Goal: Task Accomplishment & Management: Use online tool/utility

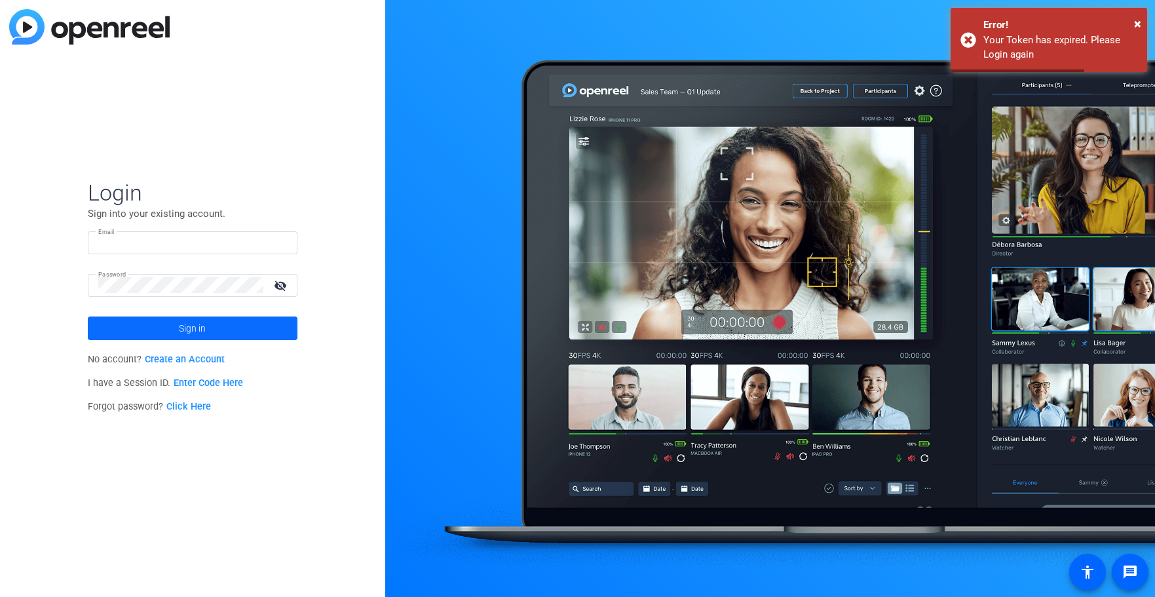
type input "[EMAIL_ADDRESS][PERSON_NAME][DOMAIN_NAME]"
click at [250, 322] on span at bounding box center [193, 327] width 210 height 31
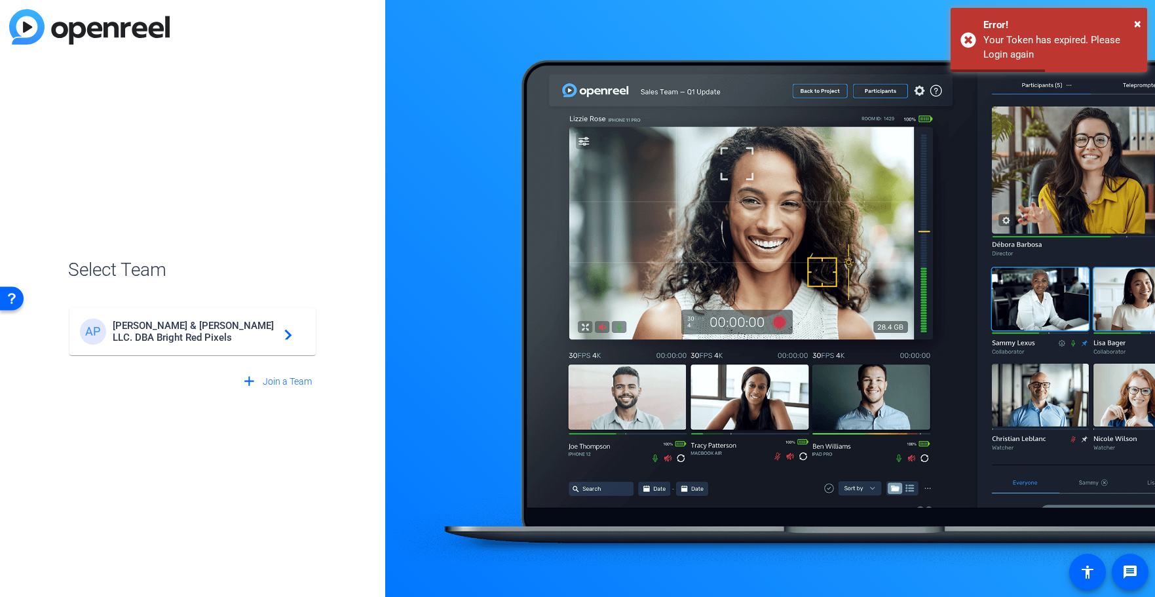
click at [238, 321] on span "[PERSON_NAME] & [PERSON_NAME] LLC. DBA Bright Red Pixels" at bounding box center [195, 332] width 164 height 24
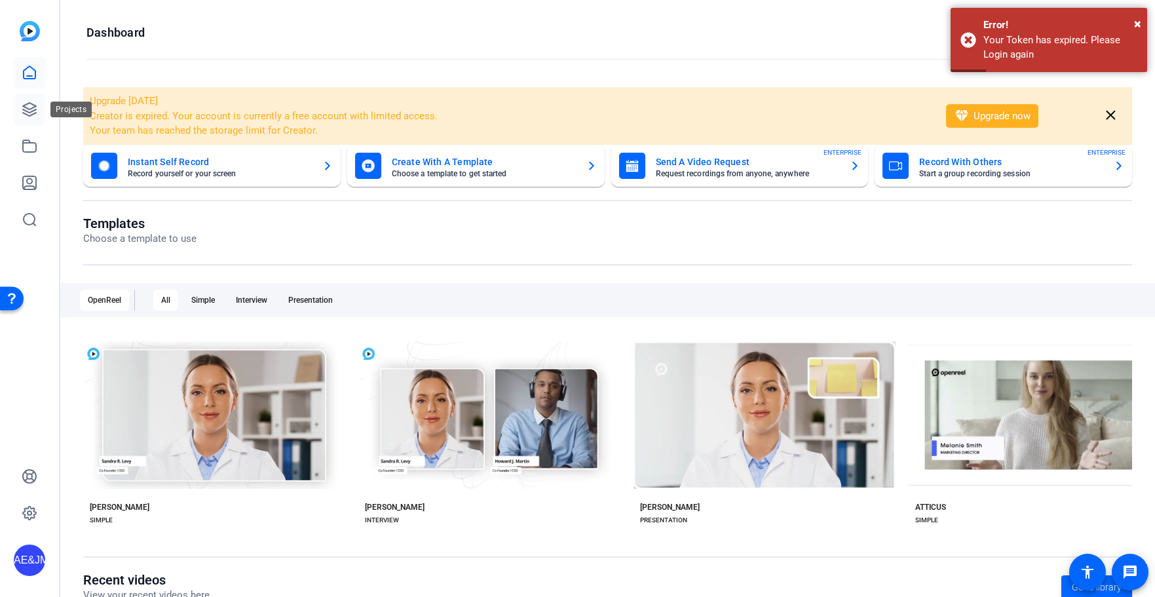
click at [23, 112] on icon at bounding box center [29, 109] width 13 height 13
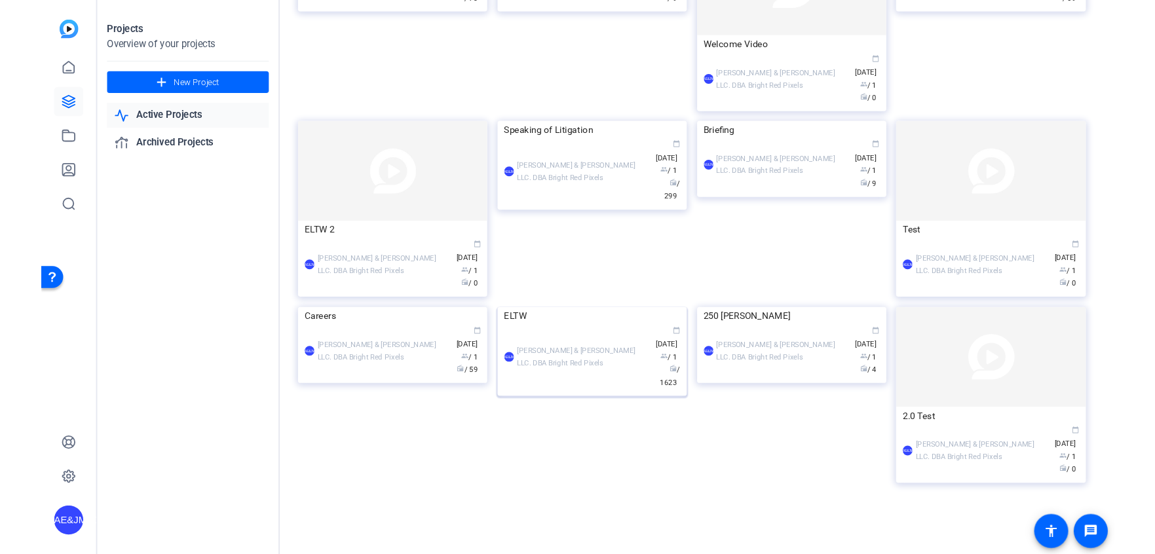
scroll to position [519, 0]
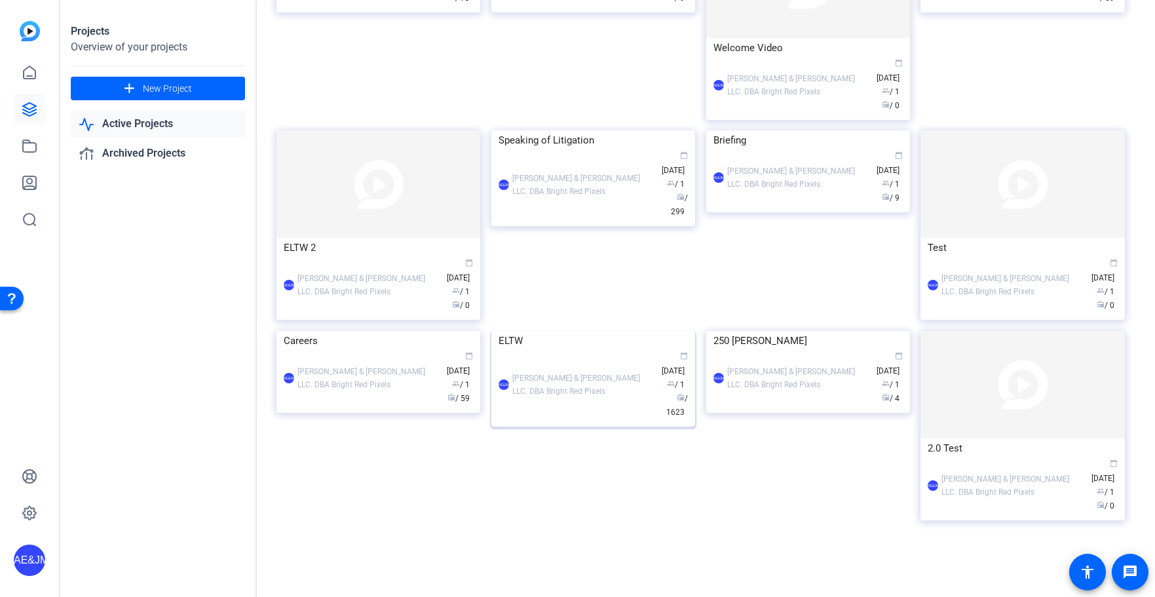
click at [548, 419] on div "AE&JMLDBRP [PERSON_NAME] & [PERSON_NAME] LLC. DBA Bright Red Pixels calendar_to…" at bounding box center [592, 384] width 189 height 69
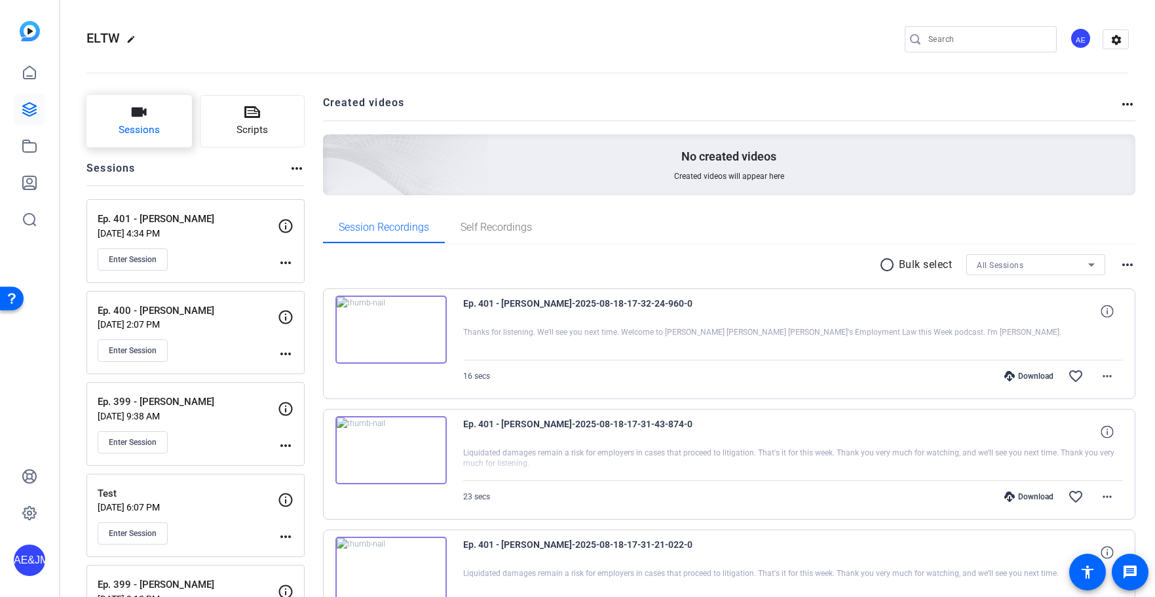
click at [130, 119] on button "Sessions" at bounding box center [138, 121] width 105 height 52
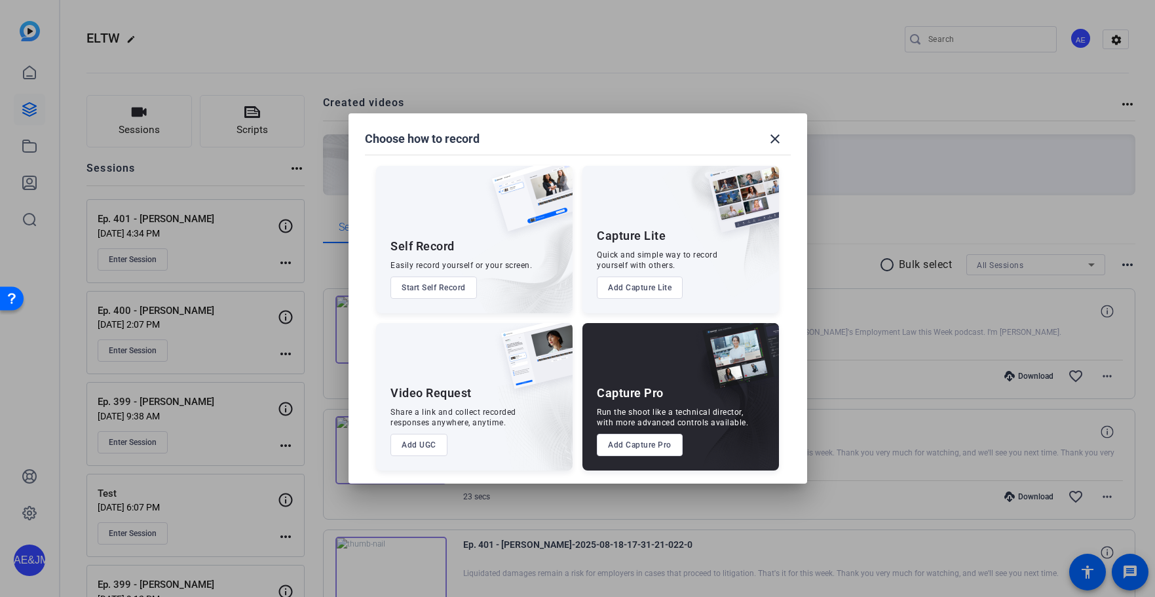
click at [634, 448] on button "Add Capture Pro" at bounding box center [640, 445] width 86 height 22
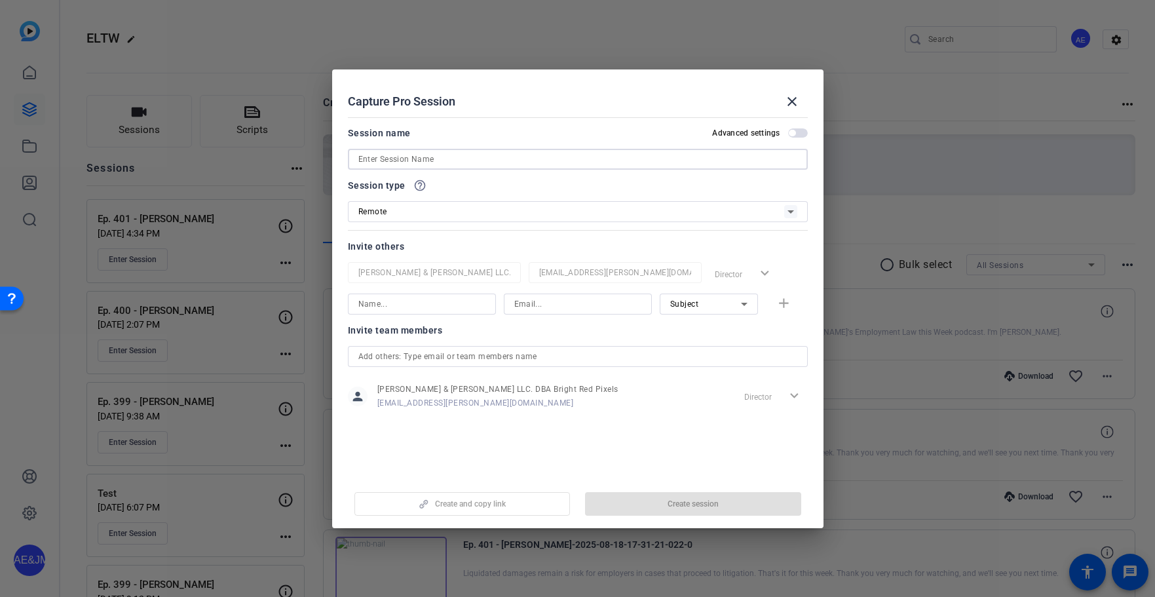
click at [394, 160] on input at bounding box center [577, 159] width 439 height 16
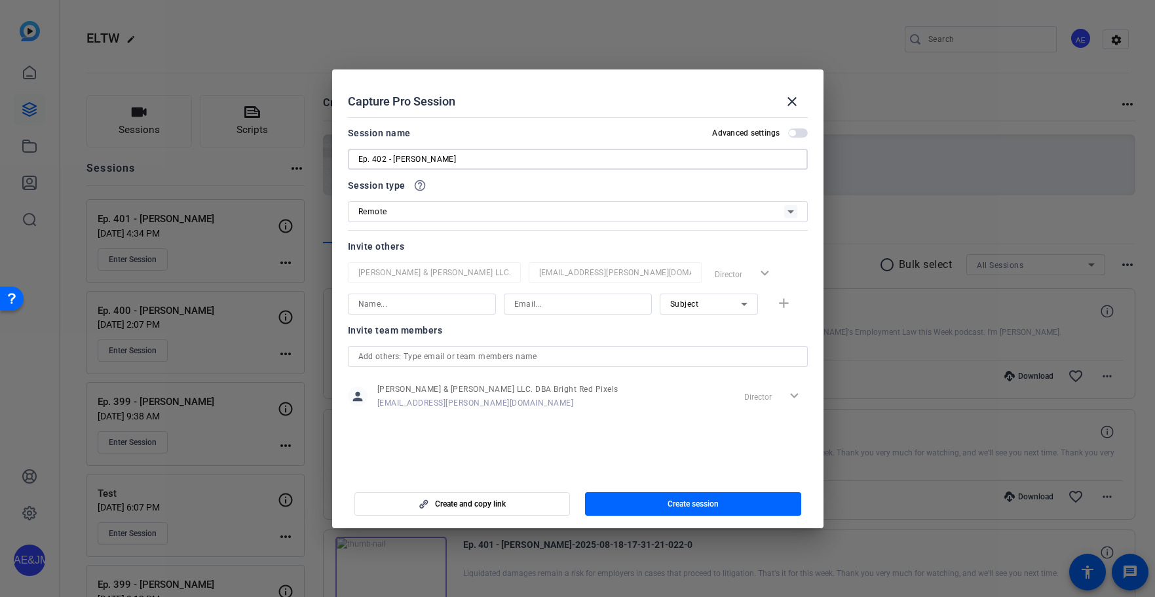
type input "Ep. 402 - [PERSON_NAME]"
click at [415, 297] on input at bounding box center [421, 304] width 127 height 16
type input "[PERSON_NAME]"
click at [560, 307] on input at bounding box center [577, 304] width 127 height 16
paste input "[EMAIL_ADDRESS][DOMAIN_NAME]"
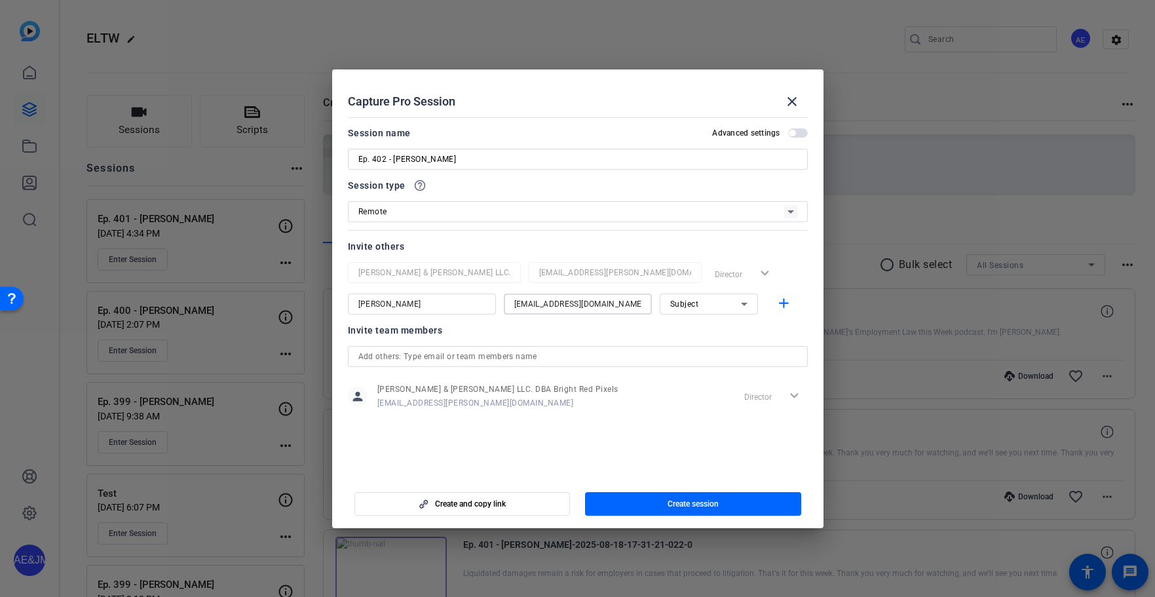
type input "[EMAIL_ADDRESS][DOMAIN_NAME]"
click at [700, 302] on div "Subject" at bounding box center [705, 303] width 71 height 16
drag, startPoint x: 693, startPoint y: 330, endPoint x: 711, endPoint y: 328, distance: 18.4
click at [693, 330] on span "Collaborator" at bounding box center [694, 330] width 48 height 16
click at [777, 307] on mat-icon "add" at bounding box center [783, 303] width 16 height 16
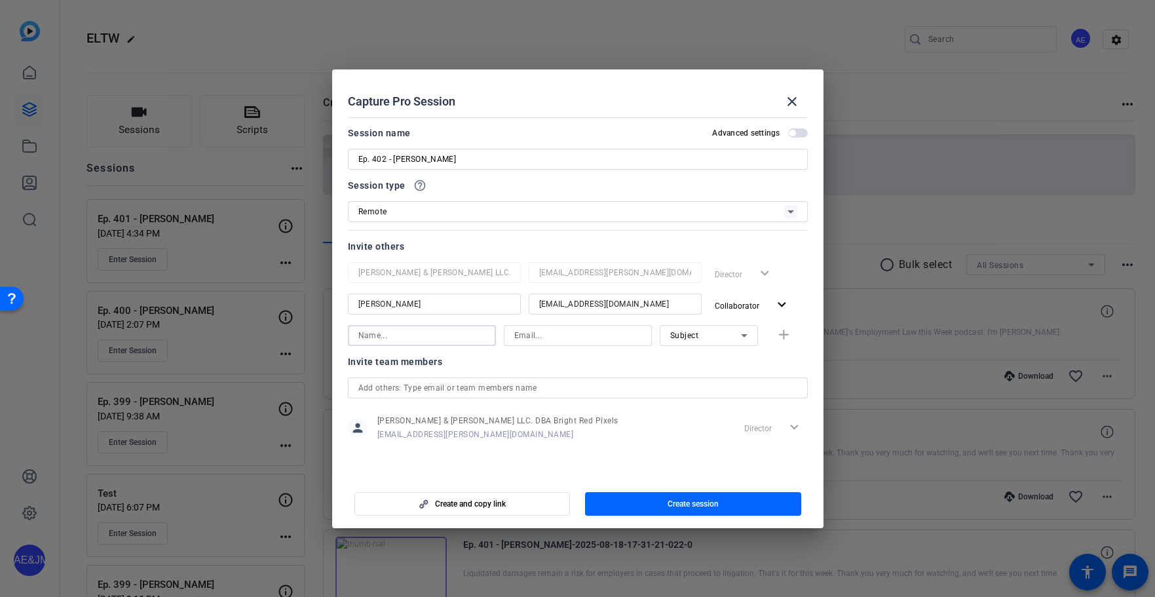
click at [381, 335] on input at bounding box center [421, 335] width 127 height 16
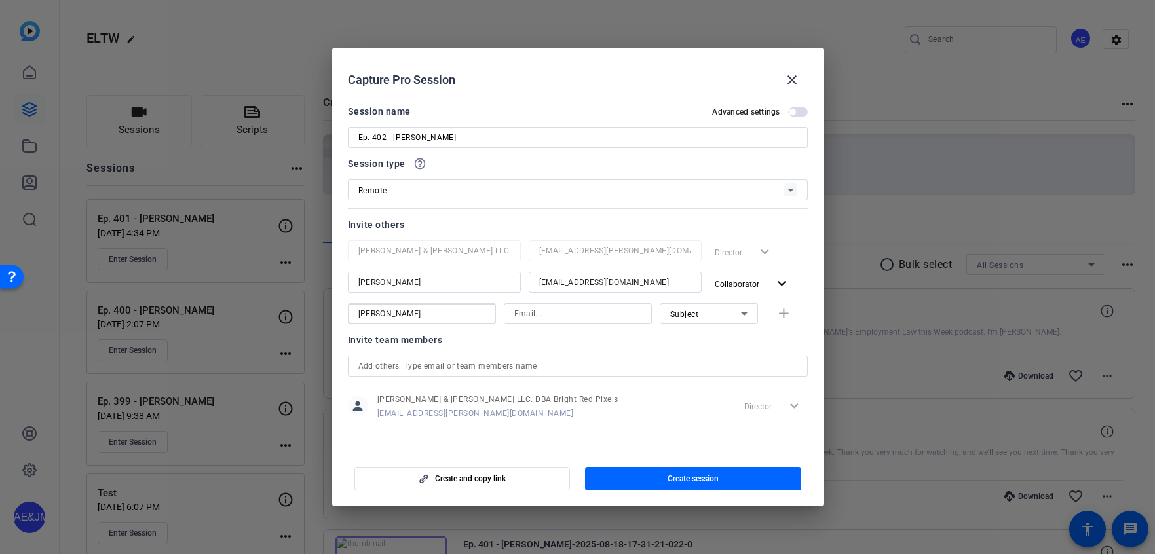
type input "[PERSON_NAME]"
click at [581, 310] on input at bounding box center [577, 314] width 127 height 16
paste input "[PERSON_NAME][EMAIL_ADDRESS][DOMAIN_NAME]"
type input "[PERSON_NAME][EMAIL_ADDRESS][DOMAIN_NAME]"
click at [724, 318] on div "Subject" at bounding box center [705, 314] width 71 height 16
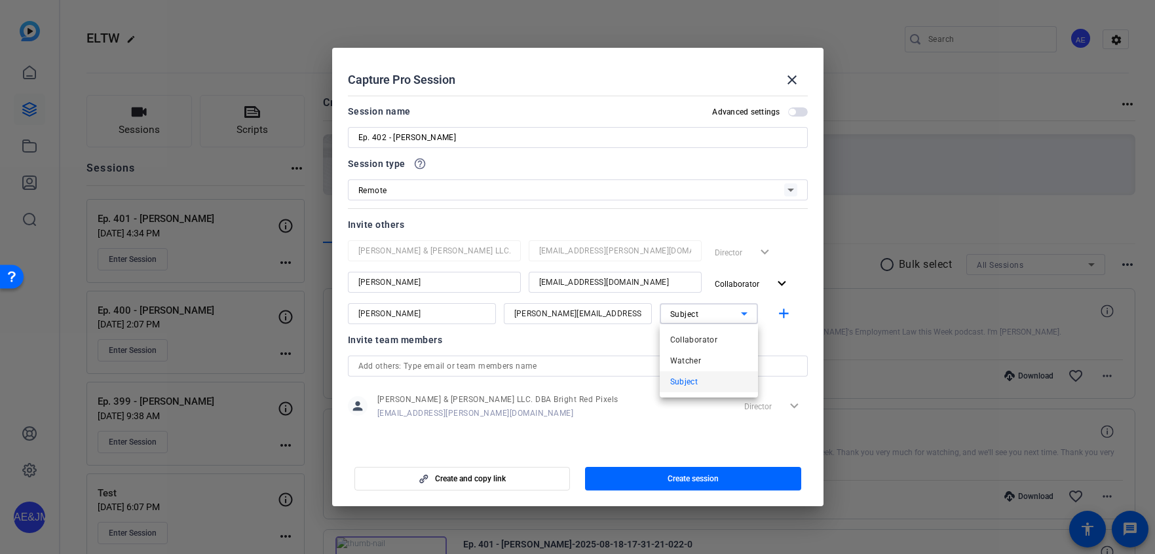
click at [708, 343] on span "Collaborator" at bounding box center [694, 340] width 48 height 16
click at [783, 318] on mat-icon "add" at bounding box center [783, 314] width 16 height 16
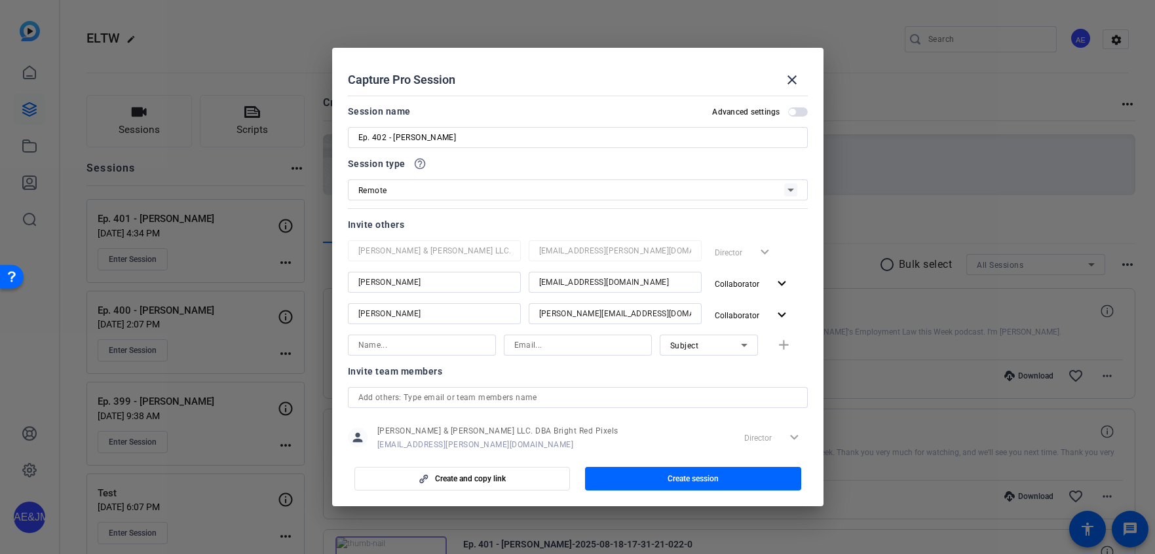
click at [661, 479] on span "button" at bounding box center [693, 478] width 216 height 31
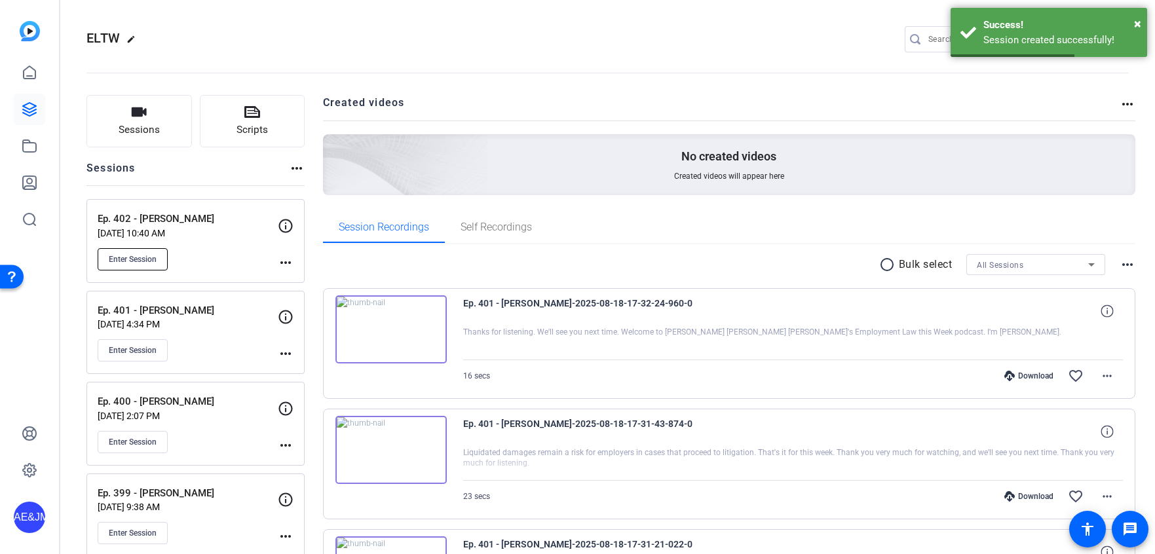
click at [122, 254] on span "Enter Session" at bounding box center [133, 259] width 48 height 10
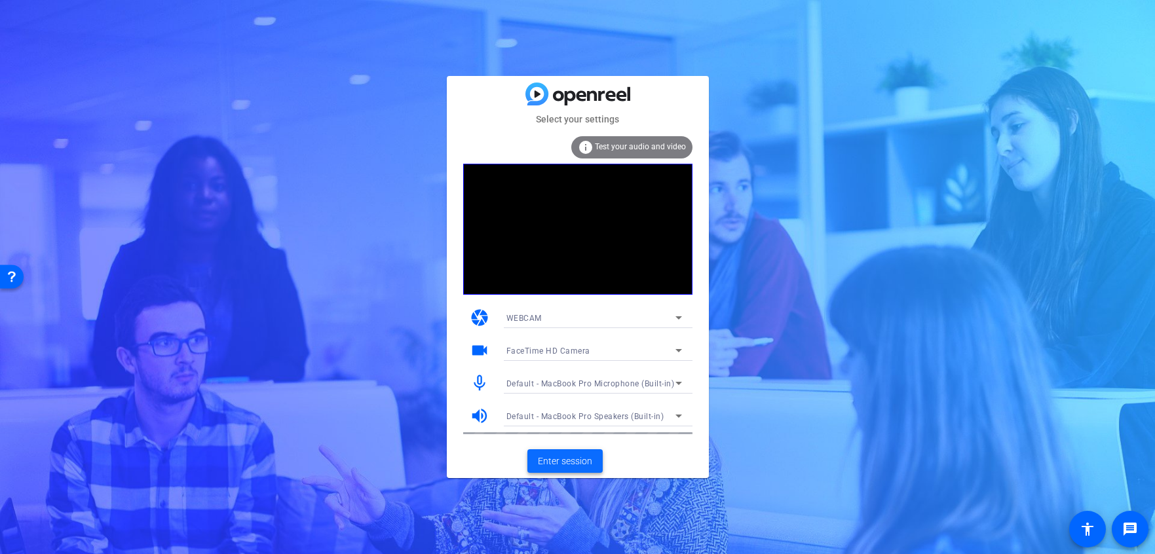
click at [574, 460] on span "Enter session" at bounding box center [565, 462] width 54 height 14
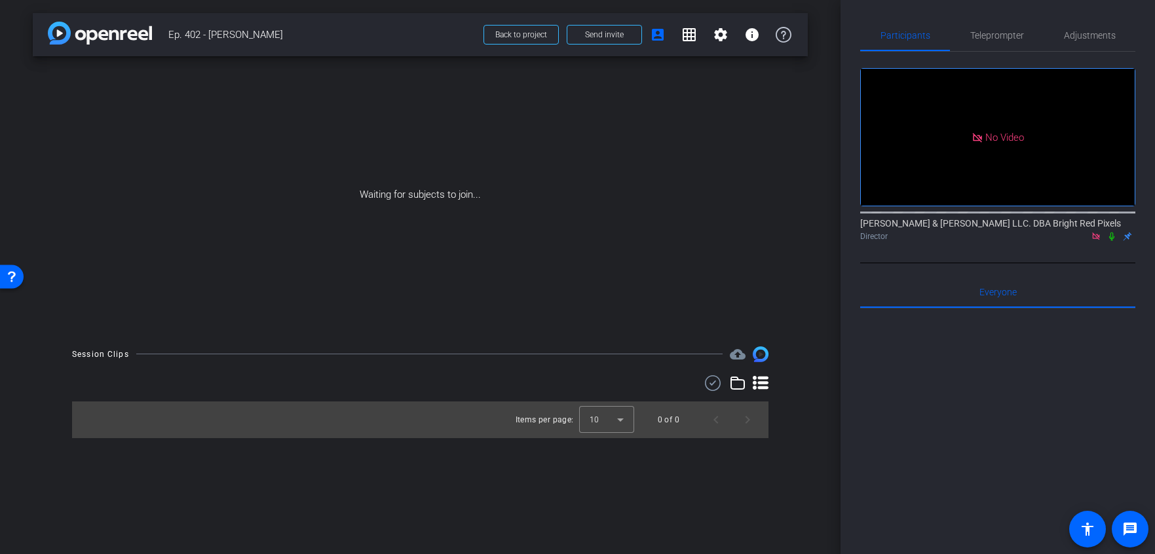
click at [1111, 239] on icon at bounding box center [1111, 236] width 10 height 9
click at [597, 37] on span "Send invite" at bounding box center [604, 34] width 39 height 10
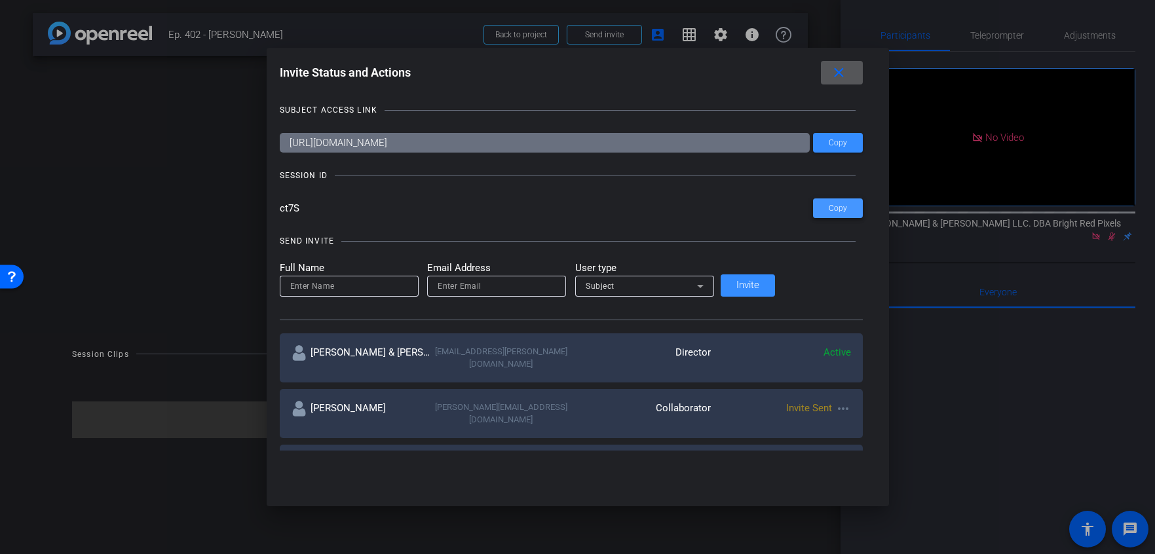
click at [829, 206] on span "Copy" at bounding box center [838, 209] width 18 height 10
click at [722, 35] on div at bounding box center [577, 277] width 1155 height 554
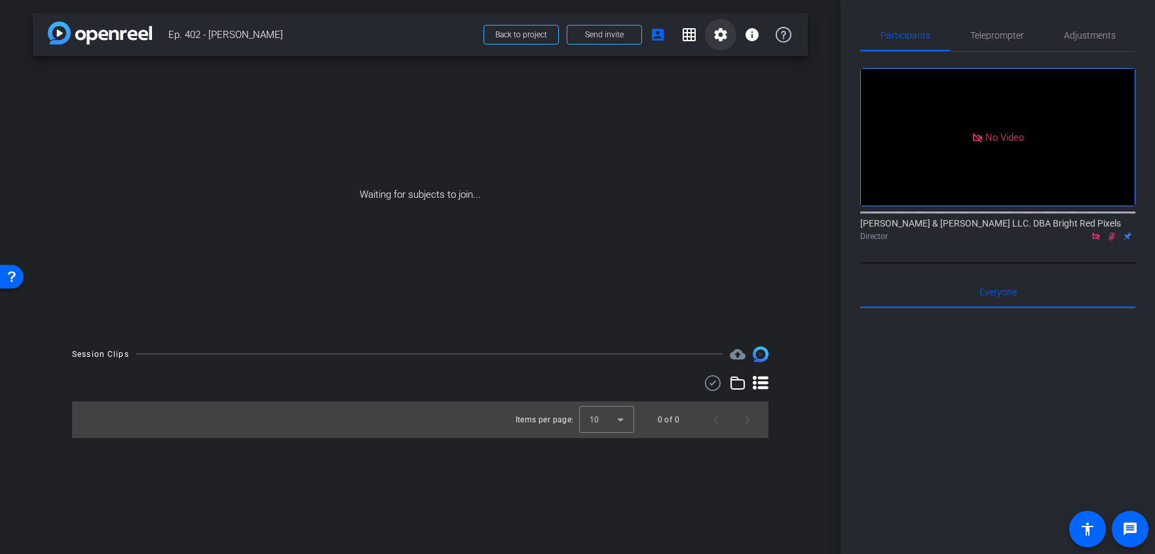
click at [720, 35] on mat-icon "settings" at bounding box center [721, 35] width 16 height 16
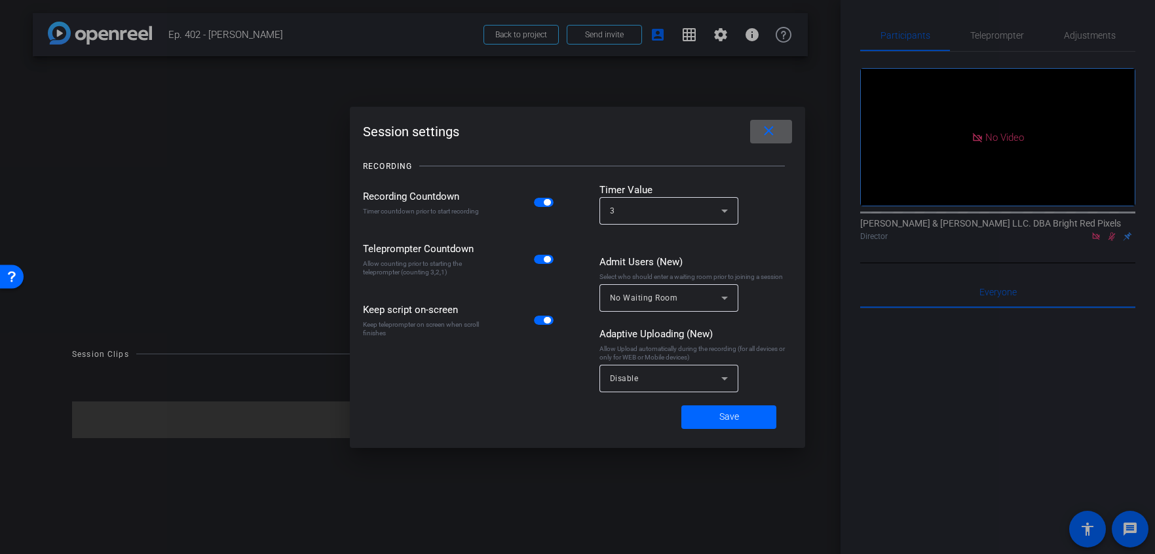
click at [541, 202] on span "button" at bounding box center [544, 202] width 20 height 9
click at [668, 381] on div "Disable" at bounding box center [665, 378] width 111 height 16
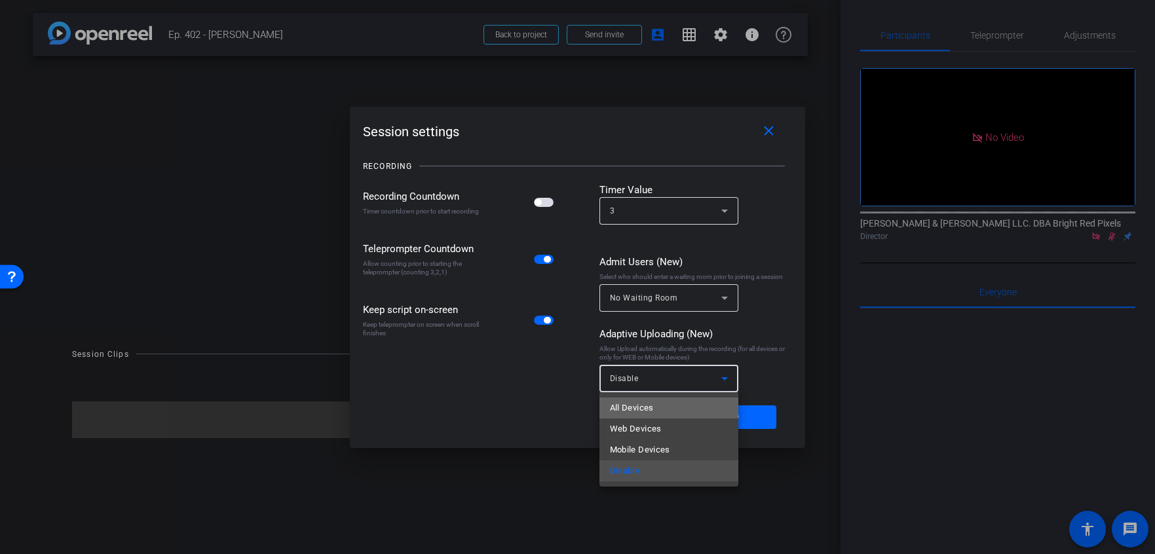
drag, startPoint x: 639, startPoint y: 407, endPoint x: 712, endPoint y: 418, distance: 74.2
click at [639, 407] on span "All Devices" at bounding box center [632, 408] width 44 height 16
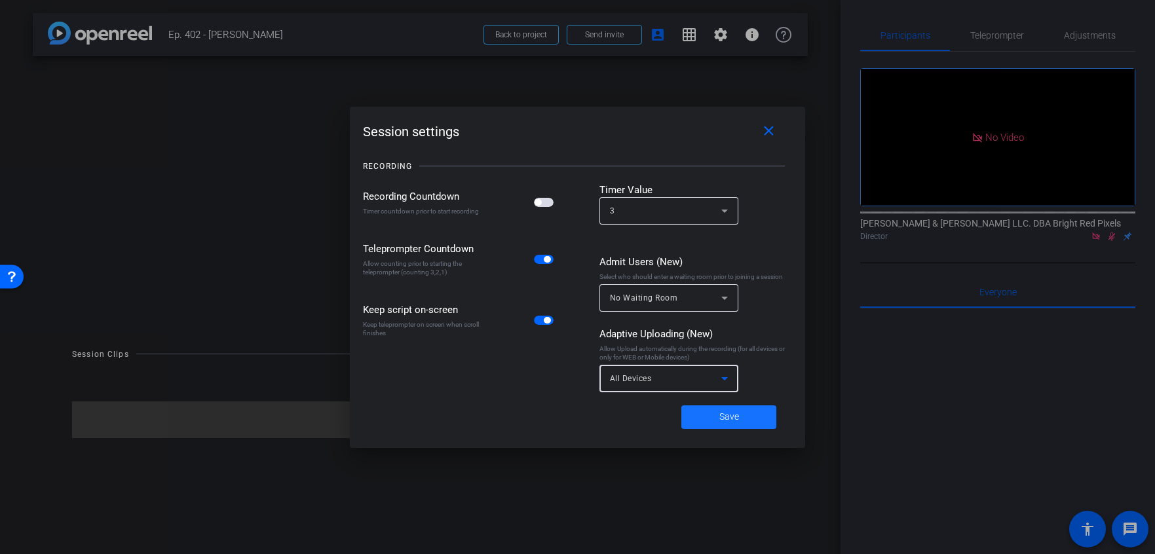
click at [715, 417] on span at bounding box center [728, 416] width 95 height 31
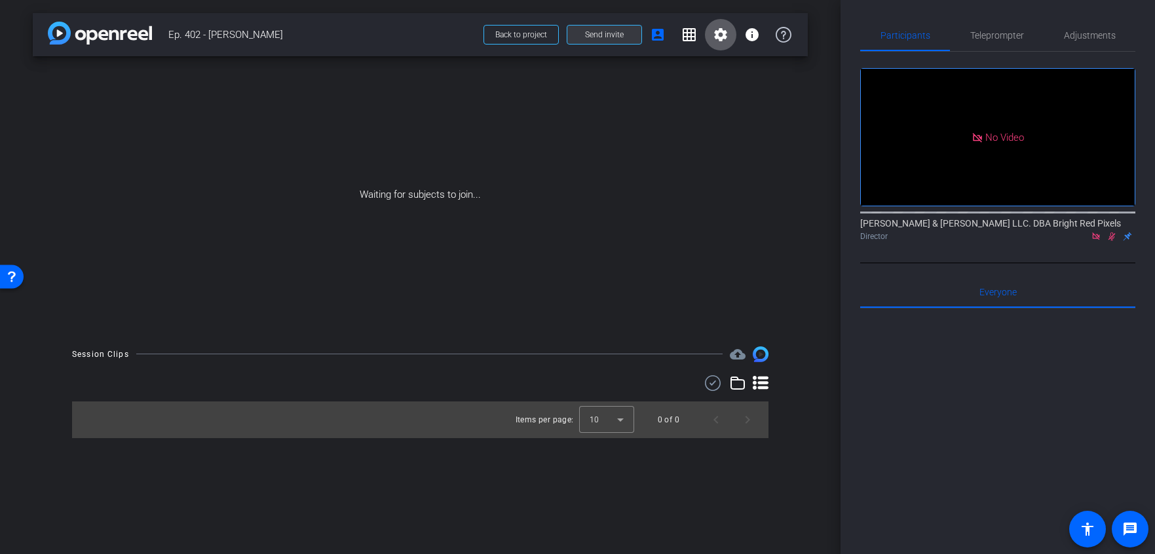
click at [613, 31] on span "Send invite" at bounding box center [604, 34] width 39 height 10
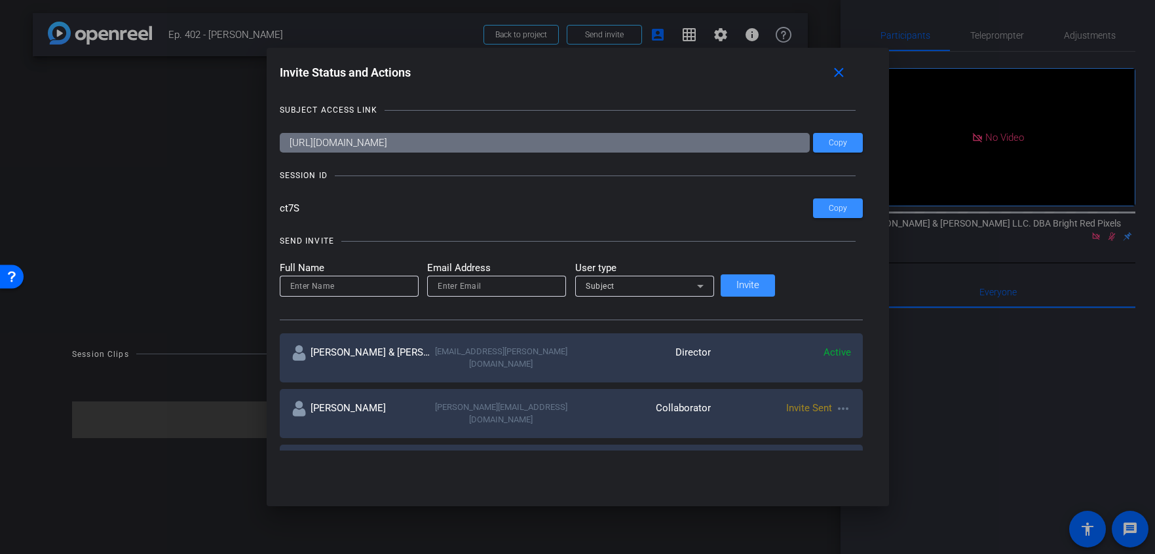
click at [635, 13] on div at bounding box center [577, 277] width 1155 height 554
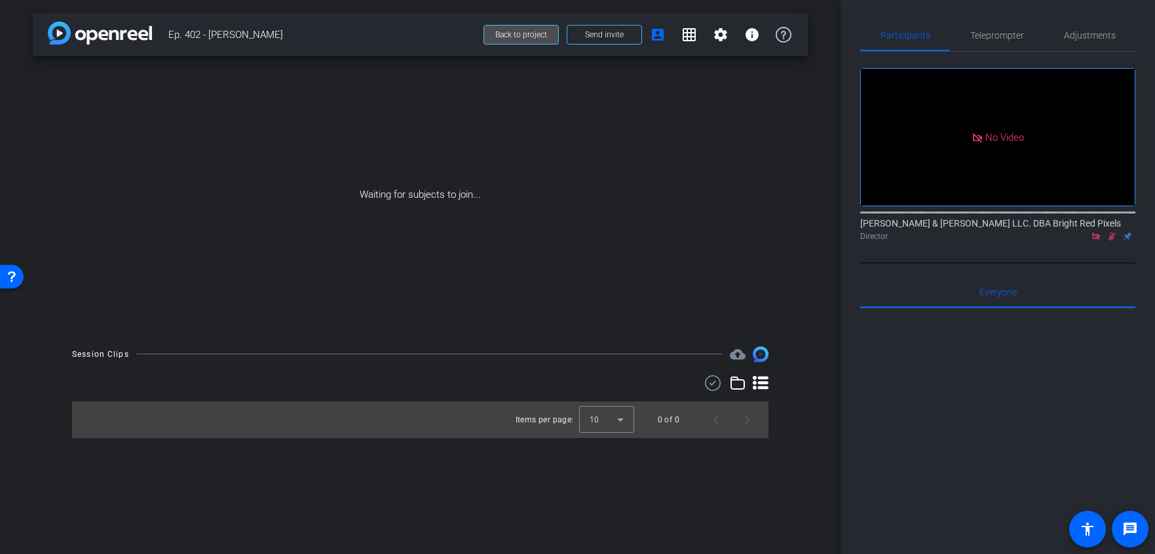
click at [515, 35] on span "Back to project" at bounding box center [521, 34] width 52 height 9
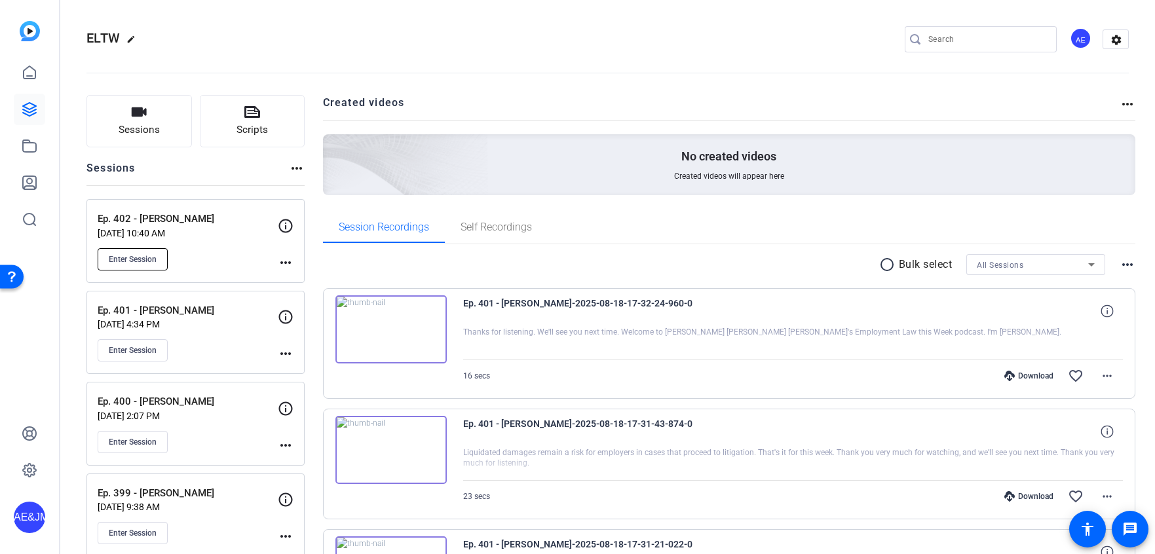
click at [129, 261] on span "Enter Session" at bounding box center [133, 259] width 48 height 10
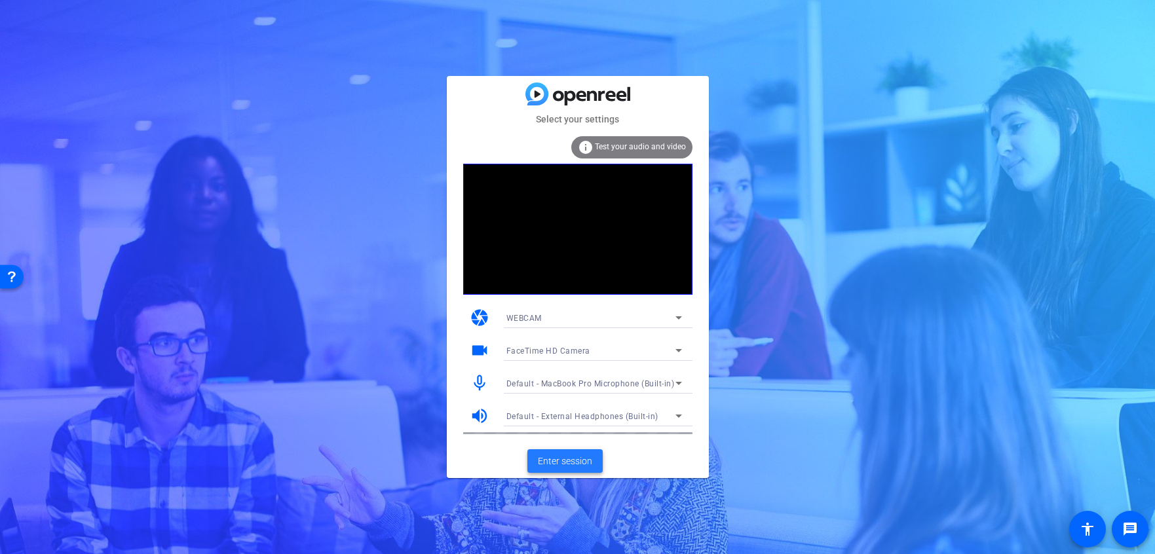
click at [568, 470] on span at bounding box center [564, 460] width 75 height 31
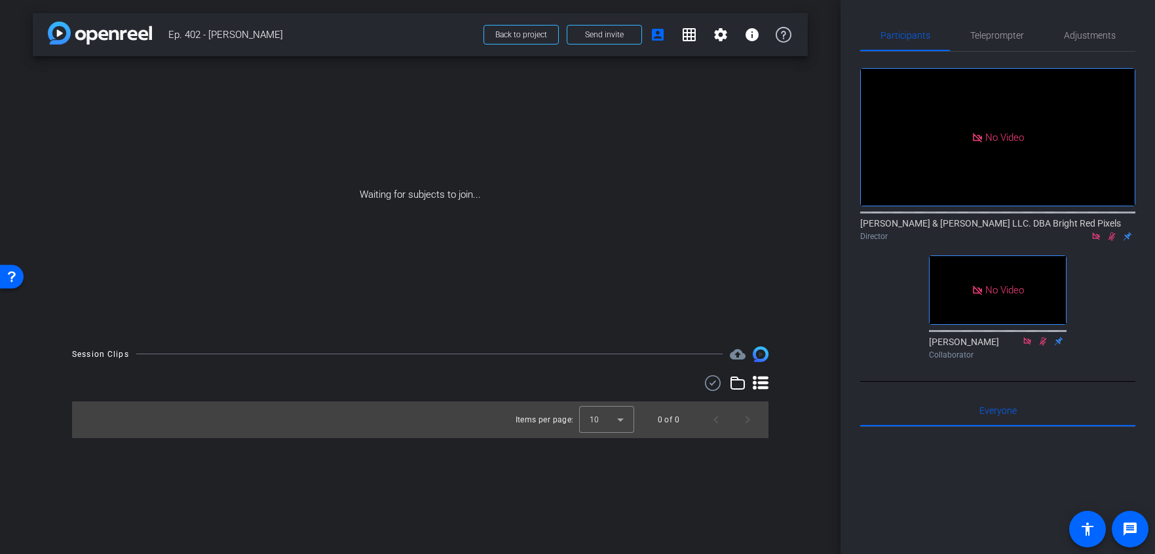
click at [1110, 238] on icon at bounding box center [1111, 236] width 10 height 9
click at [1111, 239] on icon at bounding box center [1111, 236] width 10 height 9
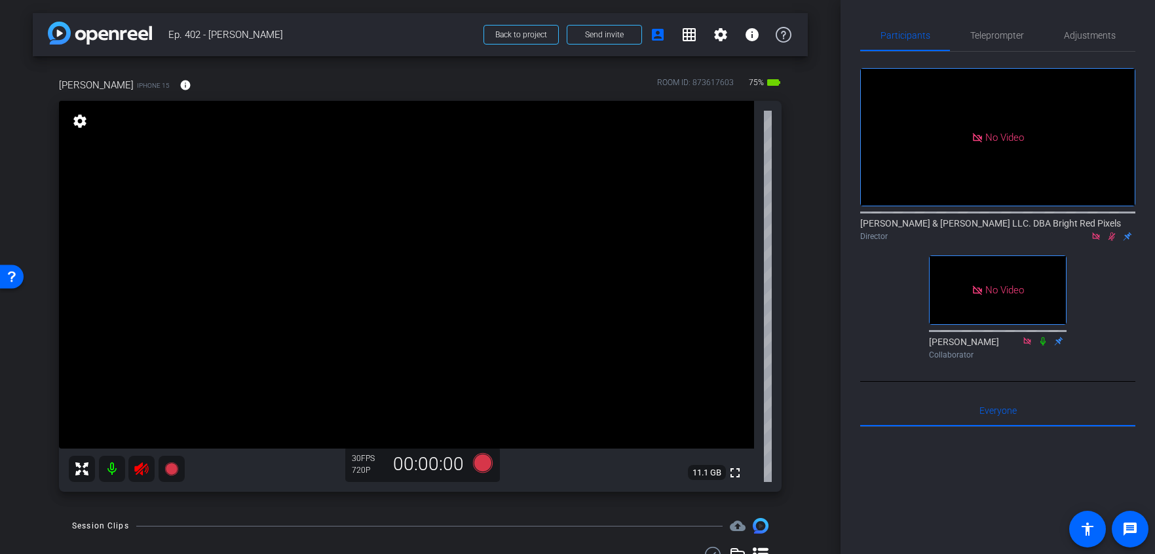
click at [1111, 239] on icon at bounding box center [1111, 236] width 10 height 9
click at [139, 469] on icon at bounding box center [141, 468] width 14 height 13
click at [1090, 37] on span "Adjustments" at bounding box center [1090, 35] width 52 height 9
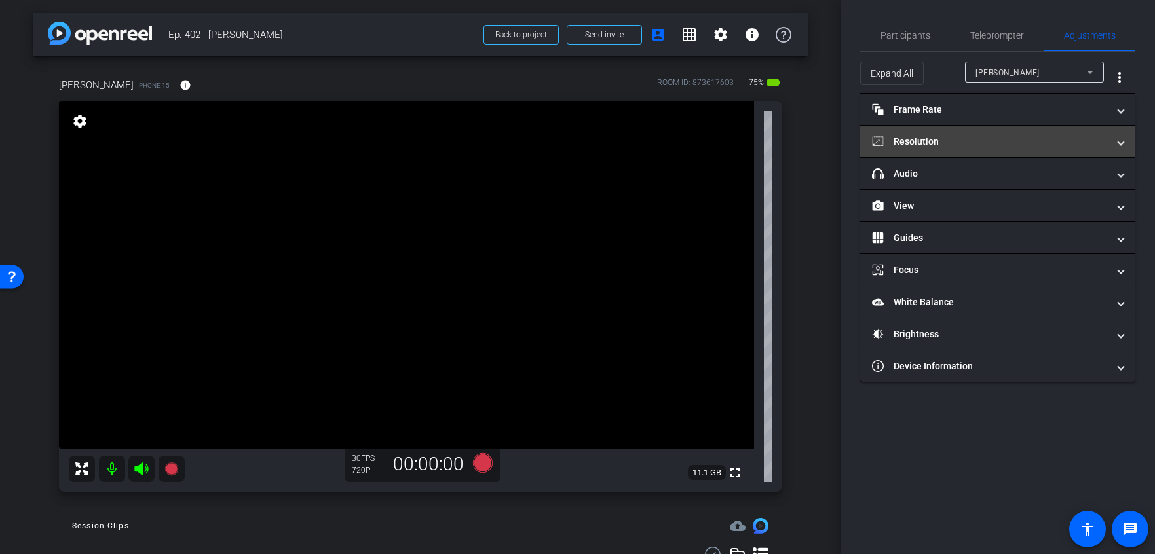
click at [958, 130] on mat-expansion-panel-header "Resolution" at bounding box center [997, 141] width 275 height 31
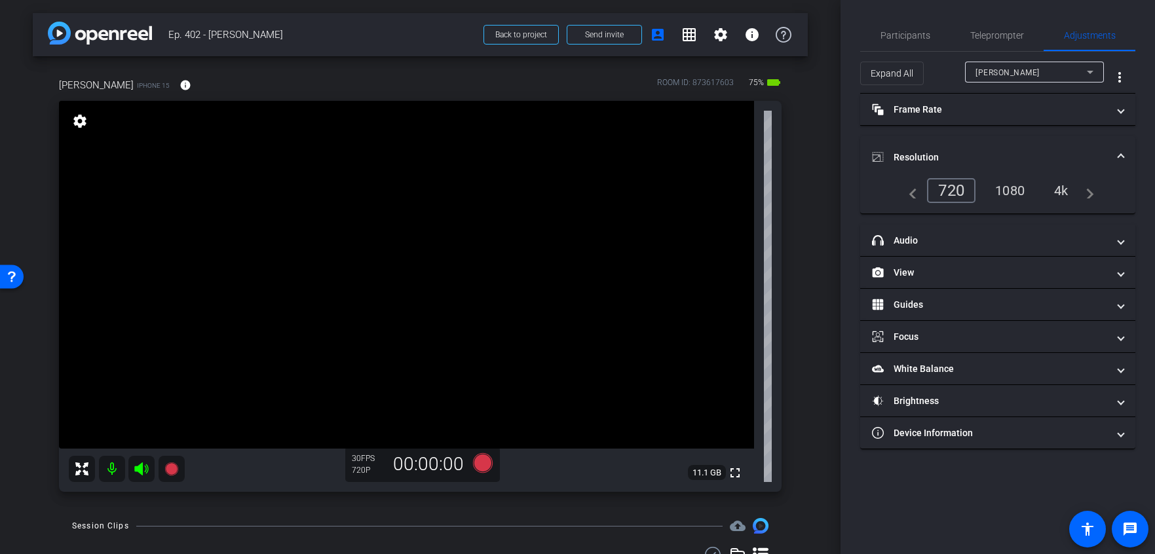
click at [1008, 189] on div "1080" at bounding box center [1009, 190] width 49 height 22
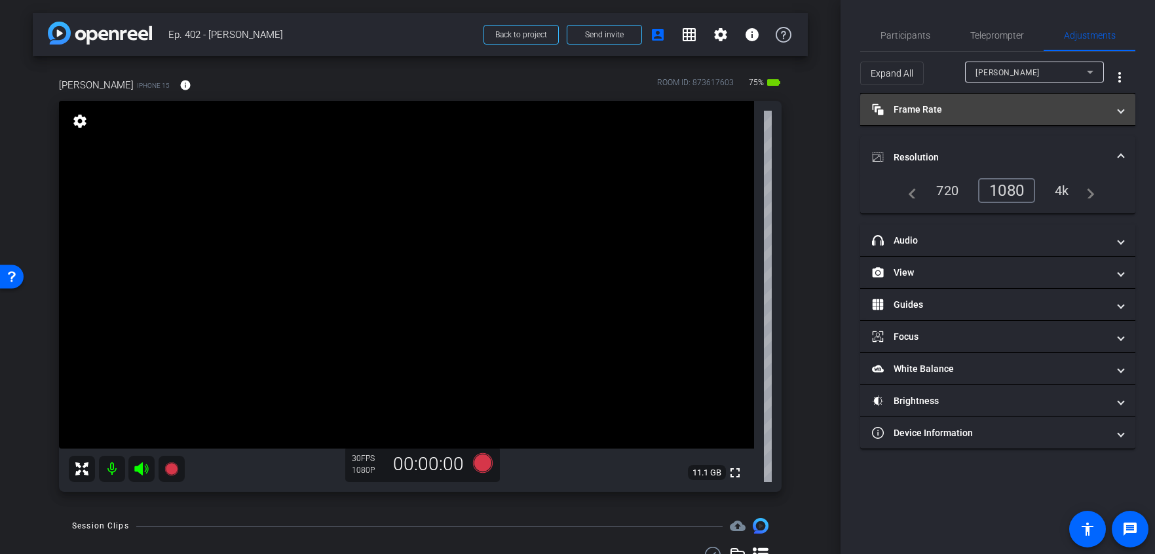
click at [963, 122] on mat-expansion-panel-header "Frame Rate Frame Rate" at bounding box center [997, 109] width 275 height 31
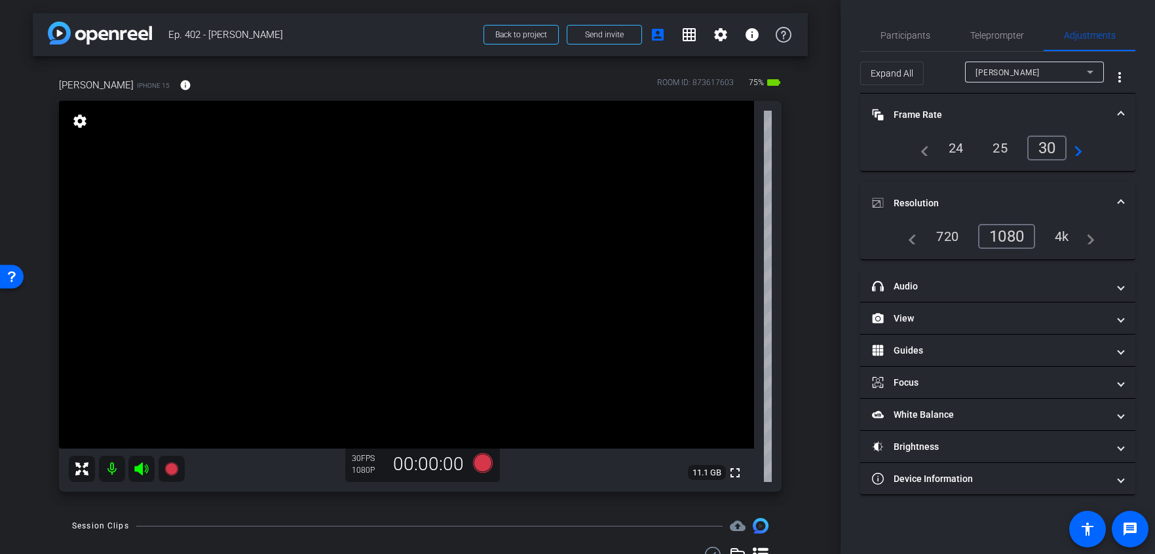
click at [973, 118] on mat-panel-title "Frame Rate Frame Rate" at bounding box center [990, 115] width 236 height 14
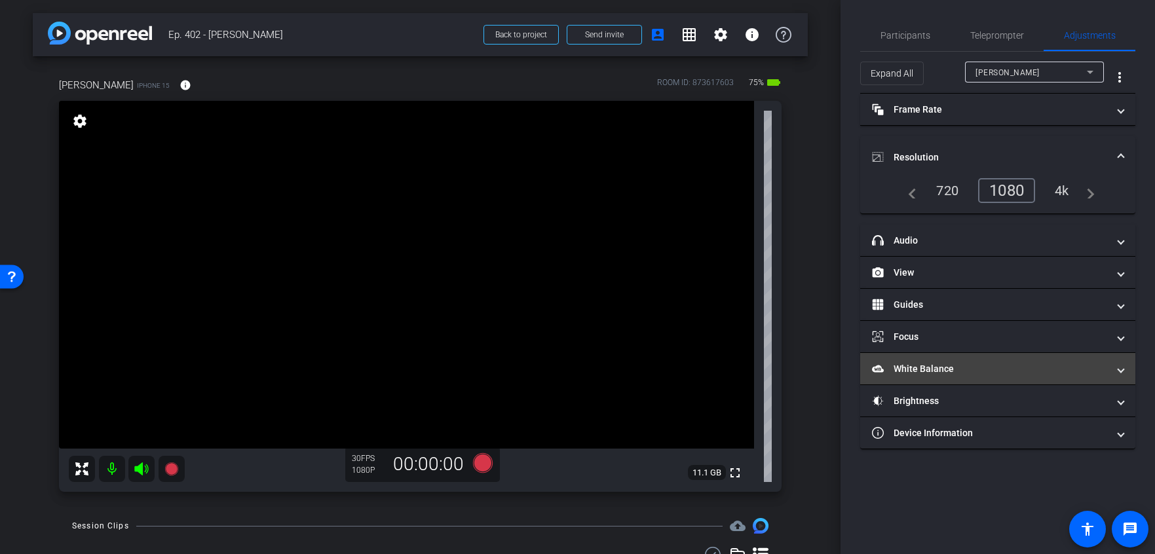
click at [946, 369] on mat-panel-title "White Balance White Balance" at bounding box center [990, 369] width 236 height 14
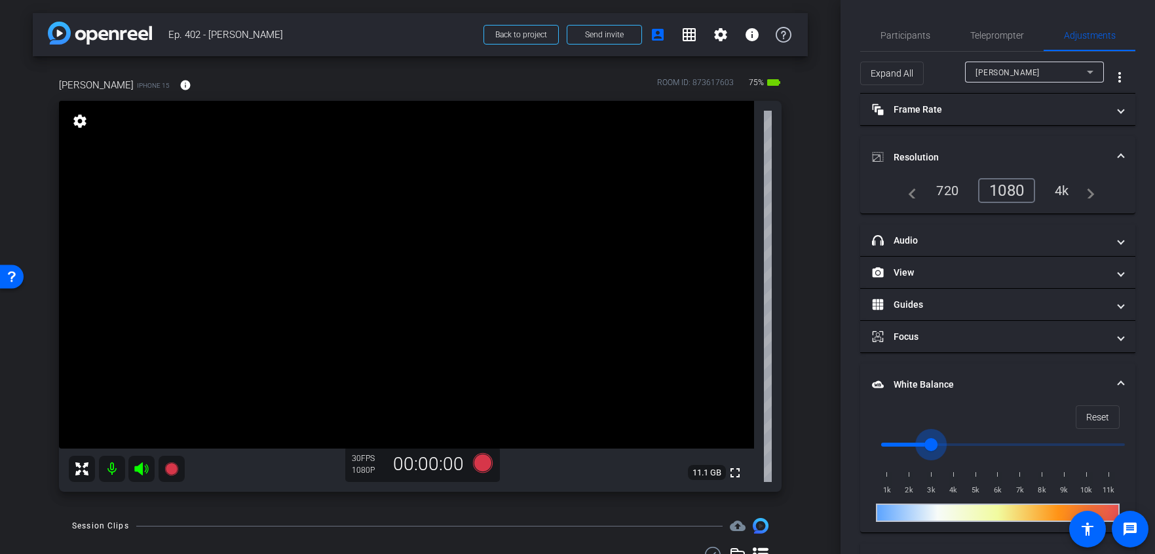
type input "3000"
drag, startPoint x: 884, startPoint y: 441, endPoint x: 927, endPoint y: 442, distance: 43.2
click at [927, 442] on input "range" at bounding box center [1002, 444] width 271 height 29
click at [897, 45] on span "Participants" at bounding box center [905, 35] width 50 height 31
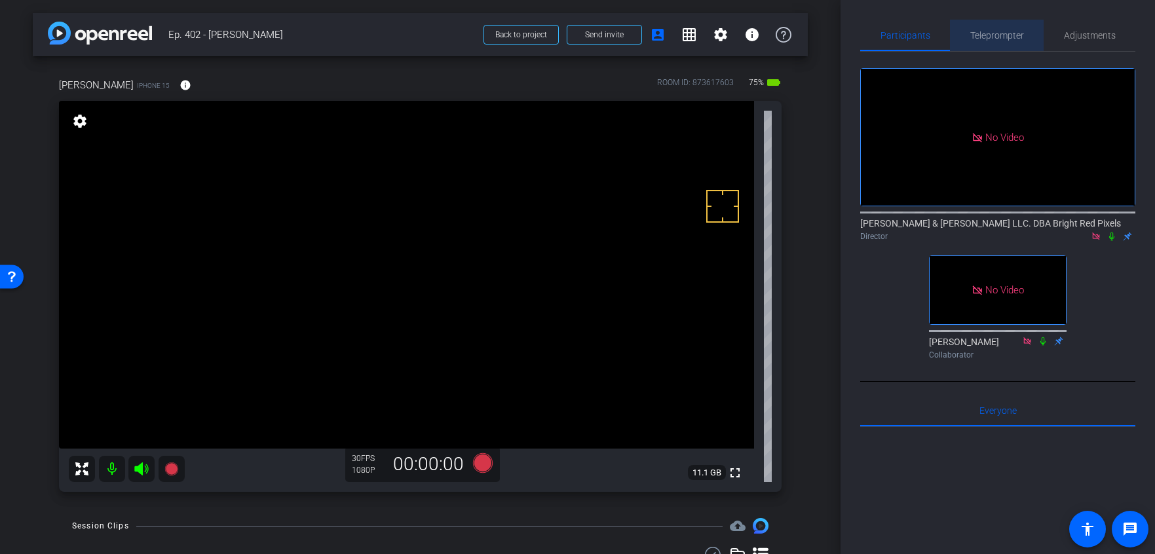
click at [971, 41] on span "Teleprompter" at bounding box center [997, 35] width 54 height 31
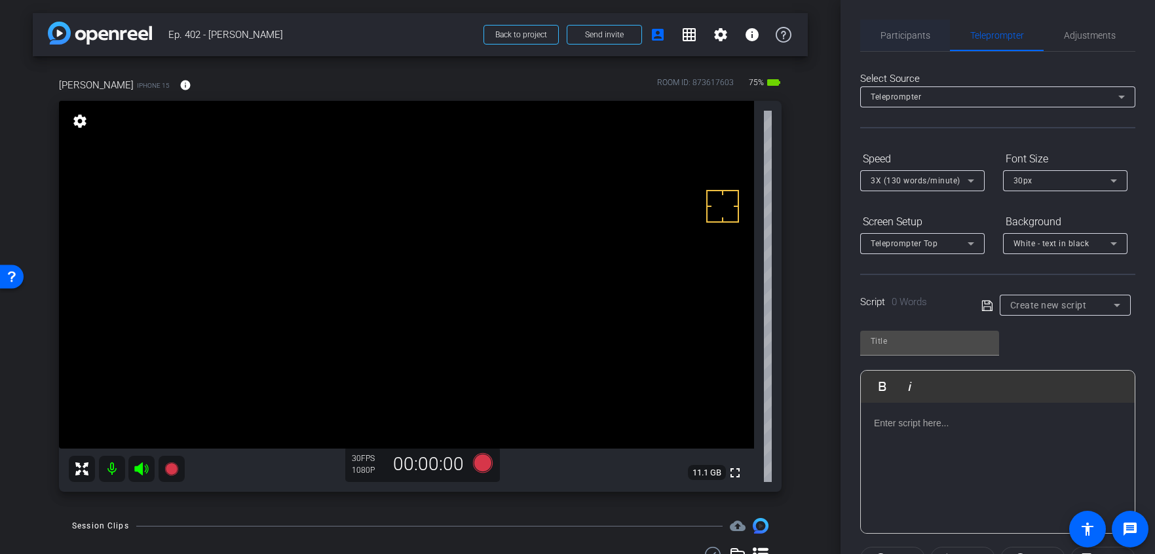
click at [916, 39] on span "Participants" at bounding box center [905, 35] width 50 height 9
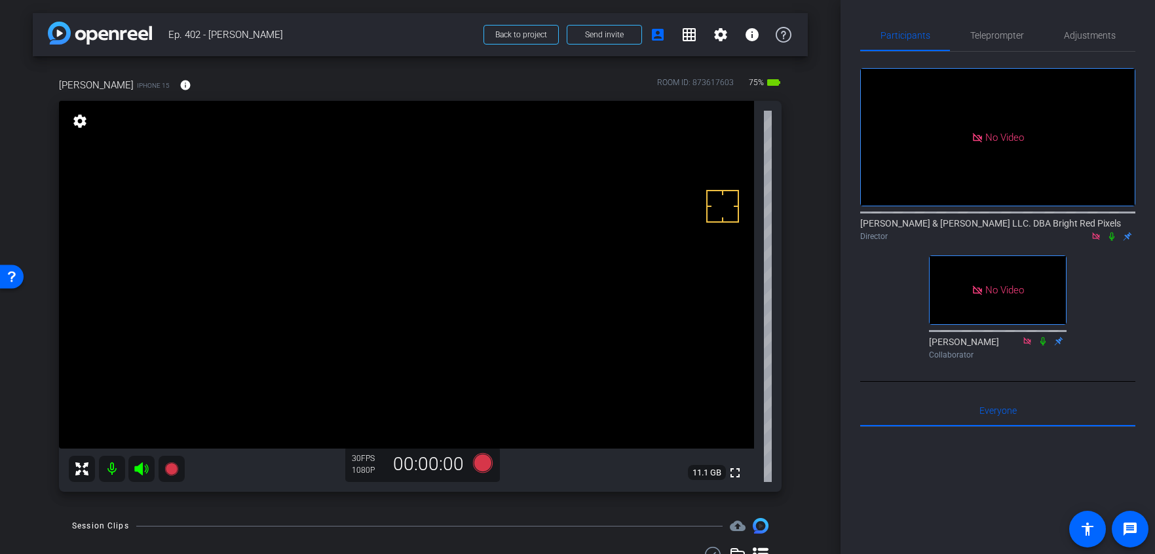
click at [830, 157] on div "arrow_back Ep. 402 - Erin Schaefer Back to project Send invite account_box grid…" at bounding box center [420, 277] width 840 height 554
click at [1075, 31] on span "Adjustments" at bounding box center [1090, 35] width 52 height 9
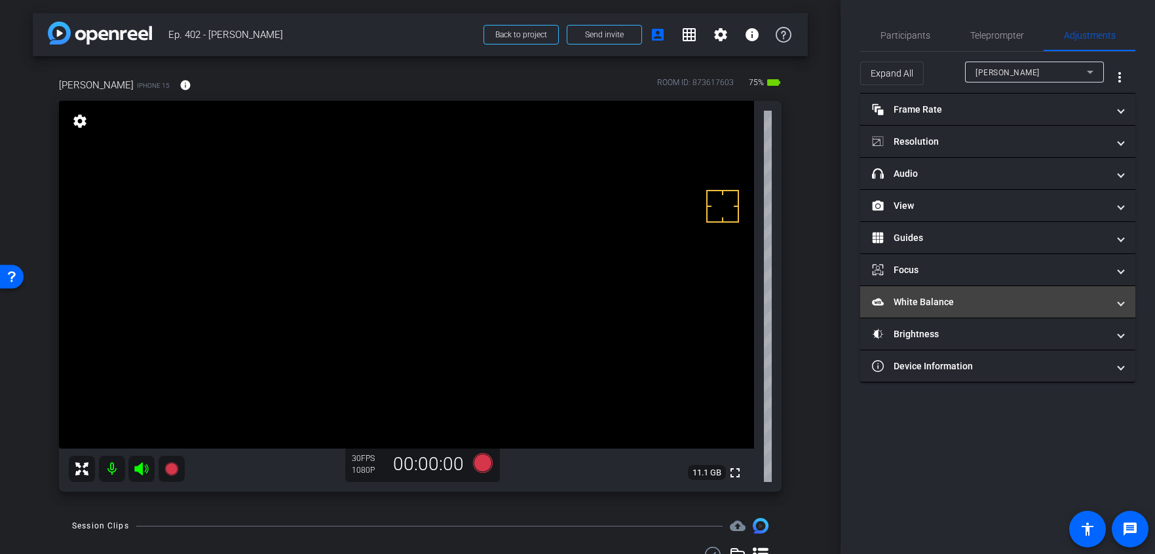
click at [956, 304] on mat-panel-title "White Balance White Balance" at bounding box center [990, 302] width 236 height 14
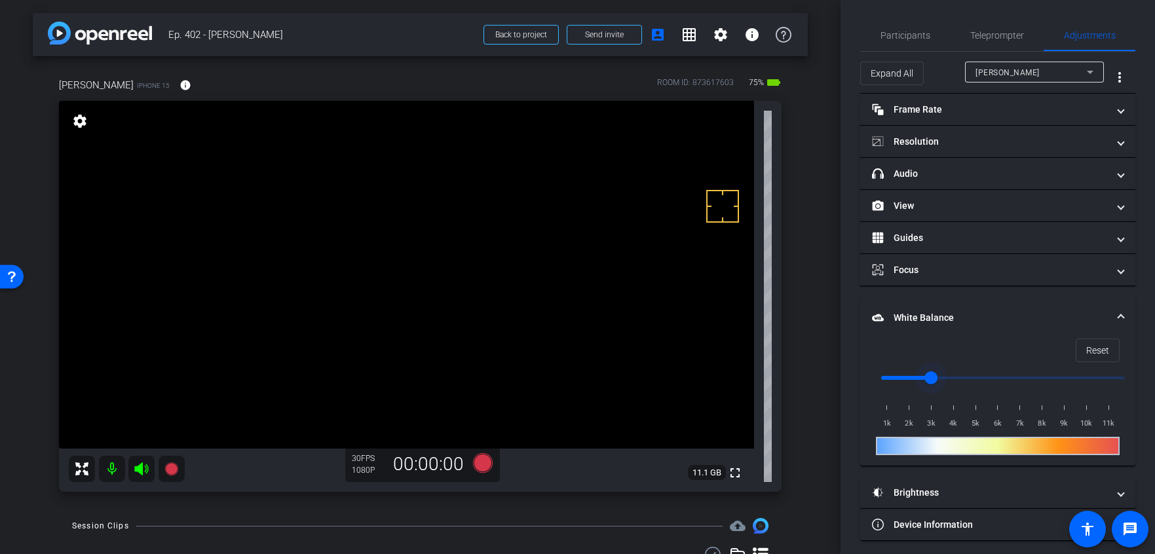
click at [946, 377] on input "range" at bounding box center [1002, 377] width 271 height 29
type input "3000"
click at [931, 377] on input "range" at bounding box center [1002, 377] width 271 height 29
click at [1126, 311] on mat-expansion-panel-header "White Balance White Balance" at bounding box center [997, 318] width 275 height 42
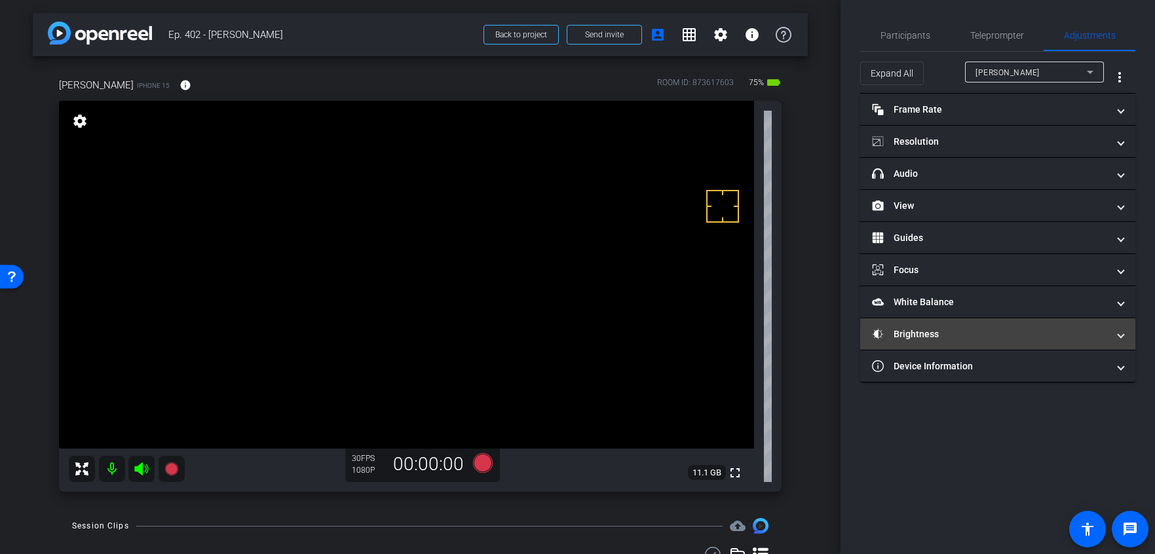
click at [946, 343] on mat-expansion-panel-header "Brightness" at bounding box center [997, 333] width 275 height 31
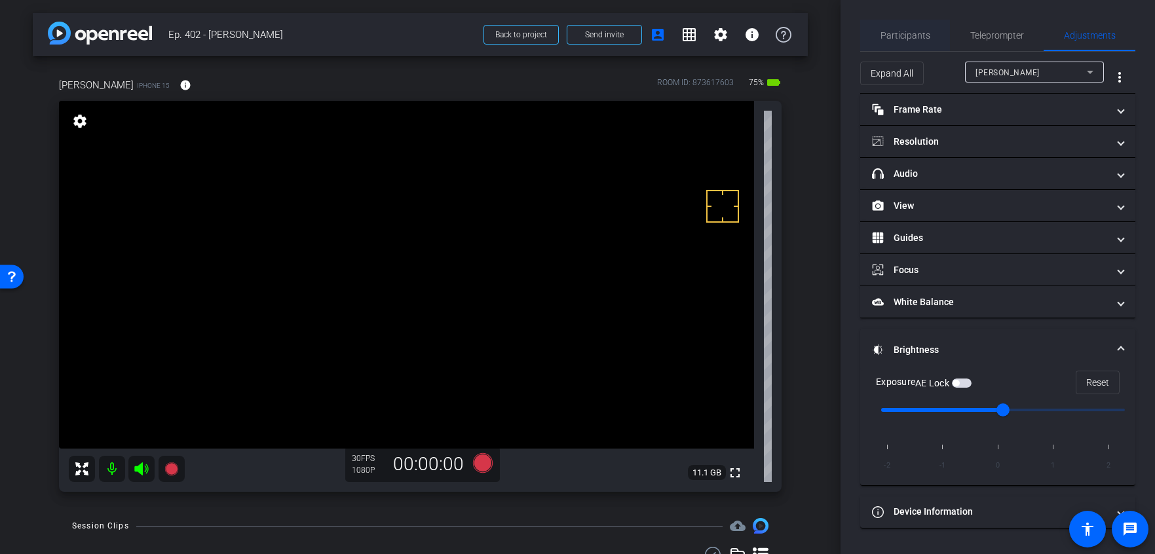
click at [911, 31] on span "Participants" at bounding box center [905, 35] width 50 height 9
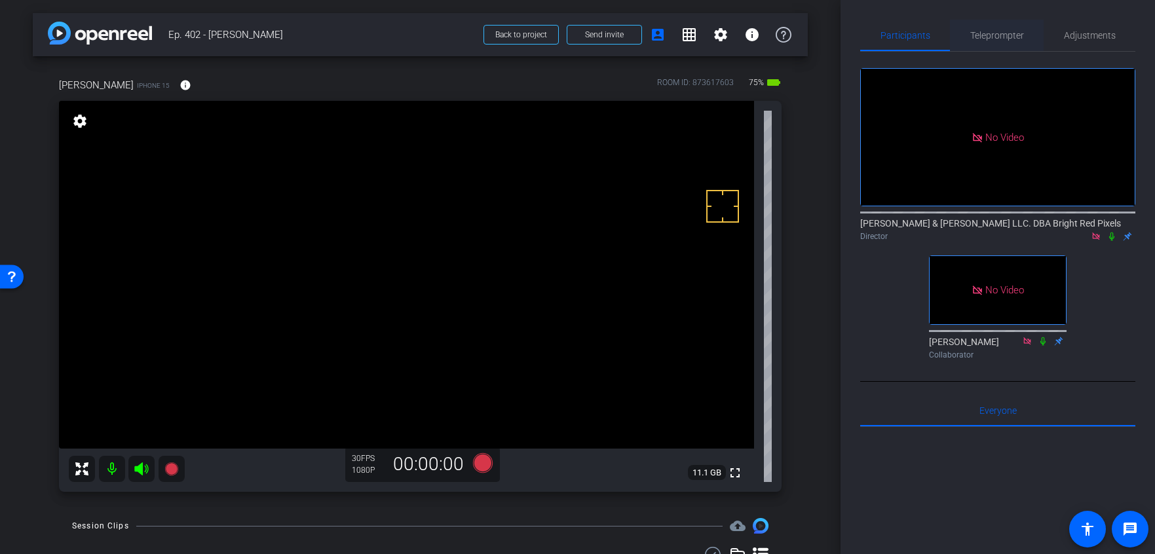
click at [984, 34] on span "Teleprompter" at bounding box center [997, 35] width 54 height 9
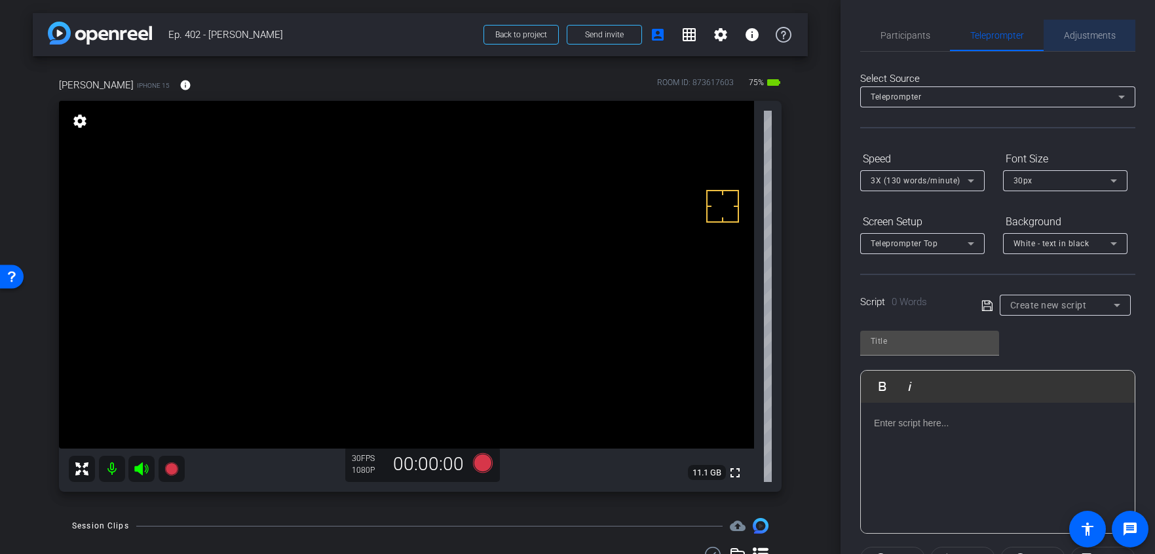
click at [1103, 31] on span "Adjustments" at bounding box center [1090, 35] width 52 height 9
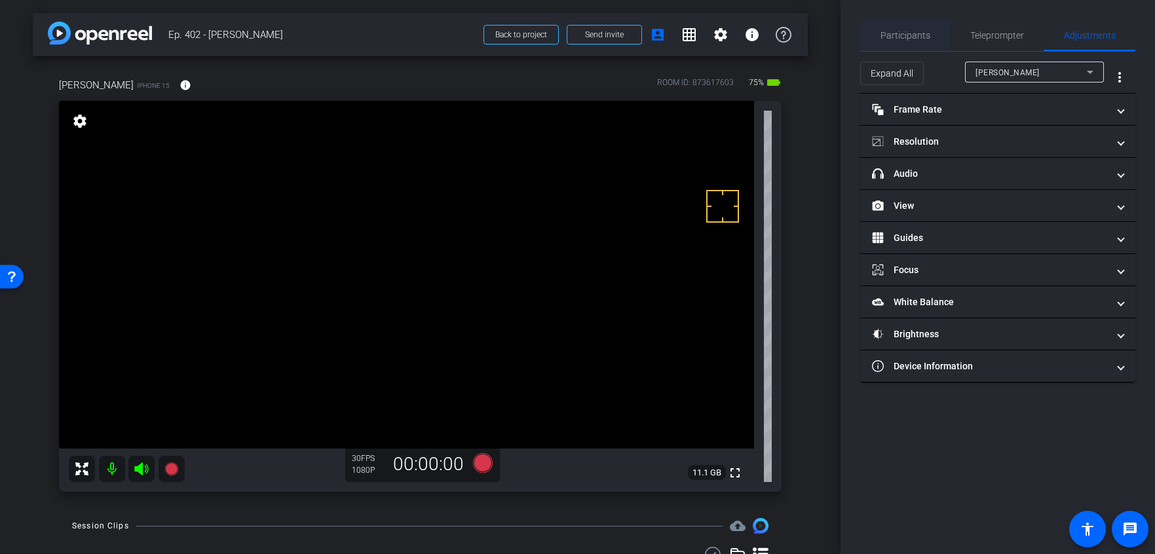
click at [942, 24] on div "Participants" at bounding box center [905, 35] width 90 height 31
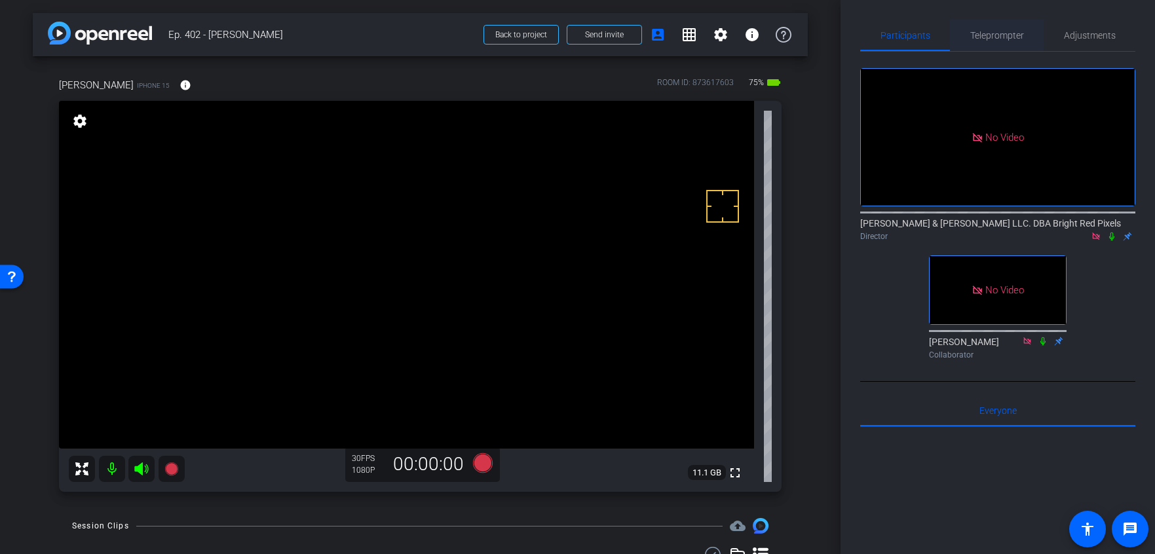
click at [998, 31] on span "Teleprompter" at bounding box center [997, 35] width 54 height 9
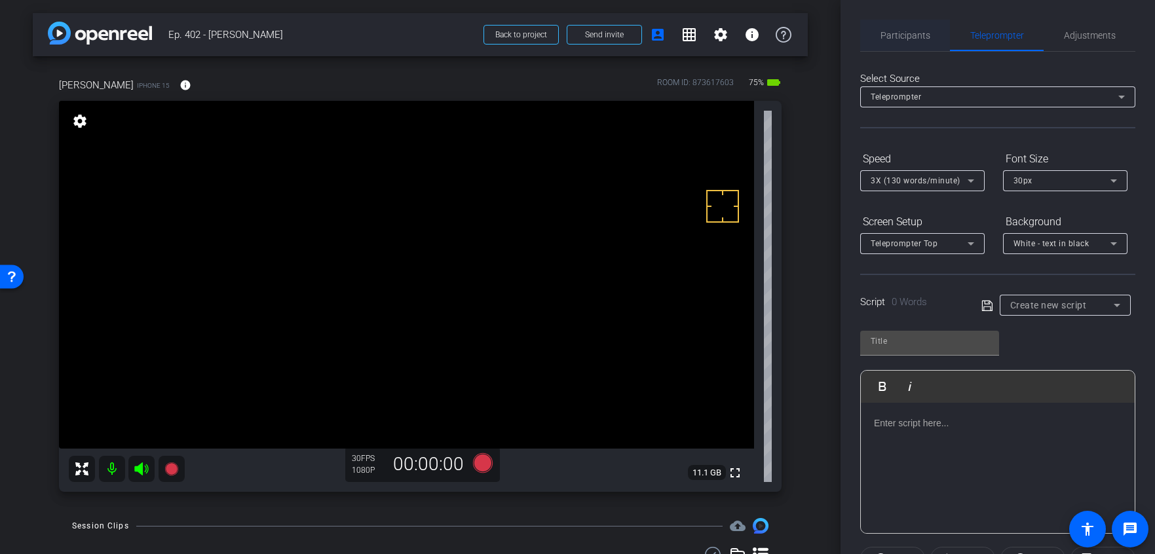
click at [913, 35] on span "Participants" at bounding box center [905, 35] width 50 height 9
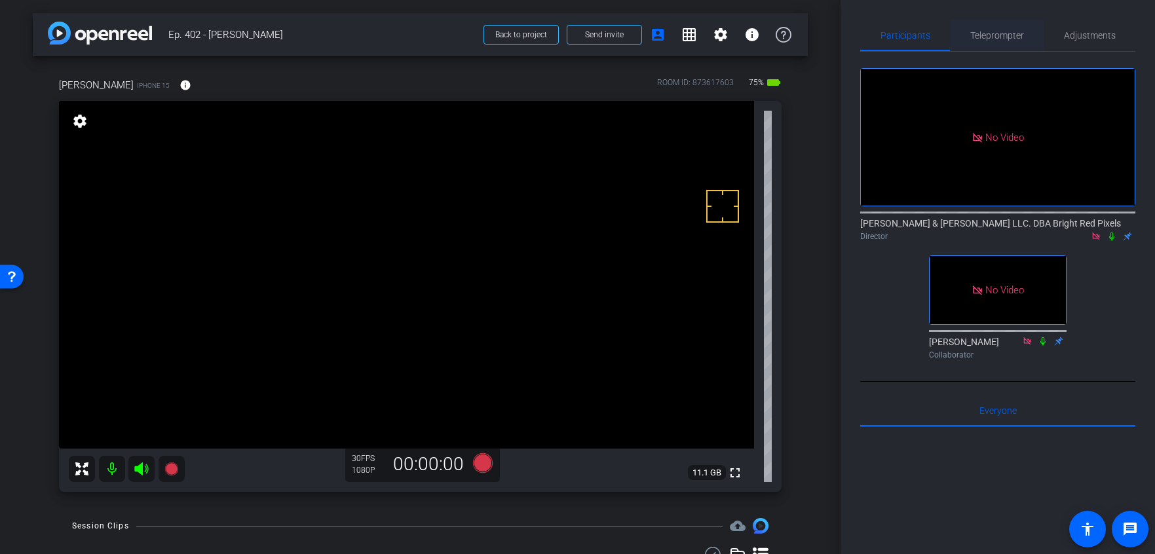
click at [978, 33] on span "Teleprompter" at bounding box center [997, 35] width 54 height 9
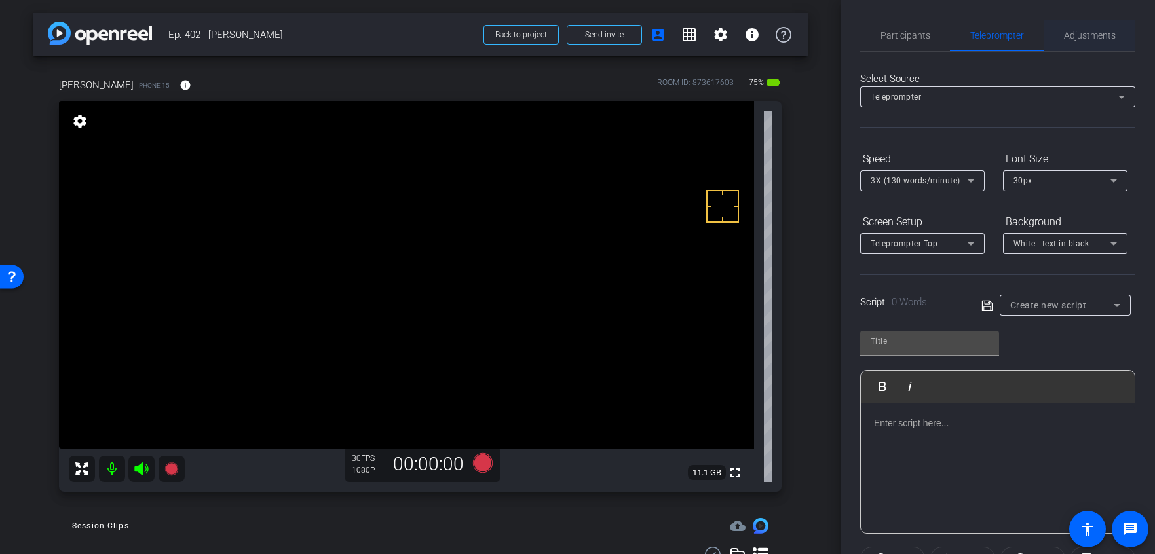
click at [1079, 36] on span "Adjustments" at bounding box center [1090, 35] width 52 height 9
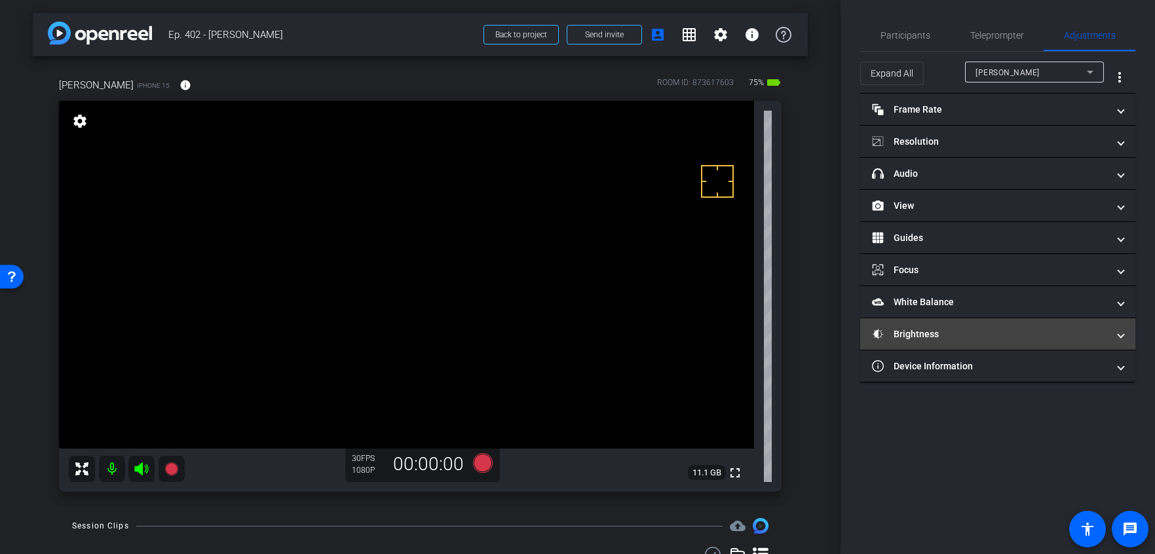
click at [920, 330] on mat-panel-title "Brightness" at bounding box center [990, 334] width 236 height 14
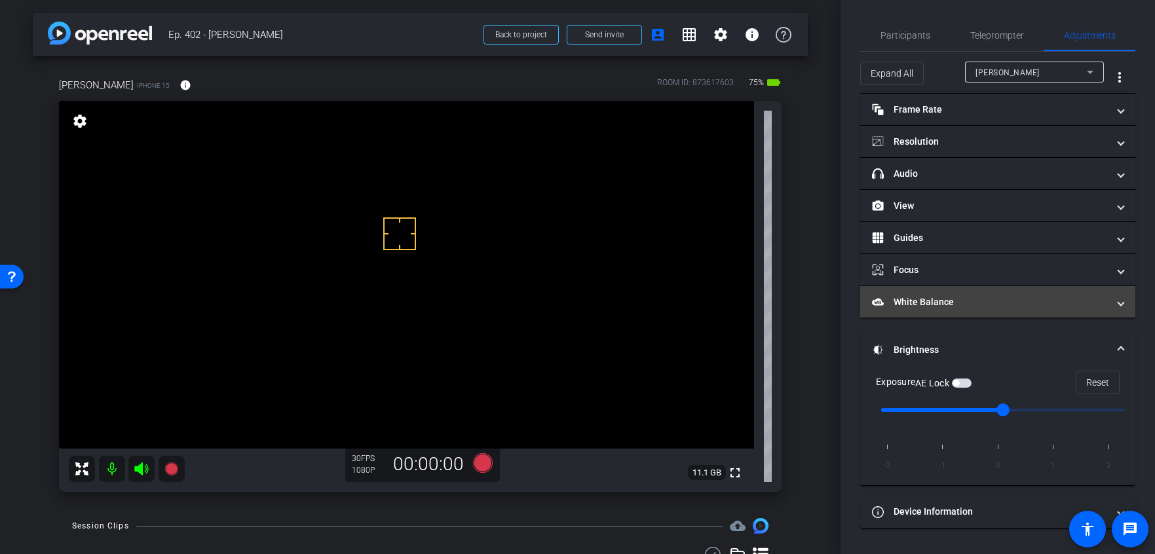
click at [907, 309] on mat-expansion-panel-header "White Balance White Balance" at bounding box center [997, 301] width 275 height 31
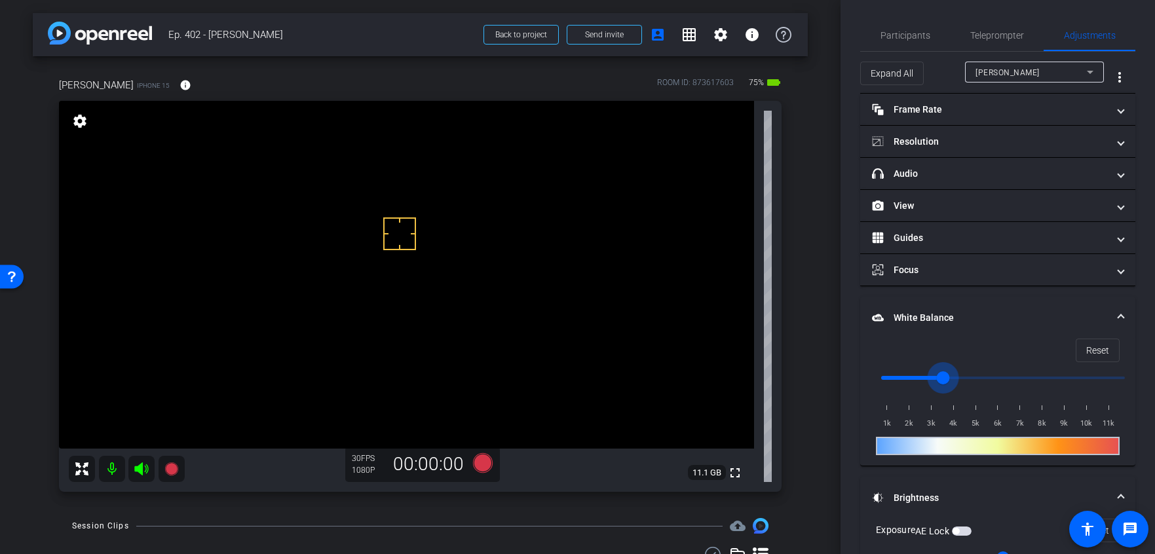
click at [948, 377] on input "range" at bounding box center [1002, 377] width 271 height 29
type input "3000"
click at [932, 379] on input "range" at bounding box center [1002, 377] width 271 height 29
click at [947, 309] on mat-expansion-panel-header "White Balance White Balance" at bounding box center [997, 318] width 275 height 42
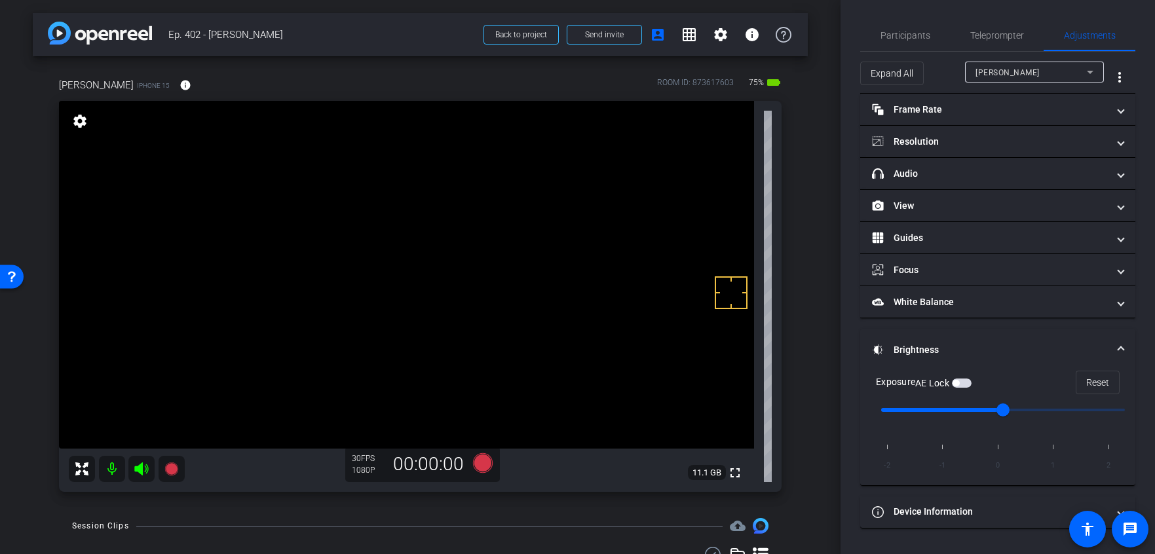
drag, startPoint x: 731, startPoint y: 293, endPoint x: 730, endPoint y: 303, distance: 9.8
click at [949, 384] on label "AE Lock" at bounding box center [933, 383] width 37 height 13
click at [952, 384] on button "AE Lock" at bounding box center [962, 383] width 20 height 9
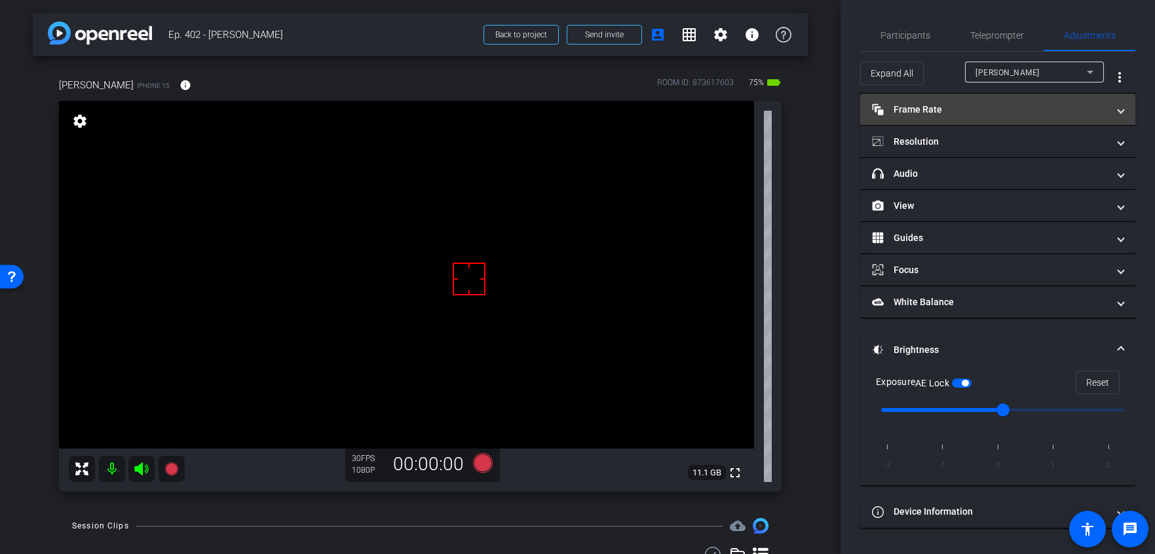
click at [950, 119] on mat-expansion-panel-header "Frame Rate Frame Rate" at bounding box center [997, 109] width 275 height 31
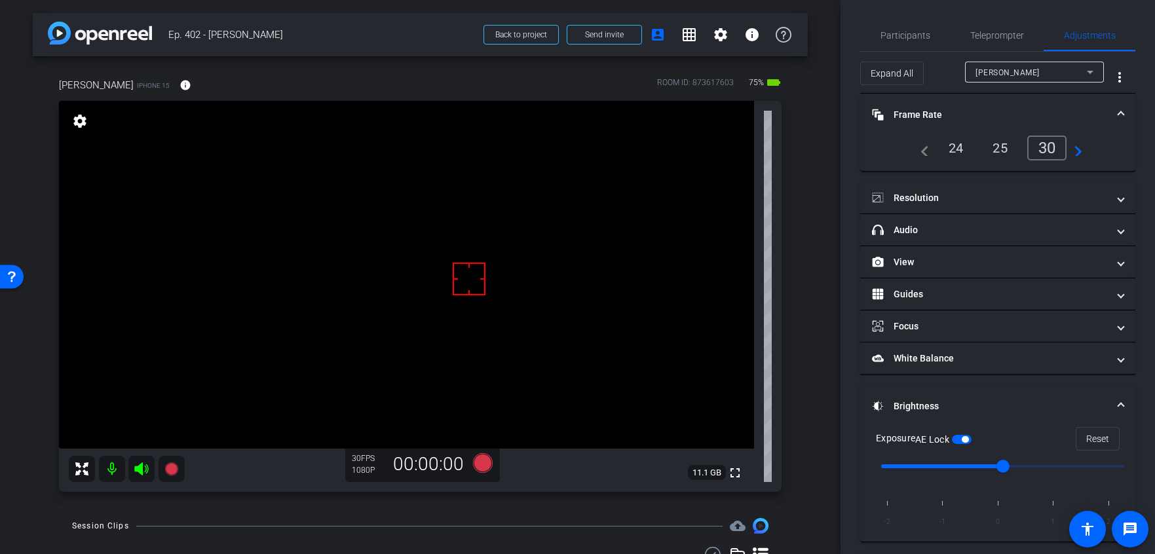
click at [950, 117] on mat-panel-title "Frame Rate Frame Rate" at bounding box center [990, 115] width 236 height 14
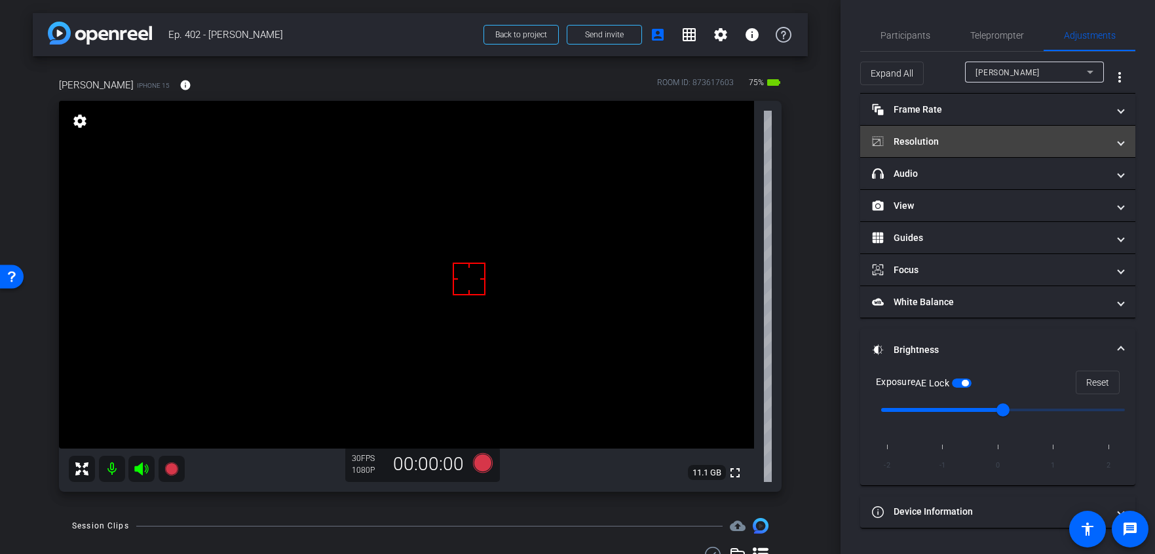
click at [948, 134] on mat-expansion-panel-header "Resolution" at bounding box center [997, 141] width 275 height 31
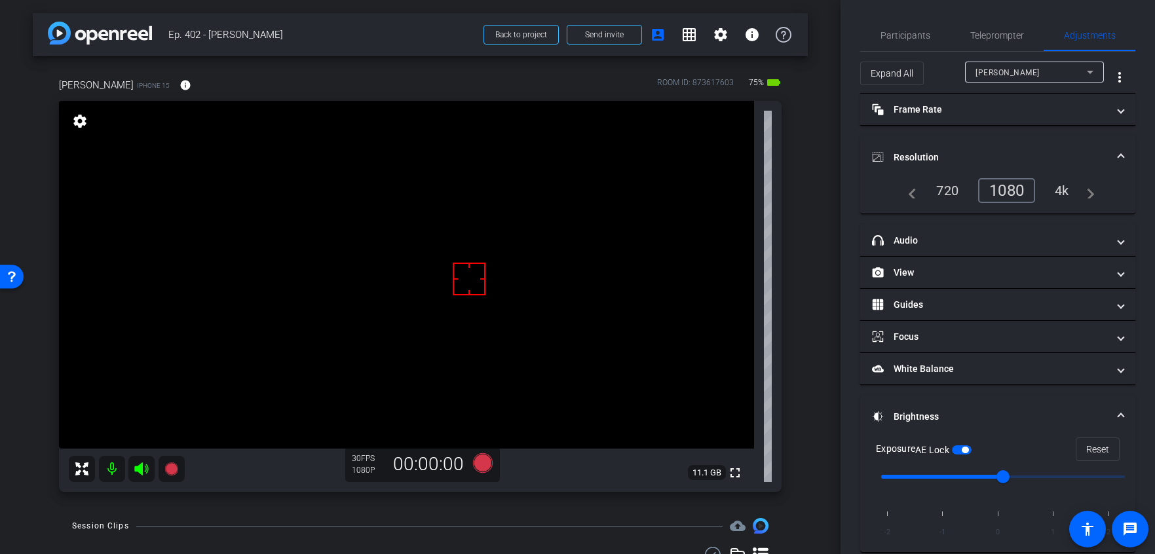
click at [1066, 187] on div "4k" at bounding box center [1062, 190] width 34 height 22
click at [955, 153] on mat-panel-title "Resolution" at bounding box center [990, 158] width 236 height 14
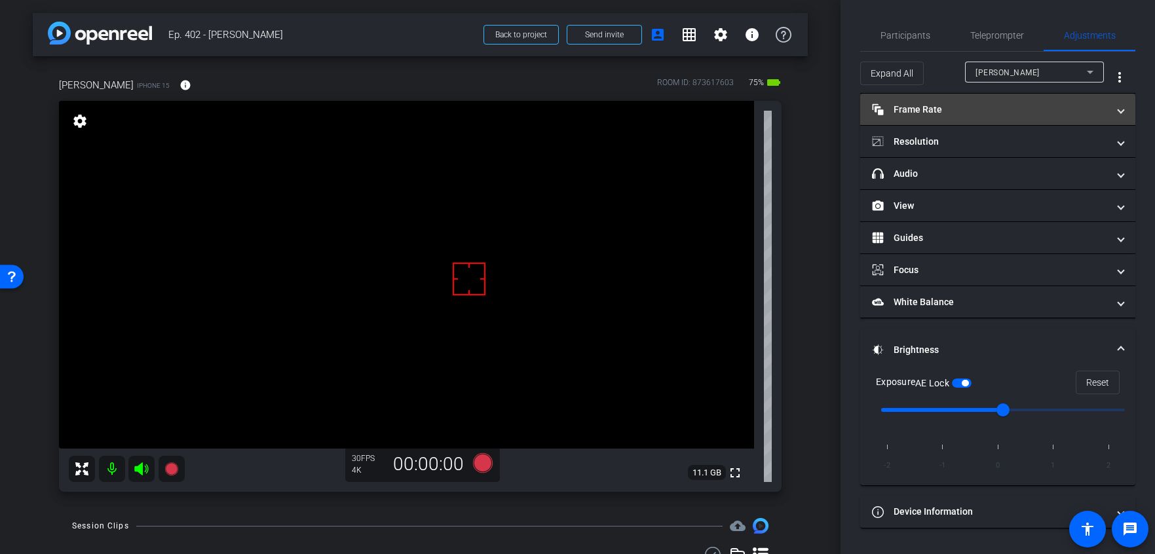
click at [929, 103] on mat-panel-title "Frame Rate Frame Rate" at bounding box center [990, 110] width 236 height 14
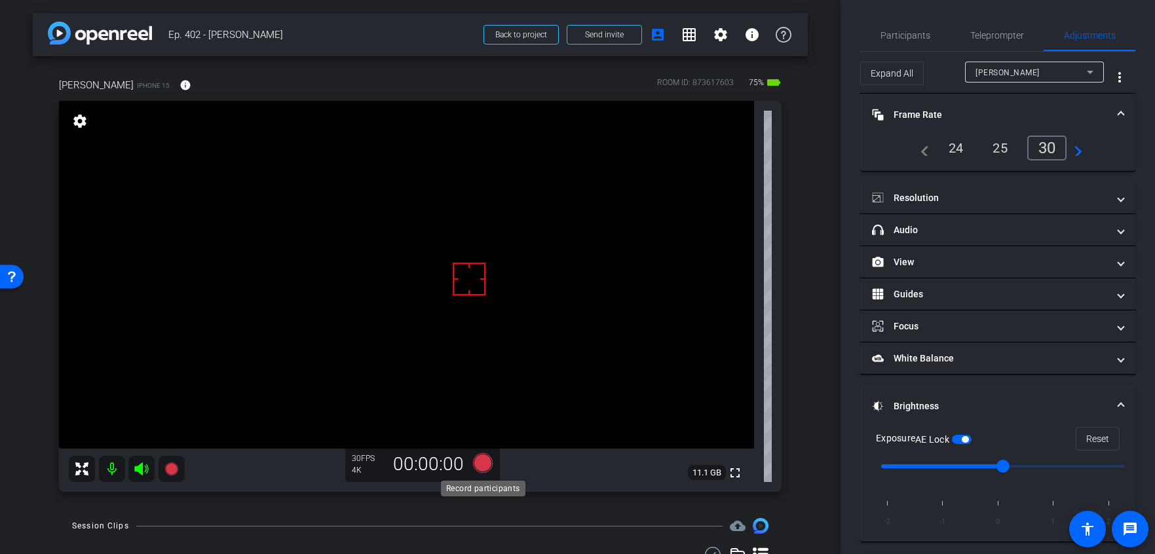
click at [495, 466] on icon at bounding box center [482, 463] width 31 height 24
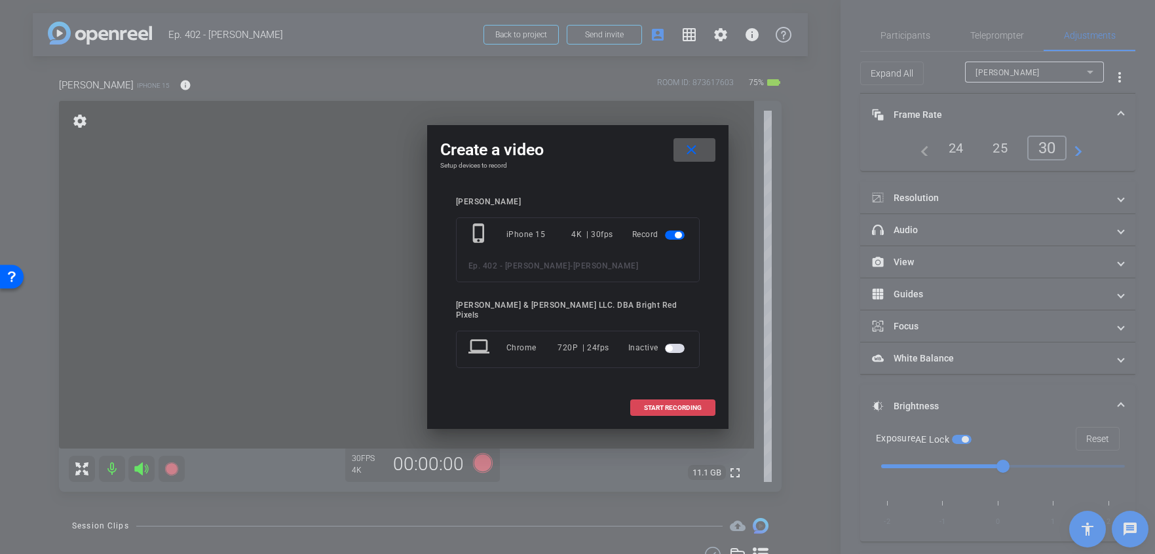
click at [699, 405] on span "START RECORDING" at bounding box center [673, 408] width 58 height 7
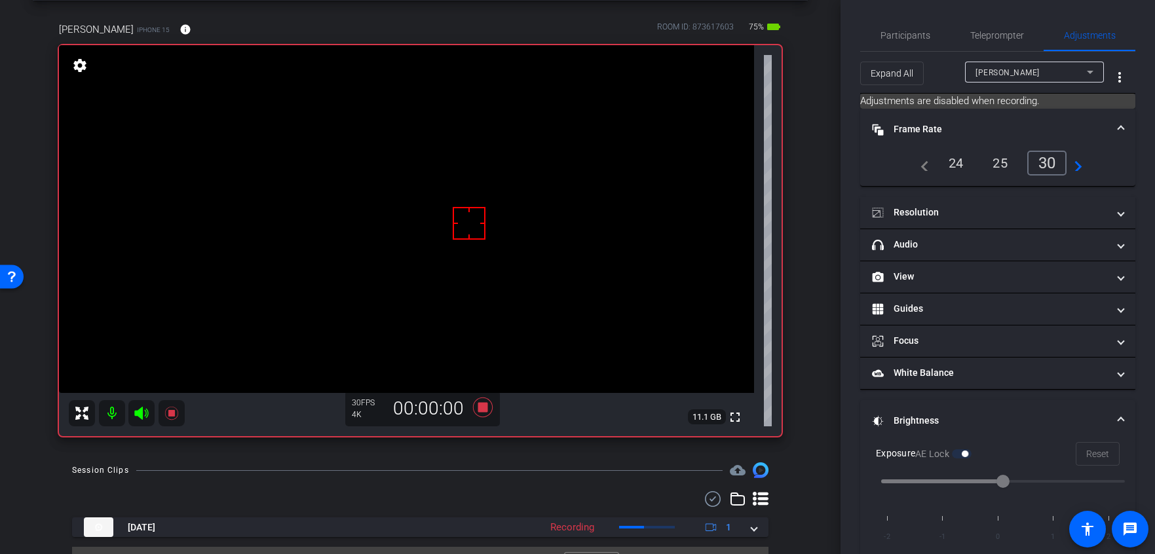
scroll to position [85, 0]
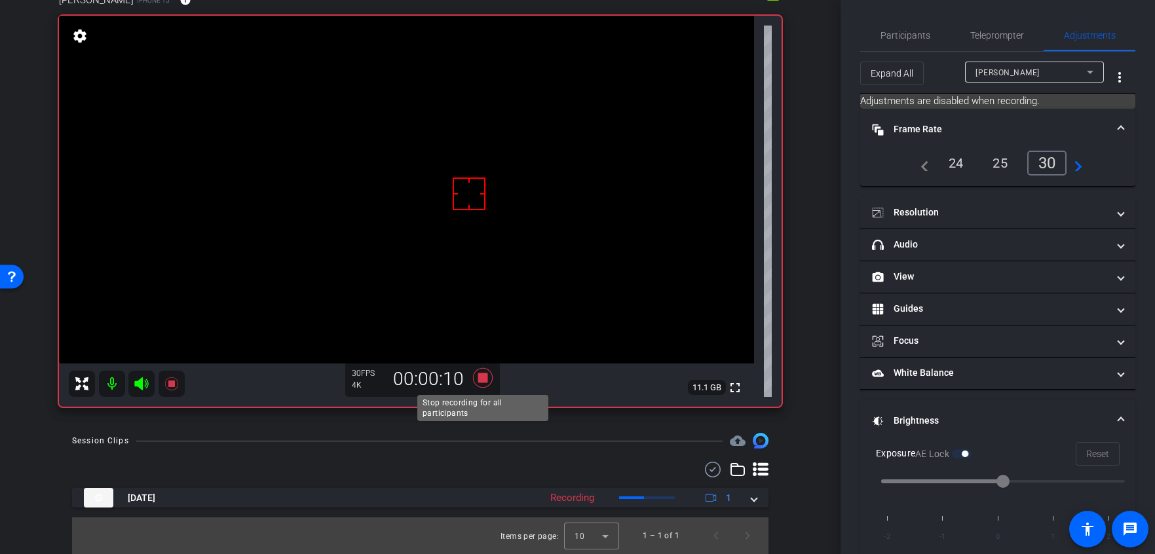
click at [484, 380] on icon at bounding box center [482, 378] width 20 height 20
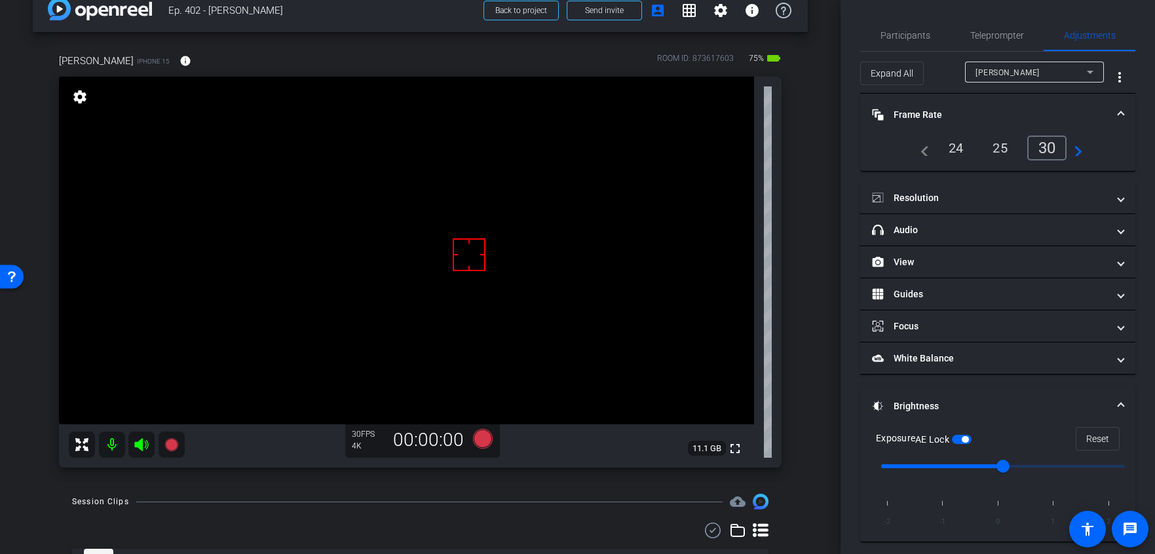
scroll to position [0, 0]
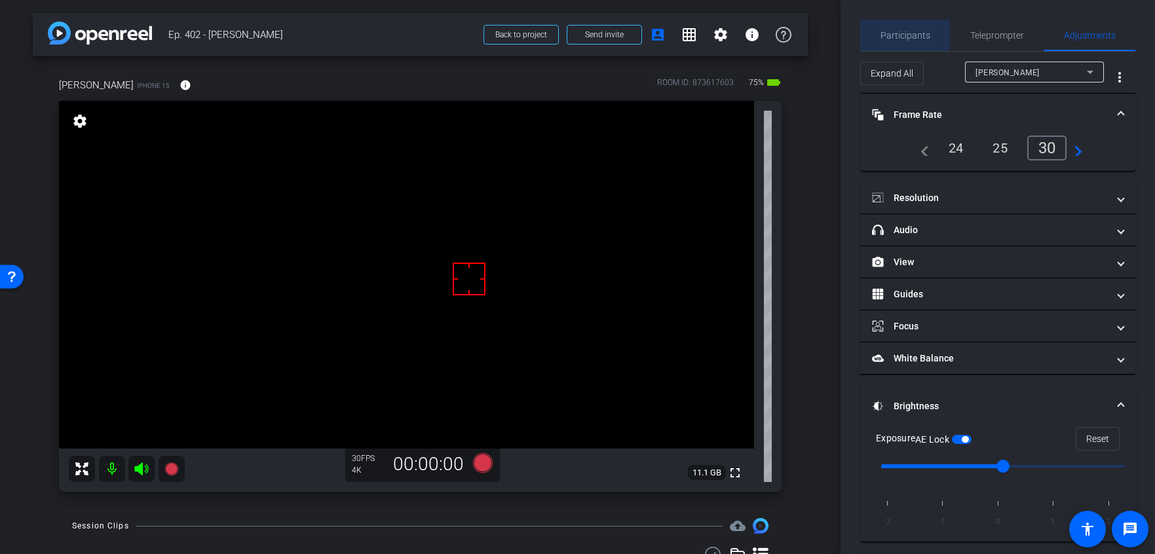
click at [924, 42] on span "Participants" at bounding box center [905, 35] width 50 height 31
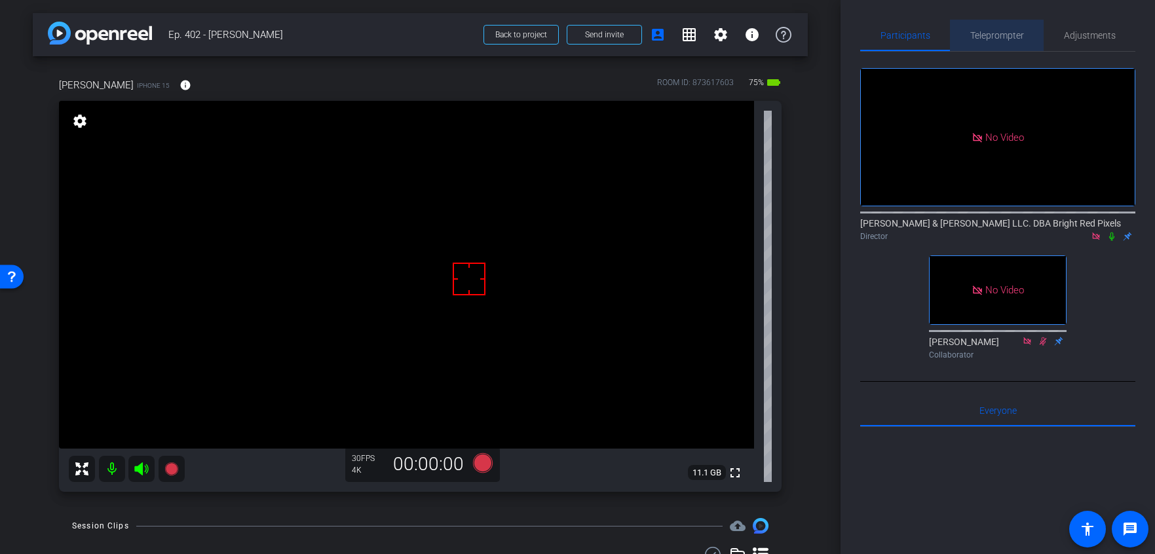
click at [990, 36] on span "Teleprompter" at bounding box center [997, 35] width 54 height 9
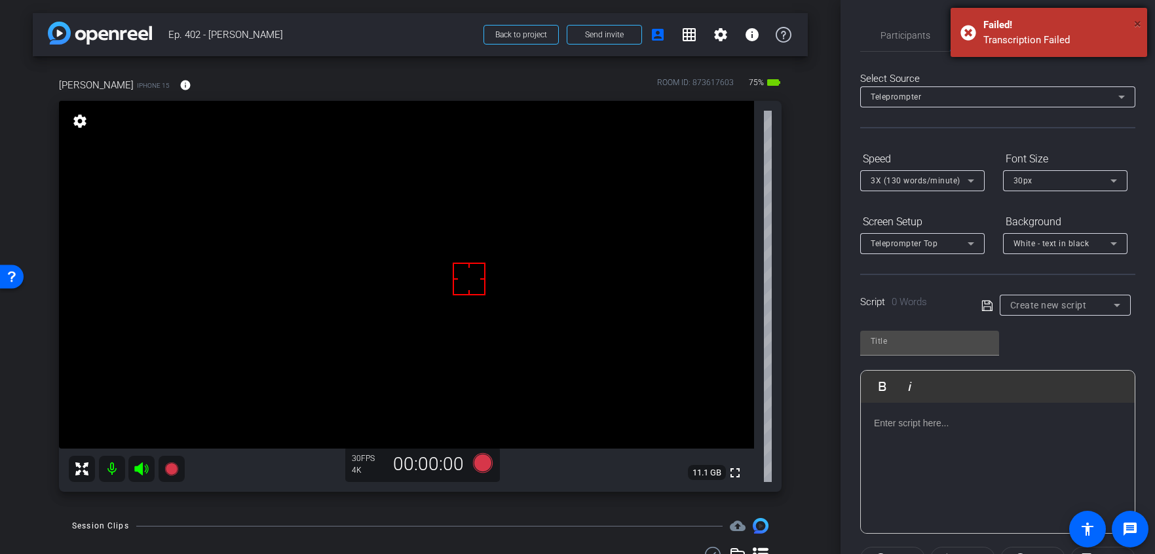
click at [1138, 16] on span "×" at bounding box center [1137, 24] width 7 height 16
click at [1138, 24] on div "Participants Teleprompter Adjustments Adam Elend & Jeff Marks LLC. DBA Bright R…" at bounding box center [997, 277] width 314 height 554
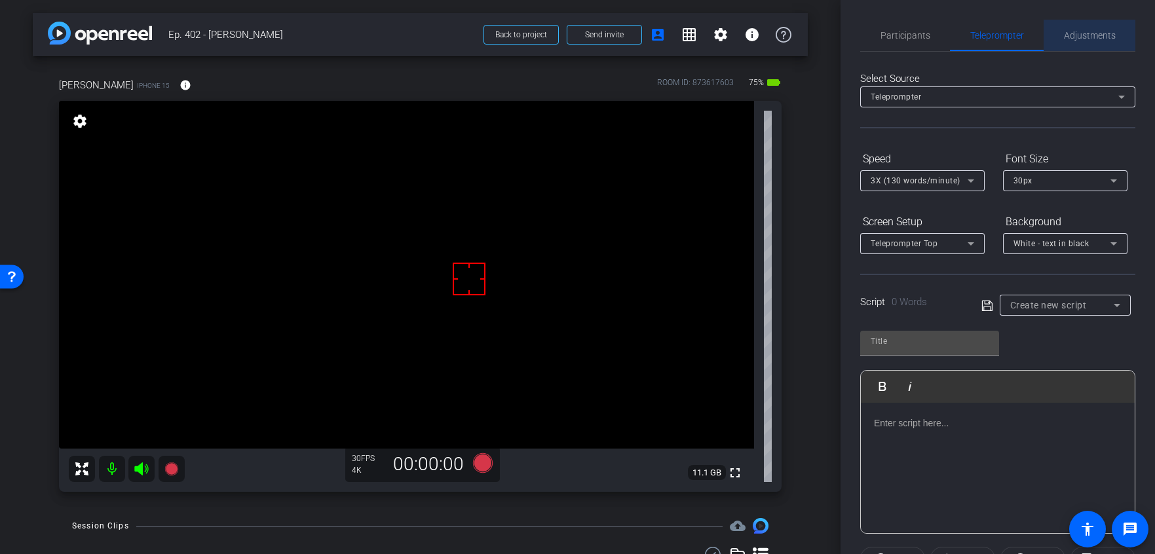
click at [1095, 36] on span "Adjustments" at bounding box center [1090, 35] width 52 height 9
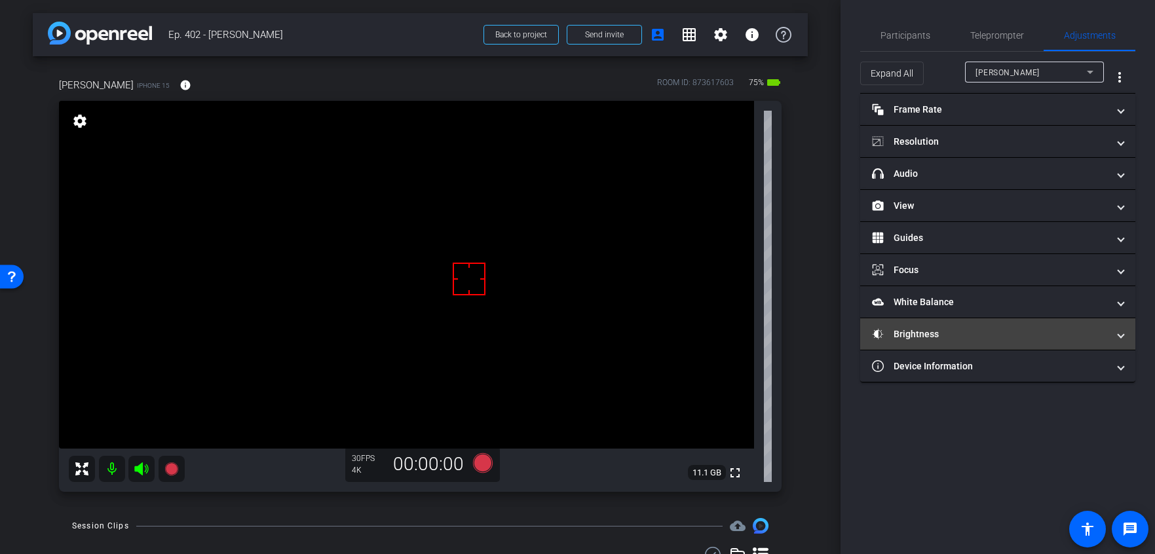
click at [913, 337] on mat-panel-title "Brightness" at bounding box center [990, 334] width 236 height 14
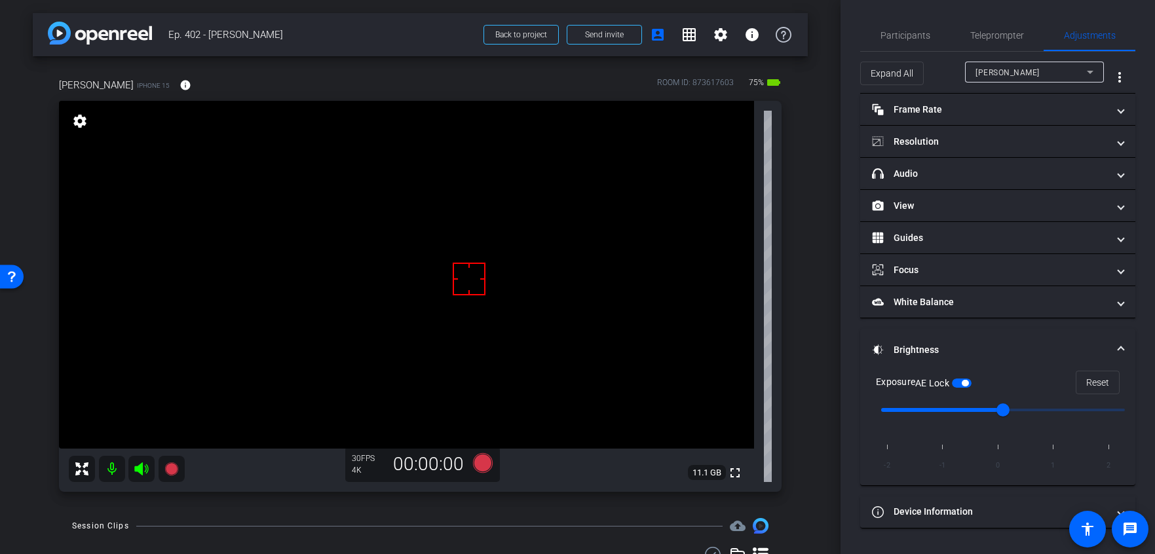
click at [802, 333] on div "Erin Schaefer iPhone 15 info ROOM ID: 873617603 75% battery_std fullscreen sett…" at bounding box center [420, 280] width 775 height 449
click at [811, 333] on div "arrow_back Ep. 402 - Erin Schaefer Back to project Send invite account_box grid…" at bounding box center [420, 277] width 840 height 554
click at [810, 334] on div "arrow_back Ep. 402 - Erin Schaefer Back to project Send invite account_box grid…" at bounding box center [420, 277] width 840 height 554
click at [811, 335] on div "arrow_back Ep. 402 - Erin Schaefer Back to project Send invite account_box grid…" at bounding box center [420, 277] width 840 height 554
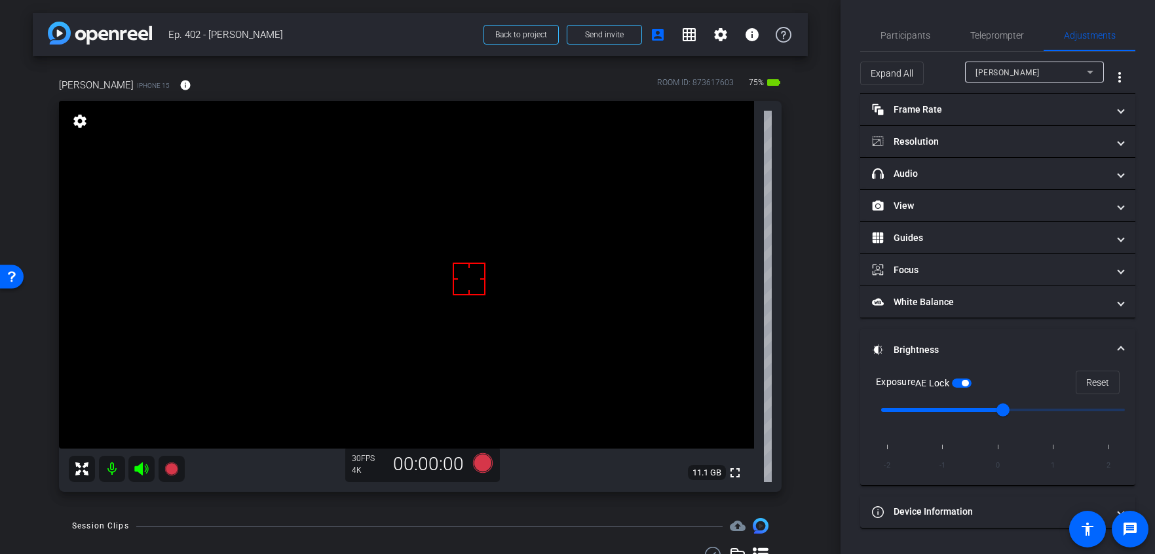
click at [811, 335] on div "arrow_back Ep. 402 - Erin Schaefer Back to project Send invite account_box grid…" at bounding box center [420, 277] width 840 height 554
click at [815, 335] on div "arrow_back Ep. 402 - Erin Schaefer Back to project Send invite account_box grid…" at bounding box center [420, 277] width 840 height 554
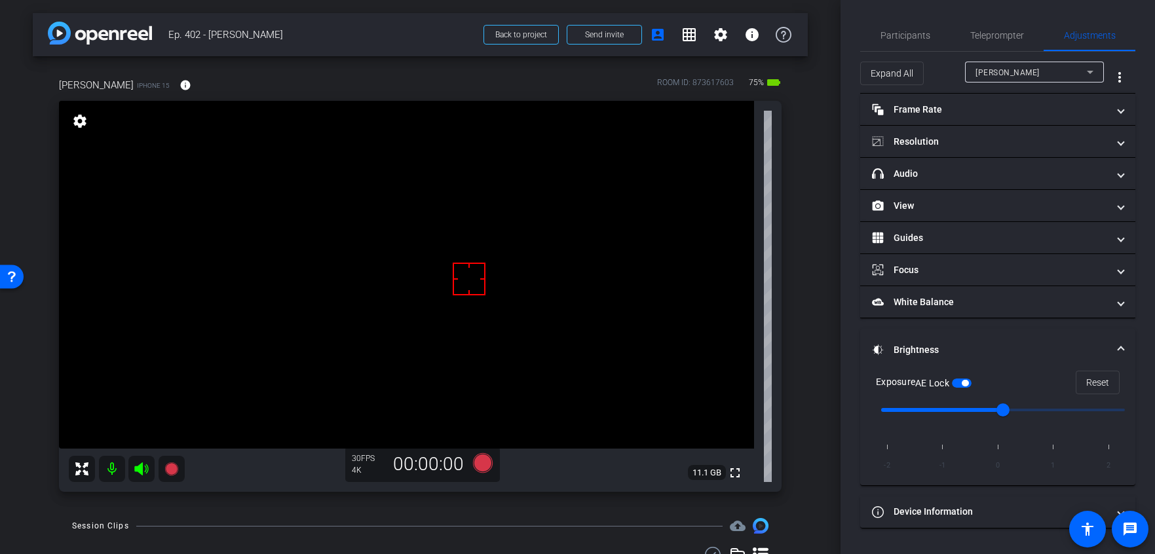
click at [815, 335] on div "arrow_back Ep. 402 - Erin Schaefer Back to project Send invite account_box grid…" at bounding box center [420, 277] width 840 height 554
click at [816, 335] on div "arrow_back Ep. 402 - Erin Schaefer Back to project Send invite account_box grid…" at bounding box center [420, 277] width 840 height 554
drag, startPoint x: 414, startPoint y: 246, endPoint x: 407, endPoint y: 244, distance: 6.7
click at [967, 380] on span "button" at bounding box center [962, 383] width 20 height 9
click at [800, 377] on div "Erin Schaefer iPhone 15 info ROOM ID: 873617603 75% battery_std fullscreen sett…" at bounding box center [420, 280] width 775 height 449
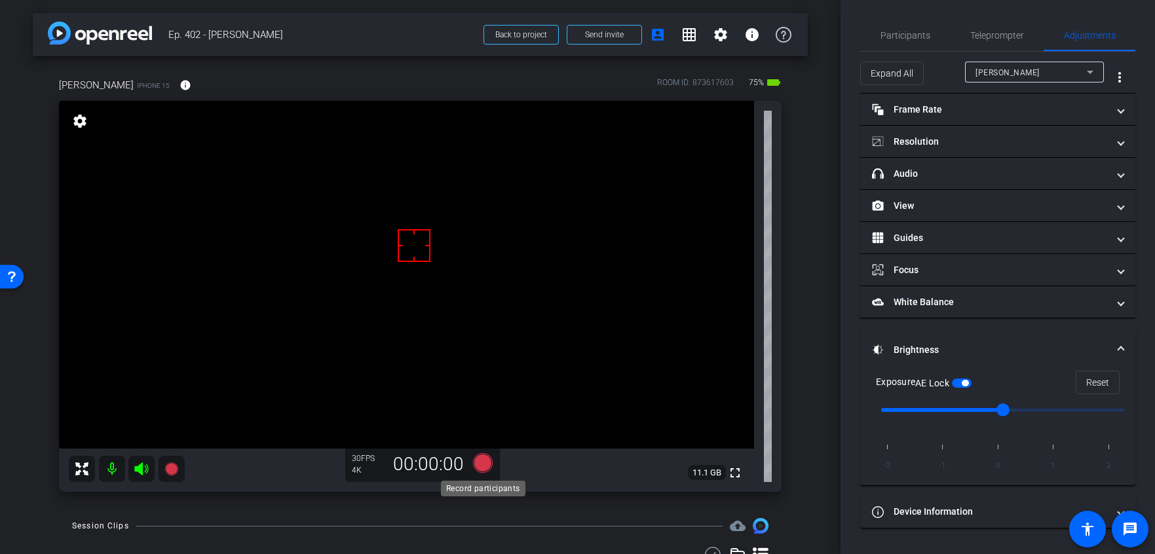
click at [476, 462] on icon at bounding box center [482, 463] width 20 height 20
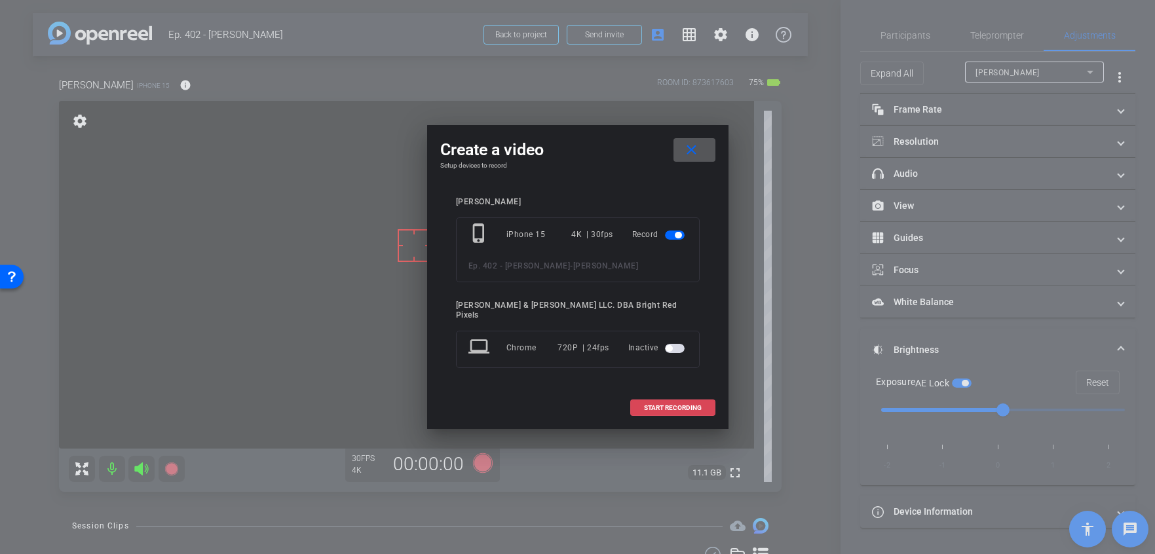
click at [638, 400] on span at bounding box center [673, 407] width 84 height 31
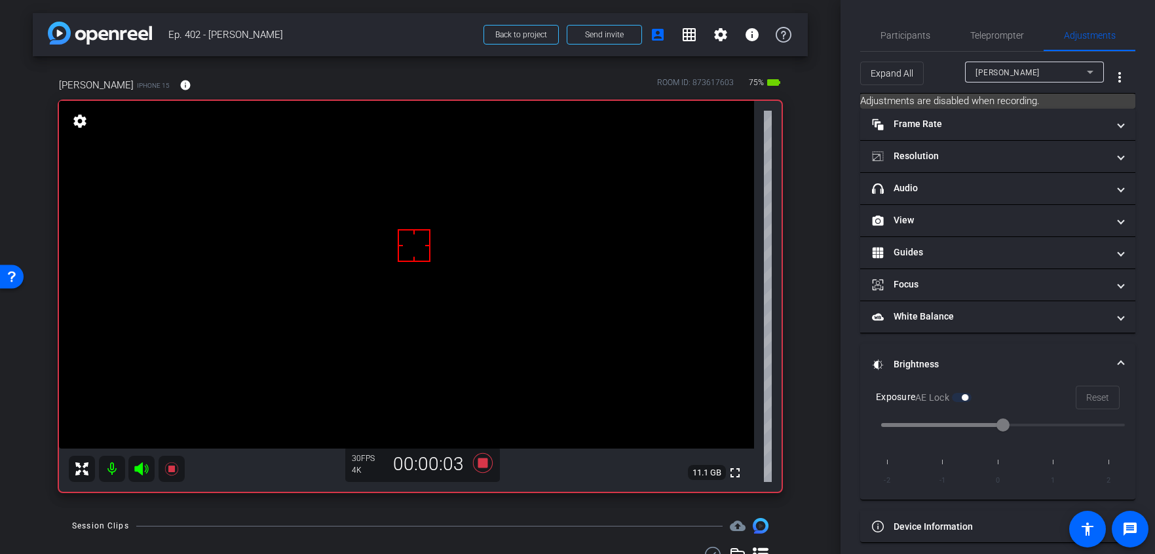
click at [141, 472] on icon at bounding box center [141, 468] width 14 height 13
click at [901, 34] on span "Participants" at bounding box center [905, 35] width 50 height 9
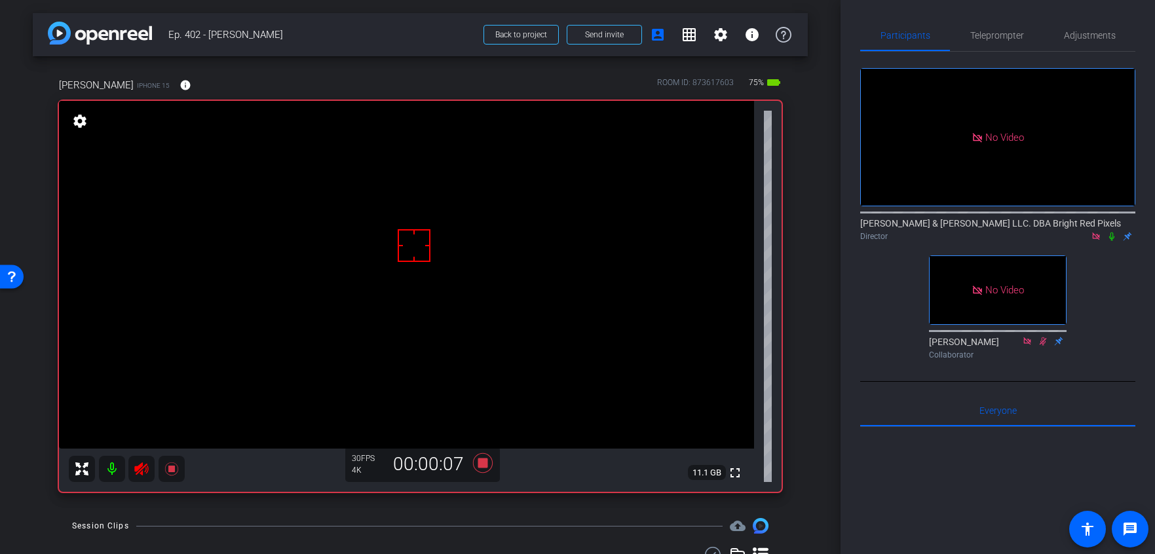
click at [141, 467] on icon at bounding box center [141, 468] width 14 height 13
click at [141, 468] on icon at bounding box center [141, 468] width 14 height 13
click at [140, 468] on icon at bounding box center [142, 469] width 16 height 16
click at [1115, 232] on icon at bounding box center [1111, 236] width 10 height 9
click at [1111, 233] on icon at bounding box center [1111, 237] width 7 height 9
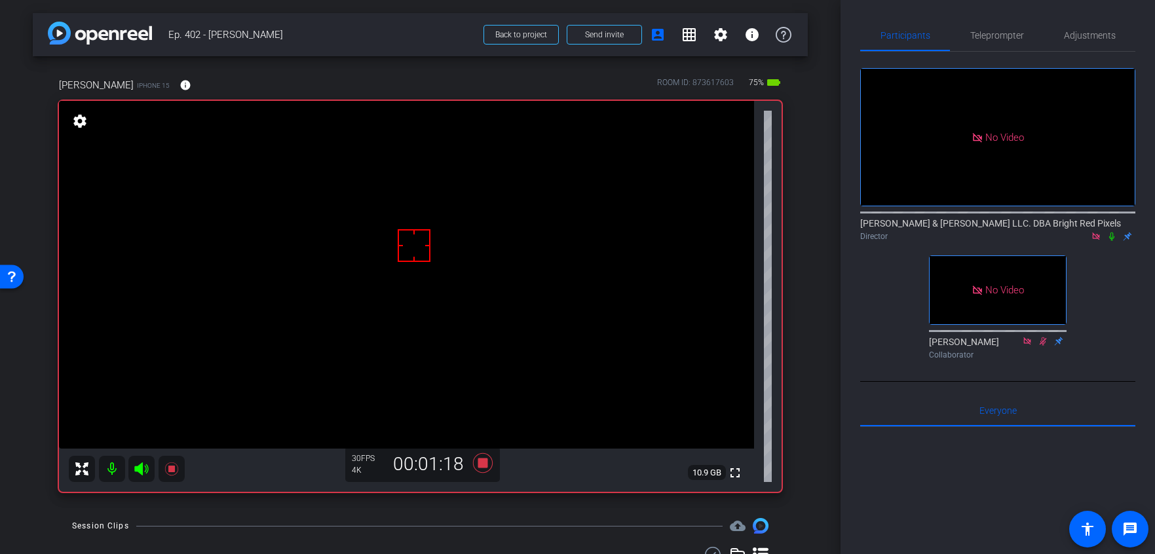
click at [1083, 266] on div "No Video Adam Elend & Jeff Marks LLC. DBA Bright Red Pixels Director No Video L…" at bounding box center [997, 208] width 275 height 313
click at [480, 460] on icon at bounding box center [482, 463] width 20 height 20
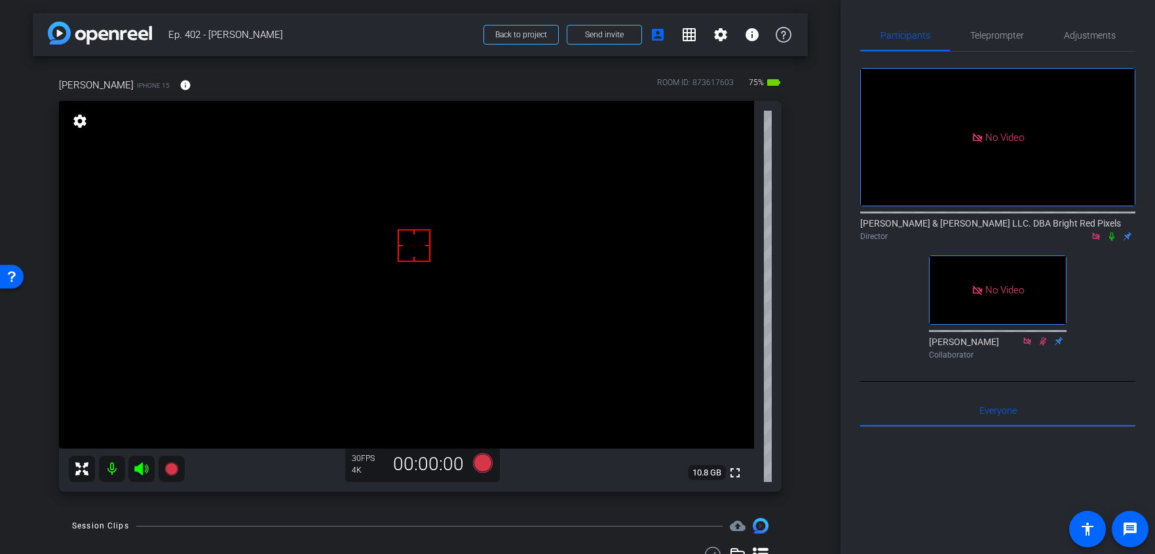
click at [884, 332] on div "No Video Adam Elend & Jeff Marks LLC. DBA Bright Red Pixels Director No Video L…" at bounding box center [997, 208] width 275 height 313
click at [882, 328] on div "No Video Adam Elend & Jeff Marks LLC. DBA Bright Red Pixels Director No Video L…" at bounding box center [997, 208] width 275 height 313
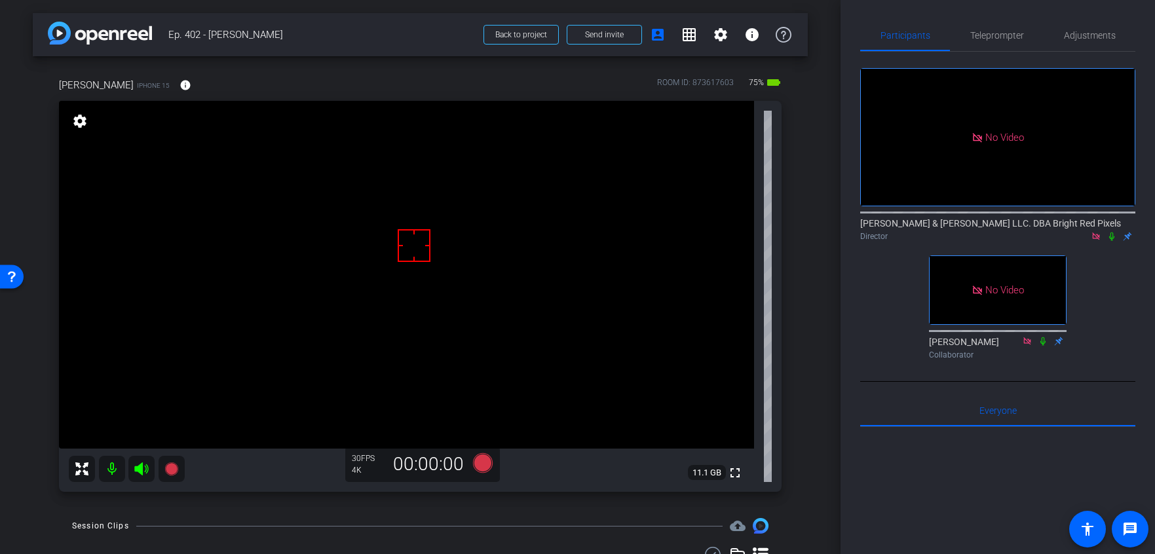
click at [882, 328] on div "No Video Adam Elend & Jeff Marks LLC. DBA Bright Red Pixels Director No Video L…" at bounding box center [997, 208] width 275 height 313
click at [880, 324] on div "No Video Adam Elend & Jeff Marks LLC. DBA Bright Red Pixels Director No Video L…" at bounding box center [997, 208] width 275 height 313
click at [878, 324] on div "No Video Adam Elend & Jeff Marks LLC. DBA Bright Red Pixels Director No Video L…" at bounding box center [997, 208] width 275 height 313
click at [877, 324] on div "No Video Adam Elend & Jeff Marks LLC. DBA Bright Red Pixels Director No Video L…" at bounding box center [997, 208] width 275 height 313
click at [481, 461] on icon at bounding box center [482, 463] width 20 height 20
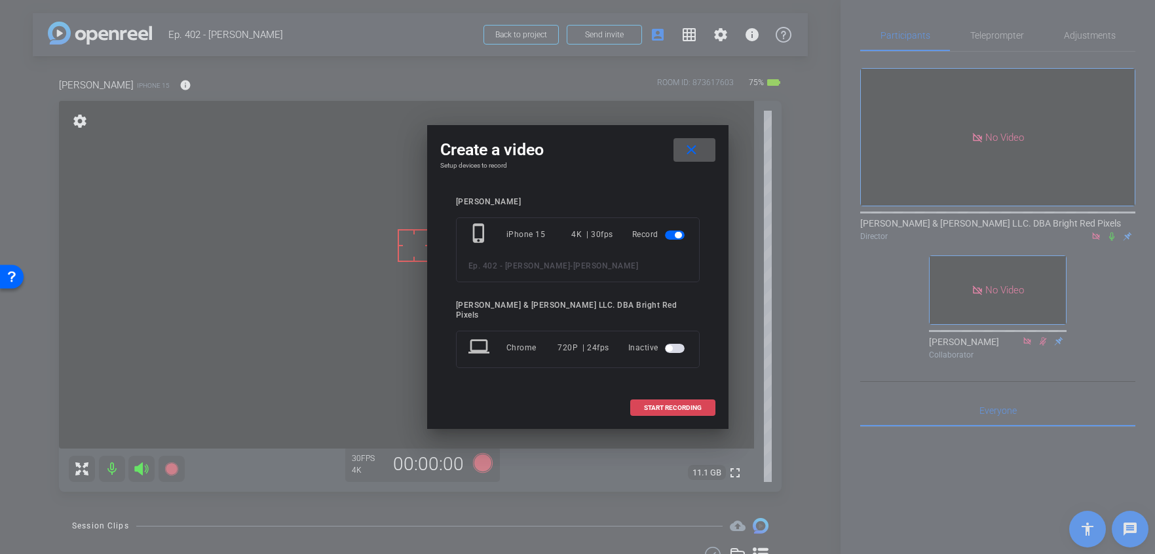
click at [665, 406] on span "START RECORDING" at bounding box center [673, 408] width 58 height 7
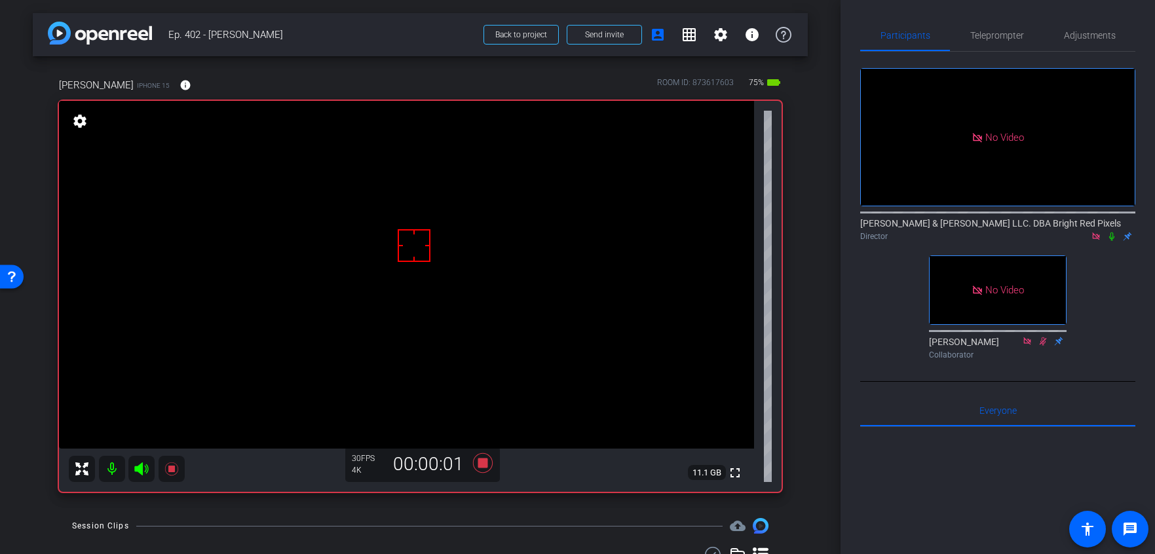
click at [1113, 232] on icon at bounding box center [1111, 236] width 10 height 9
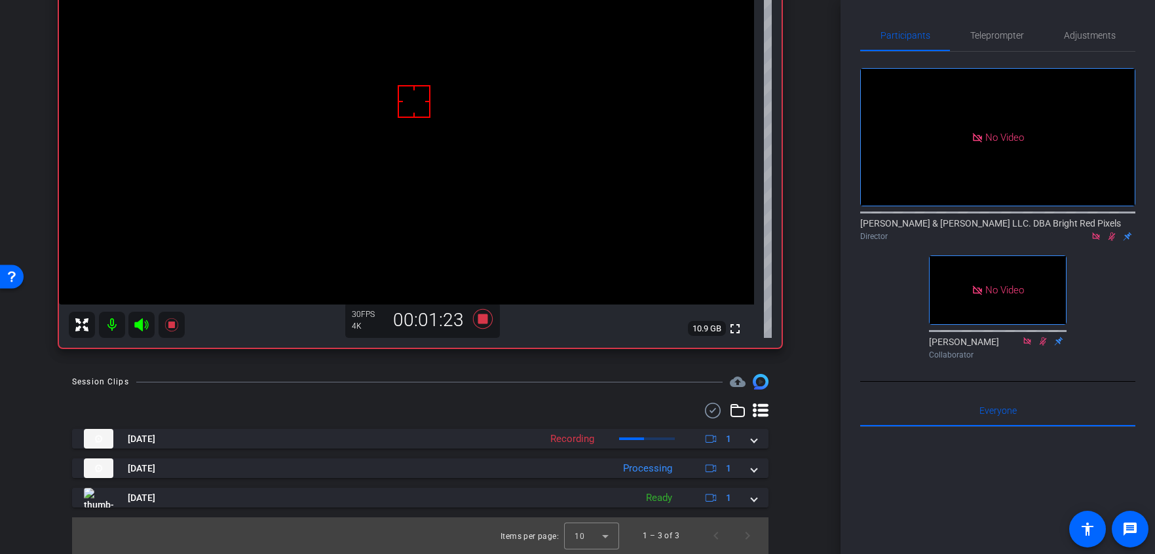
click at [1106, 206] on div "Adam Elend & Jeff Marks LLC. DBA Bright Red Pixels Director" at bounding box center [997, 226] width 275 height 40
click at [1111, 233] on icon at bounding box center [1111, 237] width 7 height 9
click at [483, 318] on icon at bounding box center [482, 319] width 20 height 20
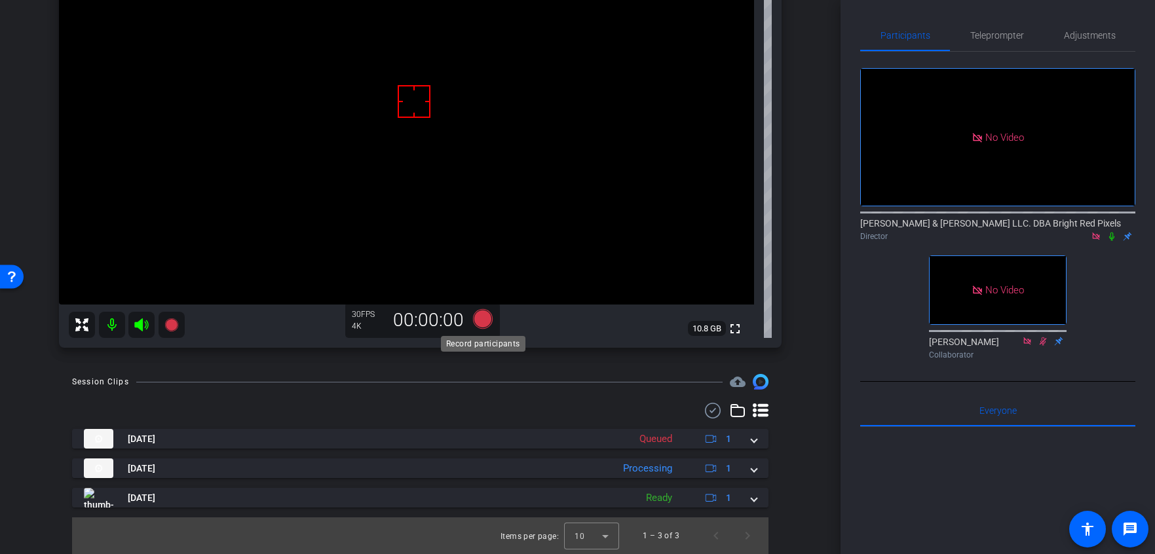
click at [483, 318] on icon at bounding box center [482, 319] width 20 height 20
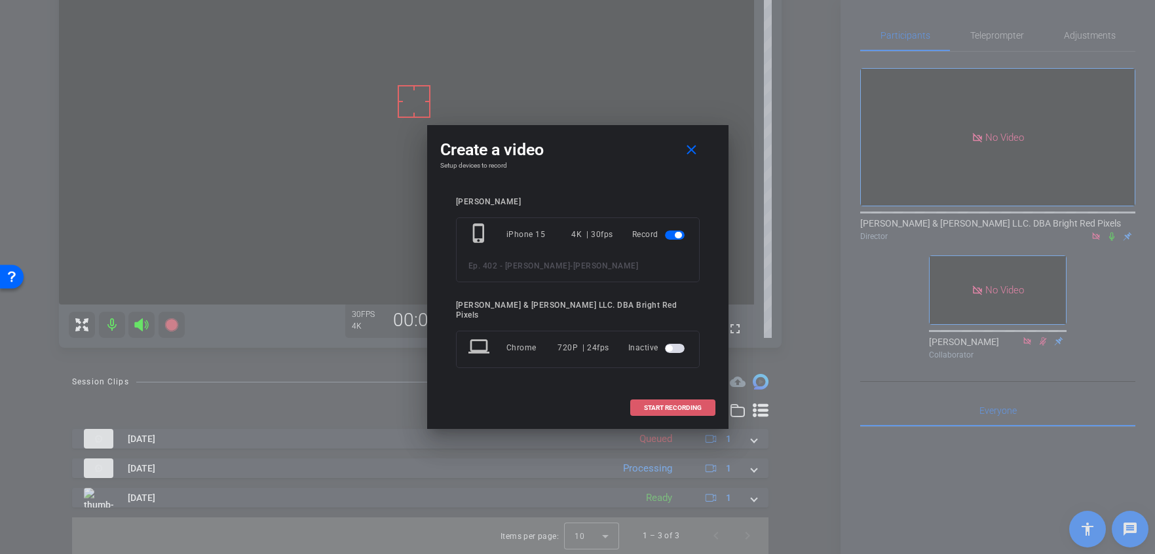
click at [666, 405] on span "START RECORDING" at bounding box center [673, 408] width 58 height 7
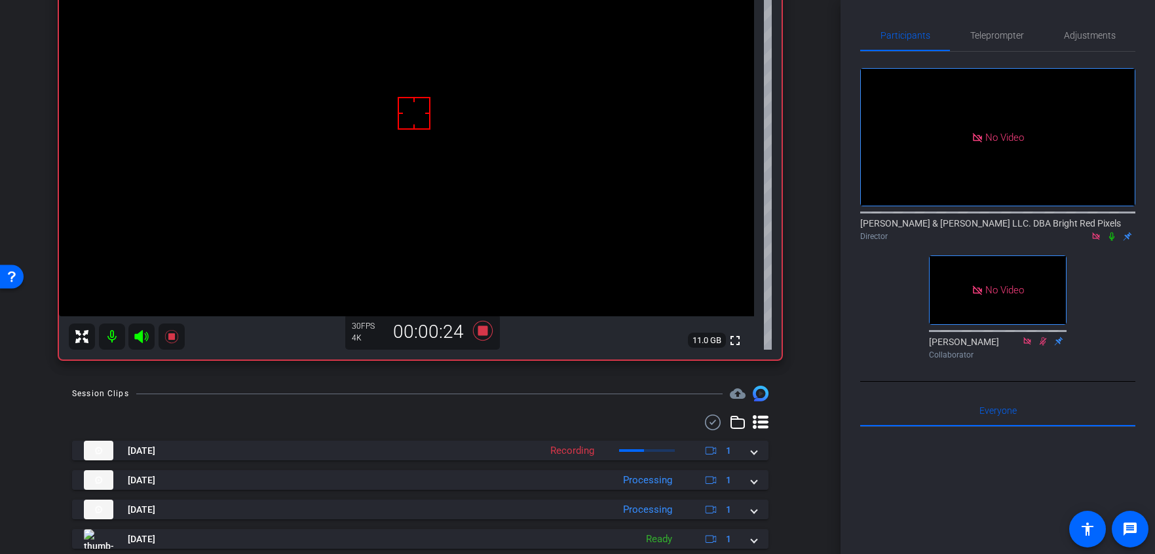
scroll to position [130, 0]
click at [1110, 233] on icon at bounding box center [1111, 237] width 5 height 9
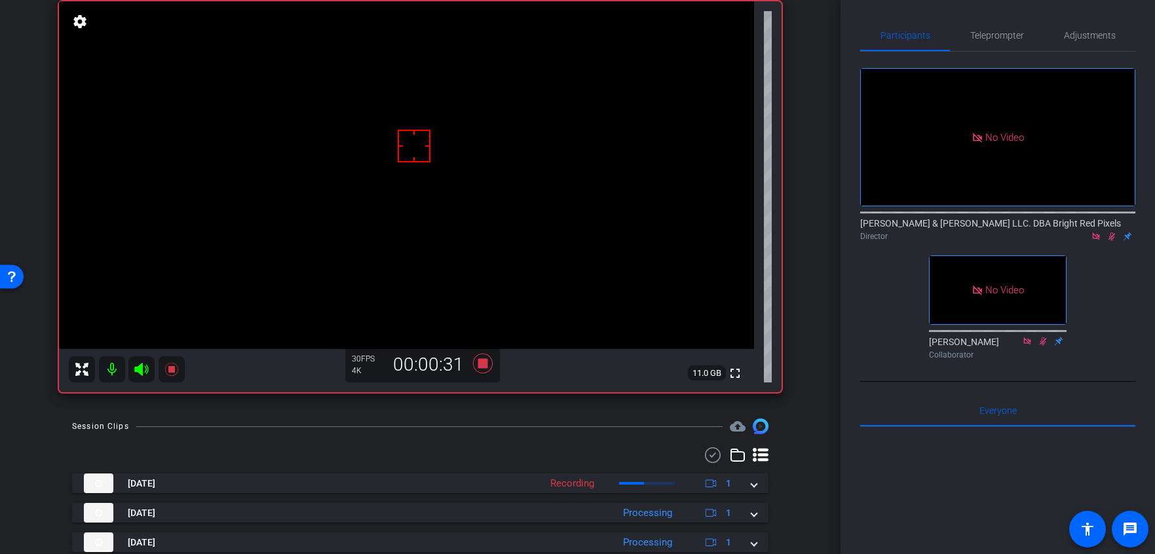
scroll to position [101, 0]
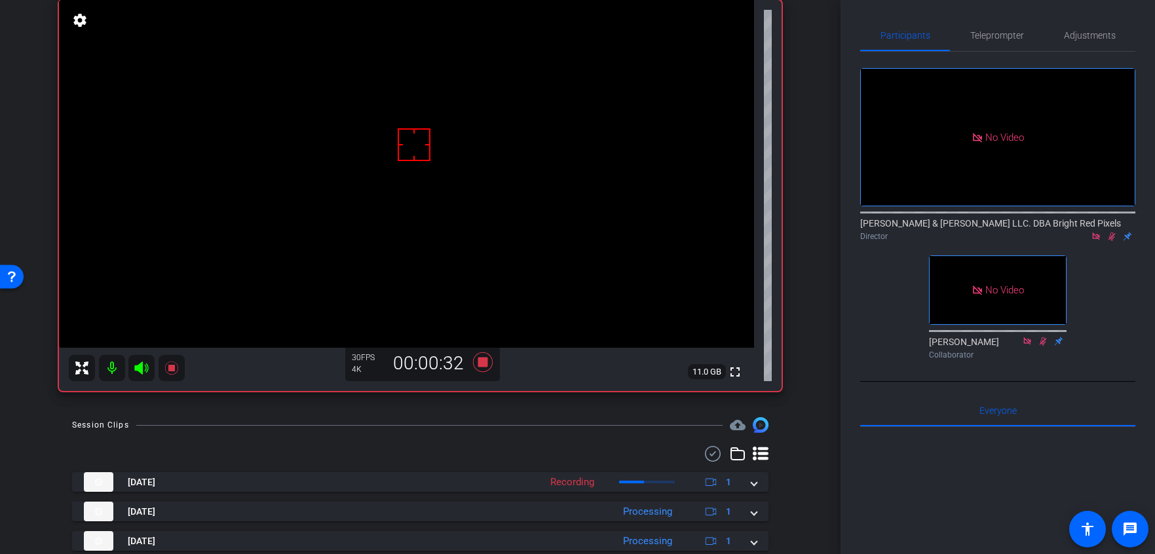
click at [801, 249] on div "Erin Schaefer iPhone 15 info ROOM ID: 873617603 70% battery_std fullscreen sett…" at bounding box center [420, 179] width 775 height 449
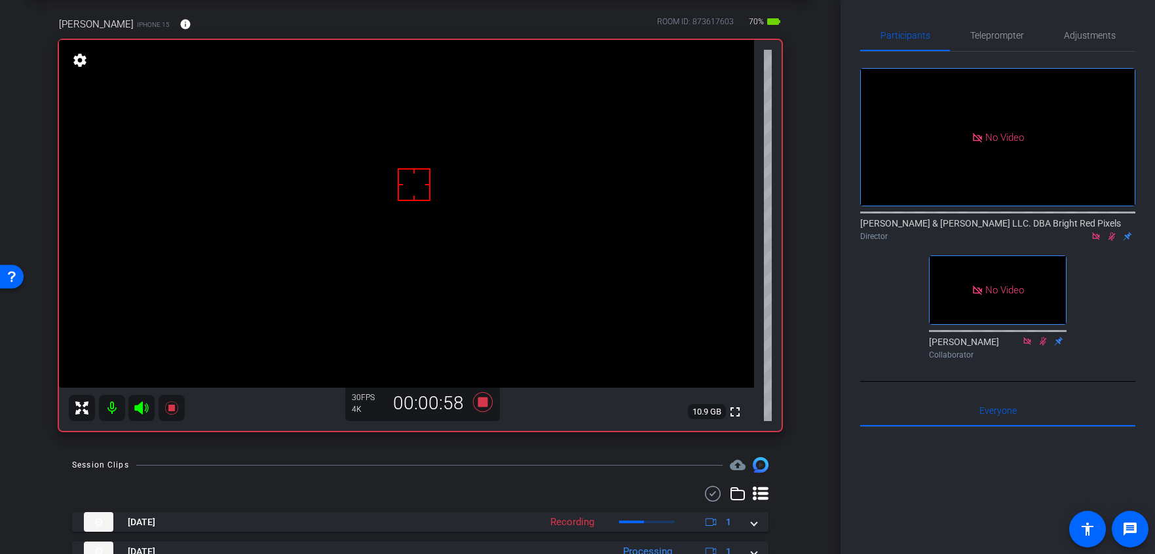
scroll to position [64, 0]
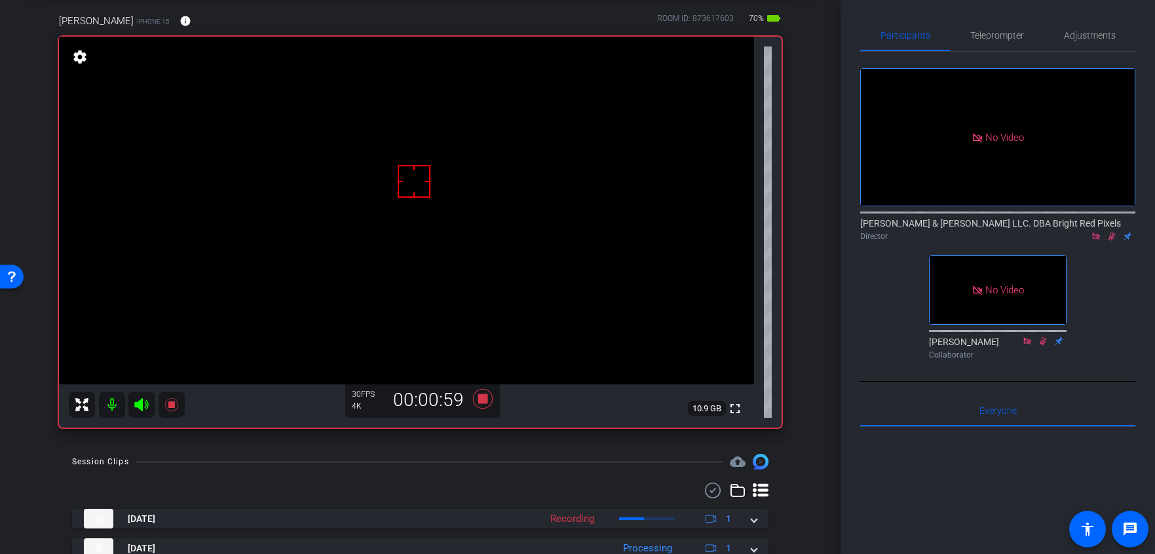
click at [1115, 209] on div "No Video Adam Elend & Jeff Marks LLC. DBA Bright Red Pixels Director No Video L…" at bounding box center [997, 208] width 275 height 313
click at [1113, 233] on icon at bounding box center [1111, 237] width 7 height 9
click at [1113, 232] on icon at bounding box center [1111, 236] width 10 height 9
click at [1112, 232] on icon at bounding box center [1111, 236] width 10 height 9
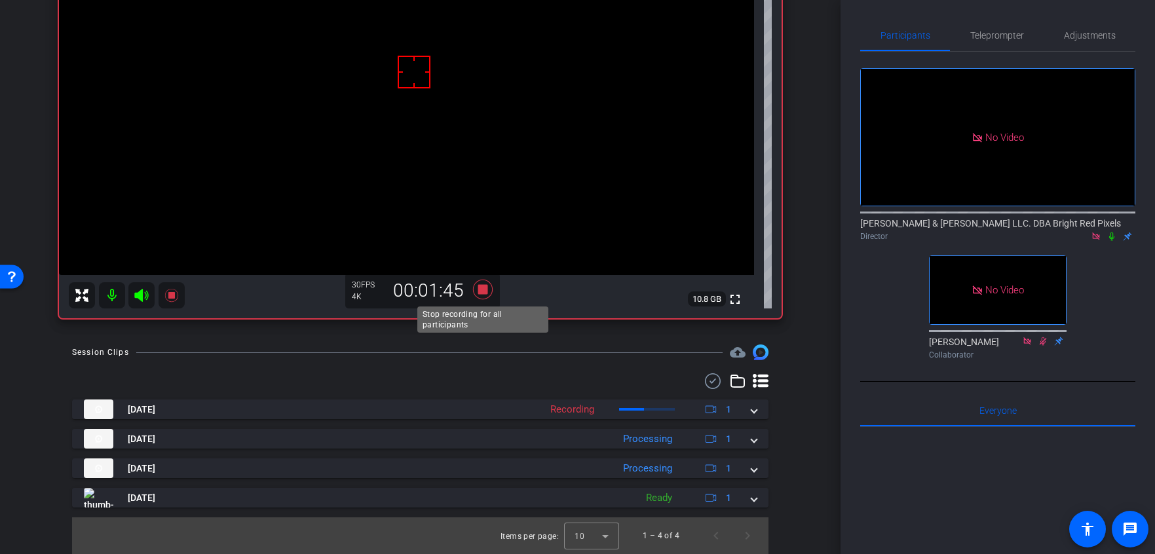
click at [479, 288] on icon at bounding box center [482, 290] width 20 height 20
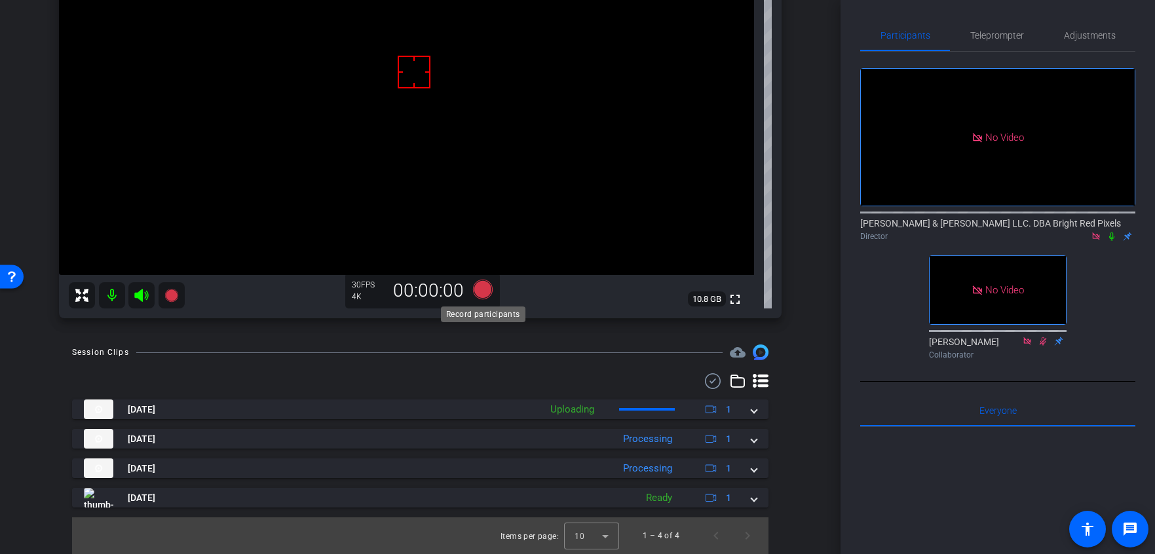
click at [481, 289] on icon at bounding box center [482, 290] width 20 height 20
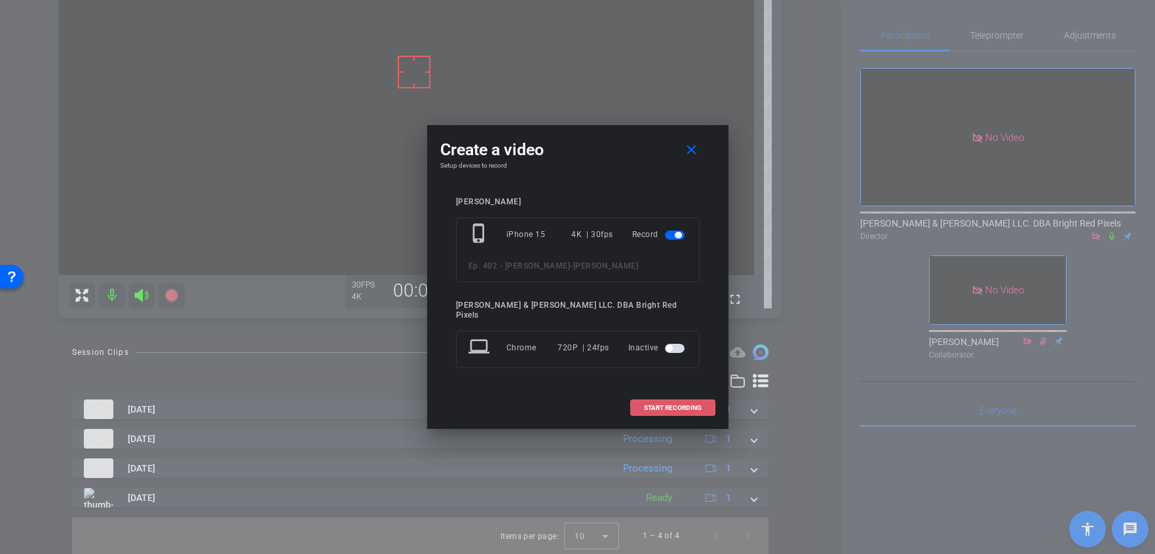
drag, startPoint x: 676, startPoint y: 404, endPoint x: 684, endPoint y: 401, distance: 8.3
click at [676, 405] on span "START RECORDING" at bounding box center [673, 408] width 58 height 7
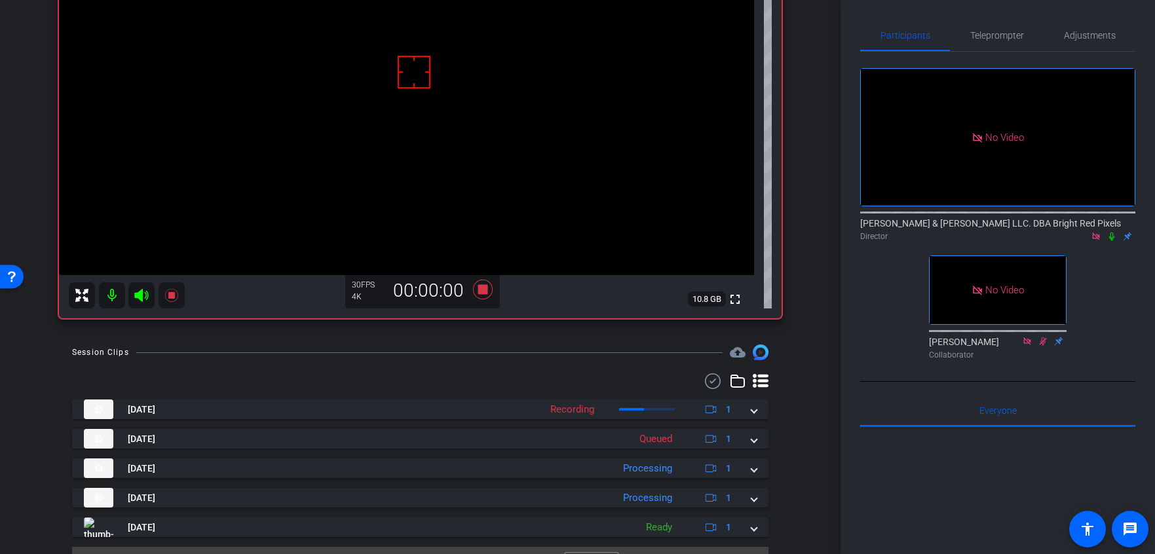
drag, startPoint x: 823, startPoint y: 383, endPoint x: 813, endPoint y: 383, distance: 9.8
click at [823, 384] on div "arrow_back Ep. 402 - Erin Schaefer Back to project Send invite account_box grid…" at bounding box center [420, 277] width 840 height 554
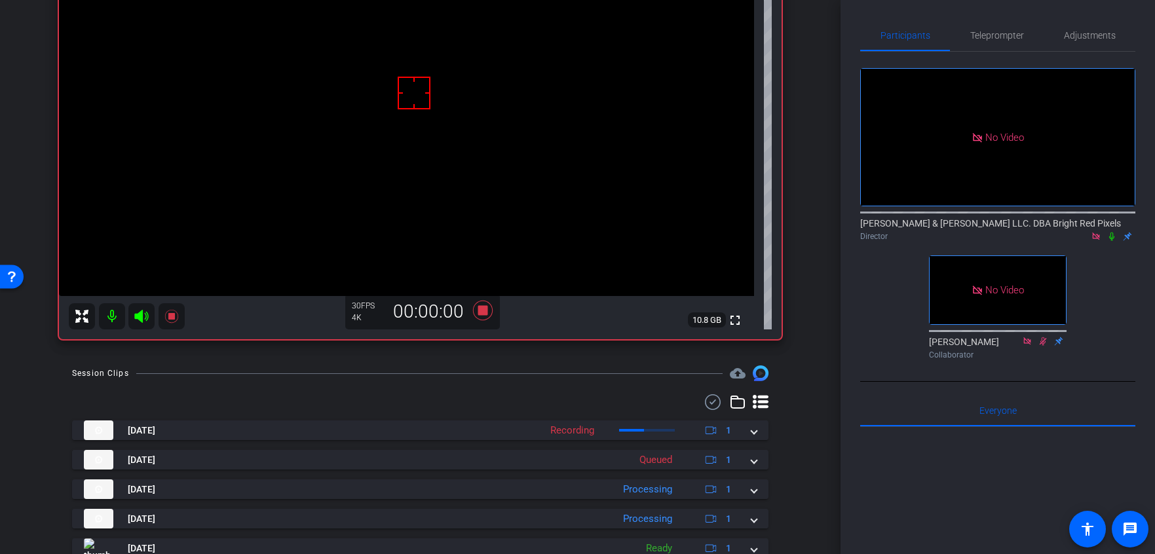
scroll to position [150, 0]
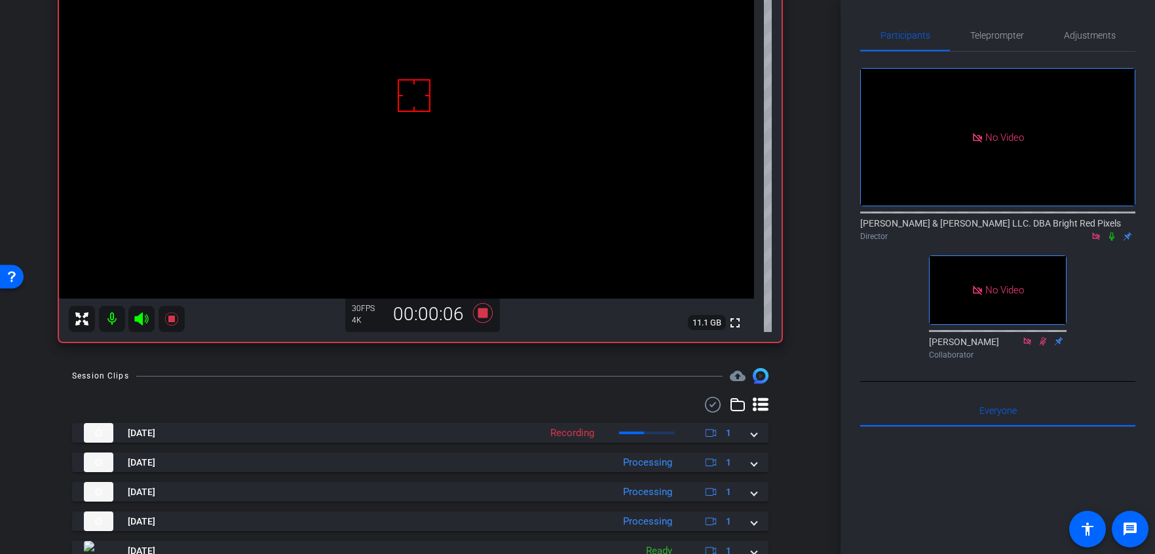
drag, startPoint x: 1111, startPoint y: 183, endPoint x: 1034, endPoint y: 301, distance: 141.3
click at [1111, 232] on icon at bounding box center [1111, 236] width 10 height 9
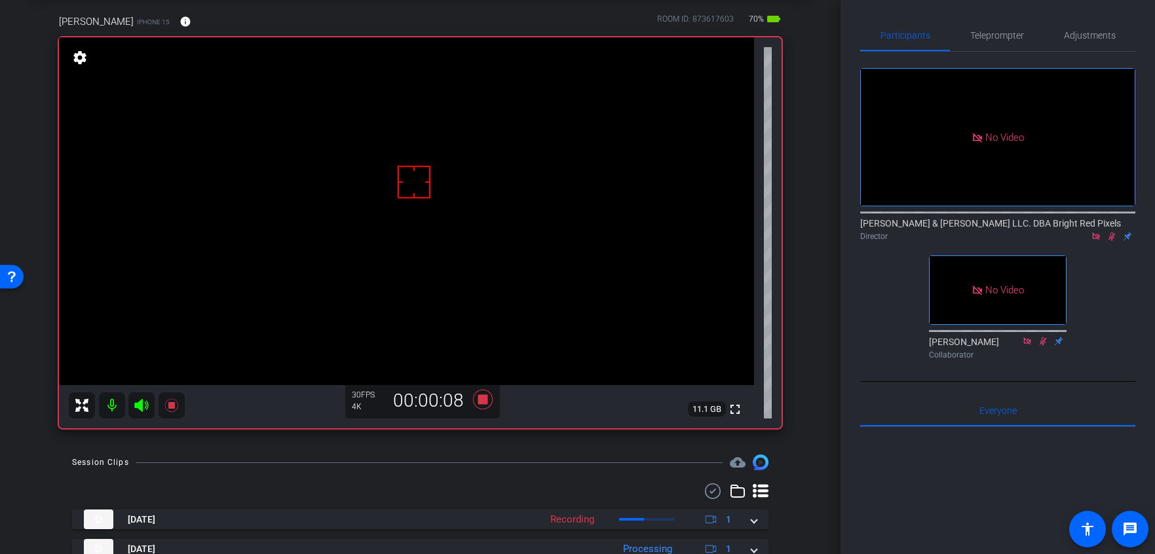
scroll to position [63, 0]
click at [803, 242] on div "Erin Schaefer iPhone 15 info ROOM ID: 873617603 70% battery_std fullscreen sett…" at bounding box center [420, 217] width 775 height 449
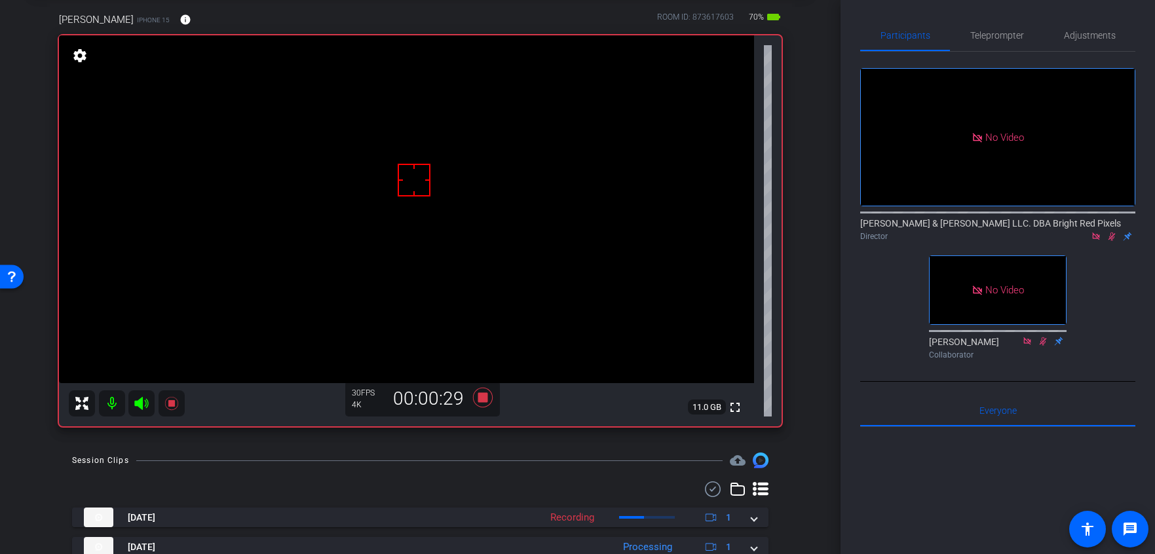
click at [807, 244] on div "Erin Schaefer iPhone 15 info ROOM ID: 873617603 70% battery_std fullscreen sett…" at bounding box center [420, 215] width 775 height 449
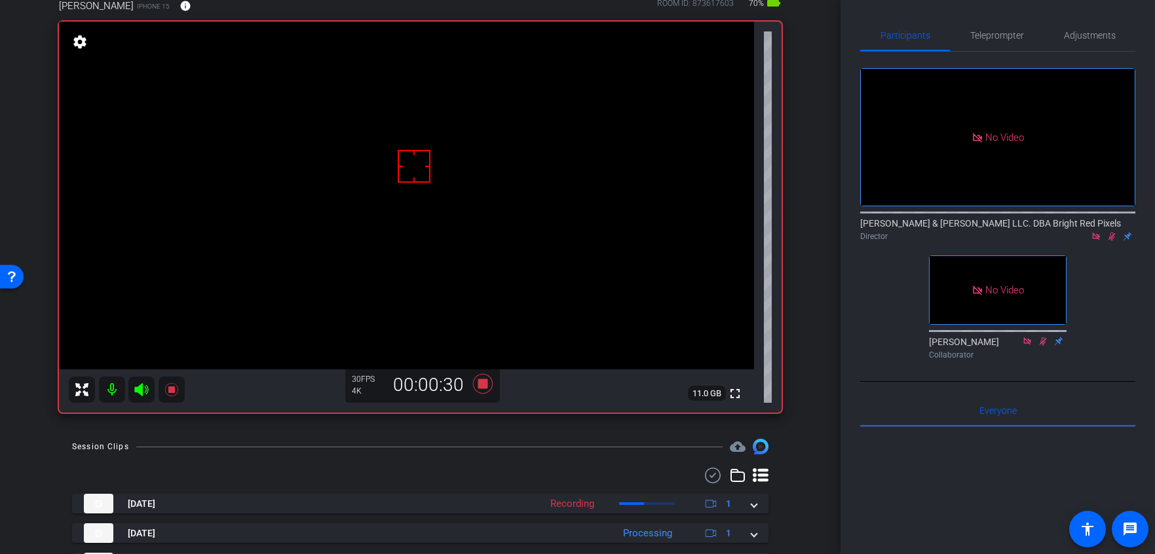
scroll to position [82, 0]
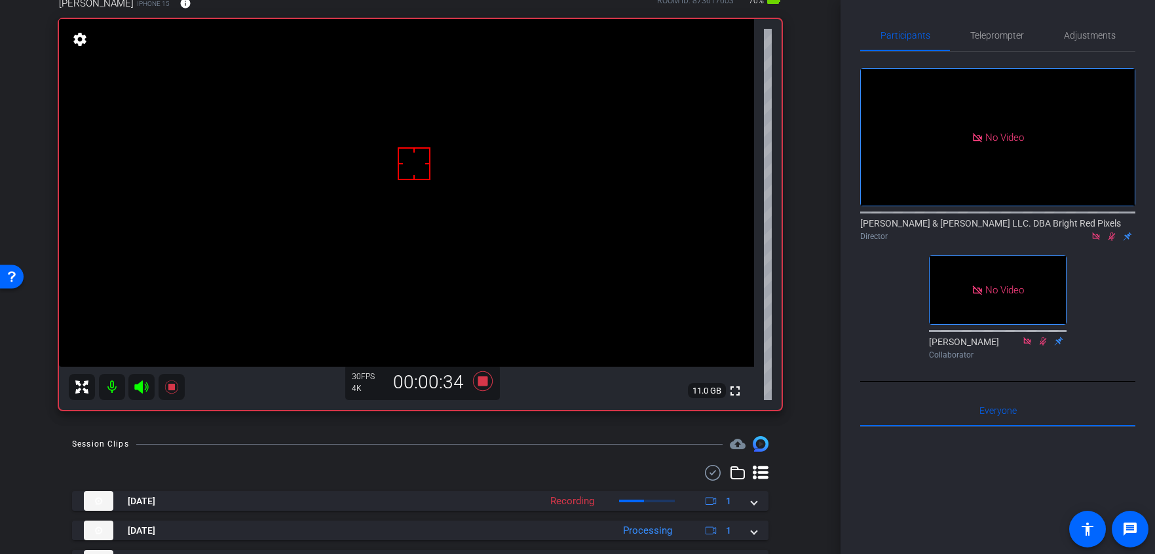
click at [808, 245] on div "arrow_back Ep. 402 - Erin Schaefer Back to project Send invite account_box grid…" at bounding box center [420, 195] width 840 height 554
click at [1111, 232] on icon at bounding box center [1111, 236] width 10 height 9
click at [482, 381] on icon at bounding box center [482, 381] width 20 height 20
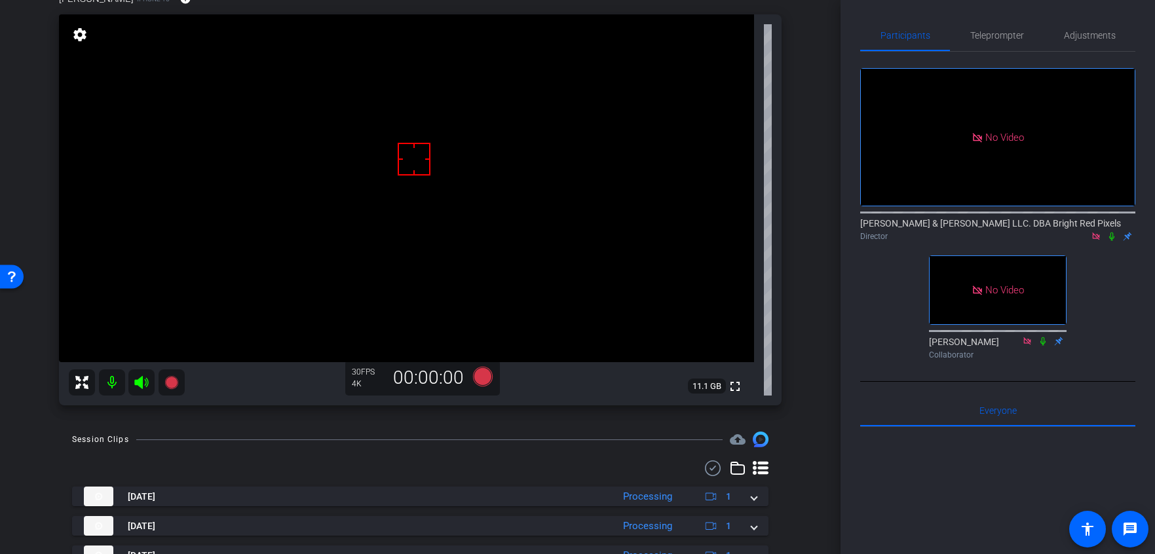
scroll to position [103, 0]
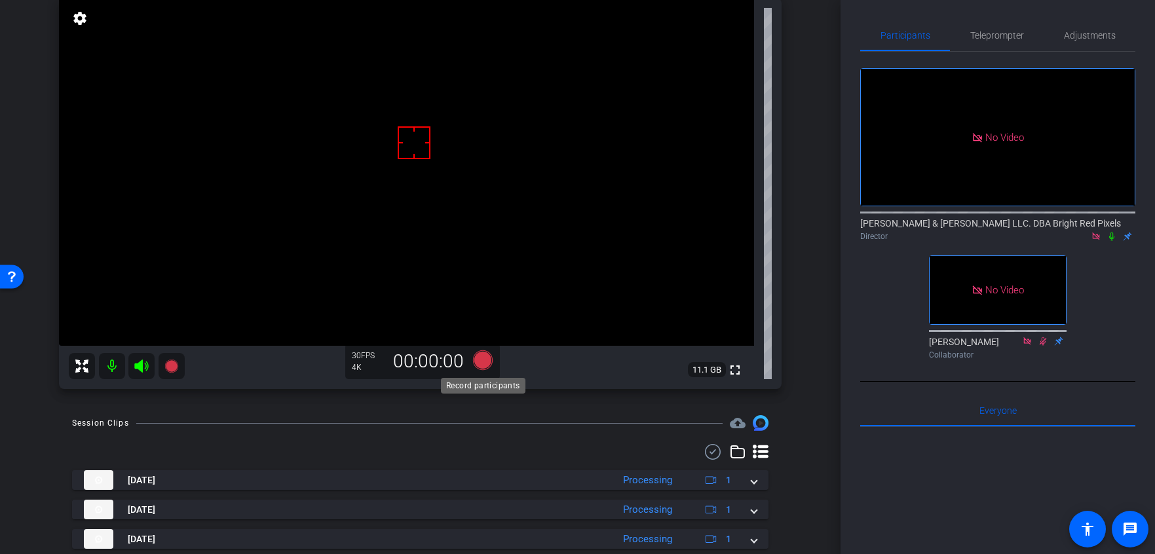
click at [485, 359] on icon at bounding box center [482, 360] width 20 height 20
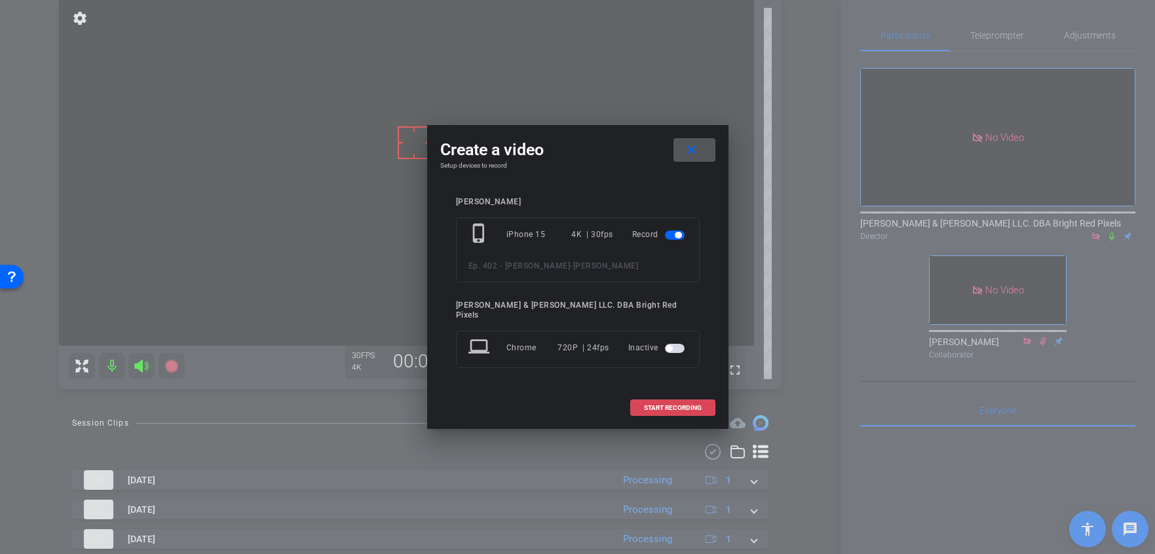
click at [695, 405] on span "START RECORDING" at bounding box center [673, 408] width 58 height 7
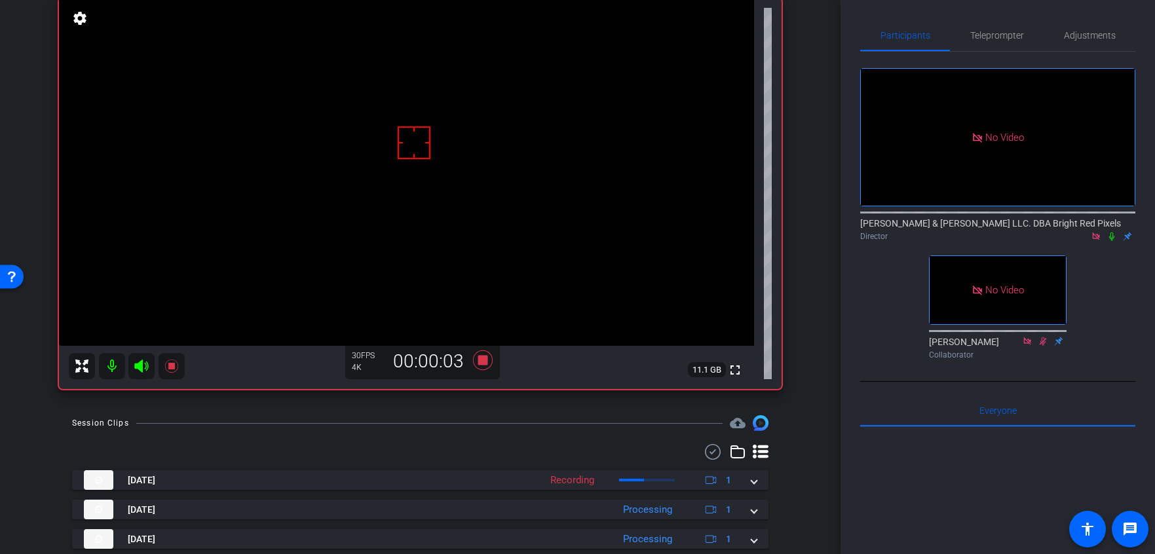
click at [1113, 209] on div "No Video Adam Elend & Jeff Marks LLC. DBA Bright Red Pixels Director No Video L…" at bounding box center [997, 208] width 275 height 313
click at [1113, 233] on icon at bounding box center [1111, 237] width 5 height 9
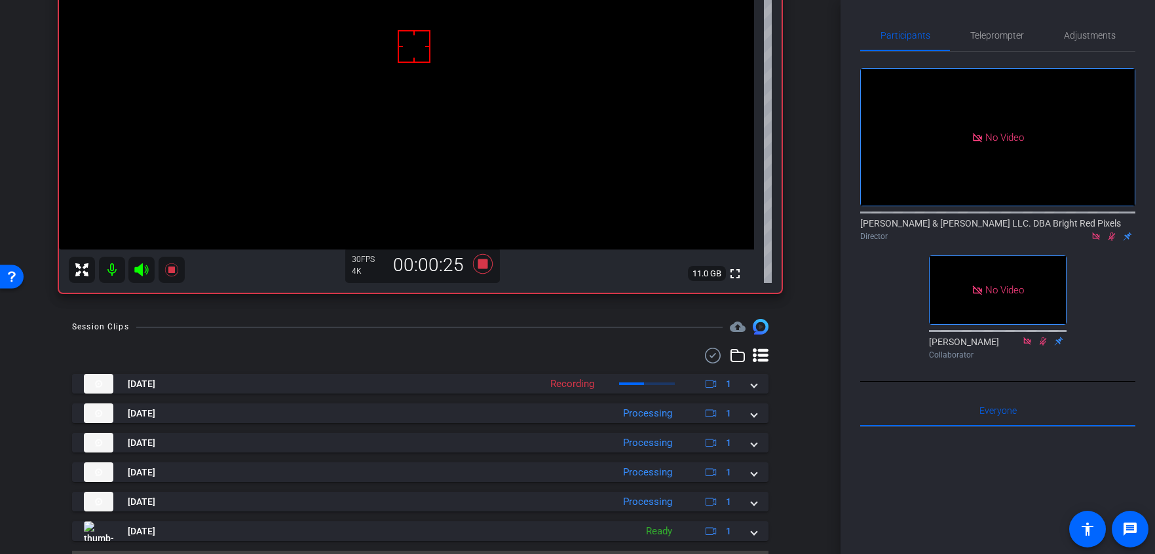
click at [820, 167] on div "arrow_back Ep. 402 - Erin Schaefer Back to project Send invite account_box grid…" at bounding box center [420, 78] width 840 height 554
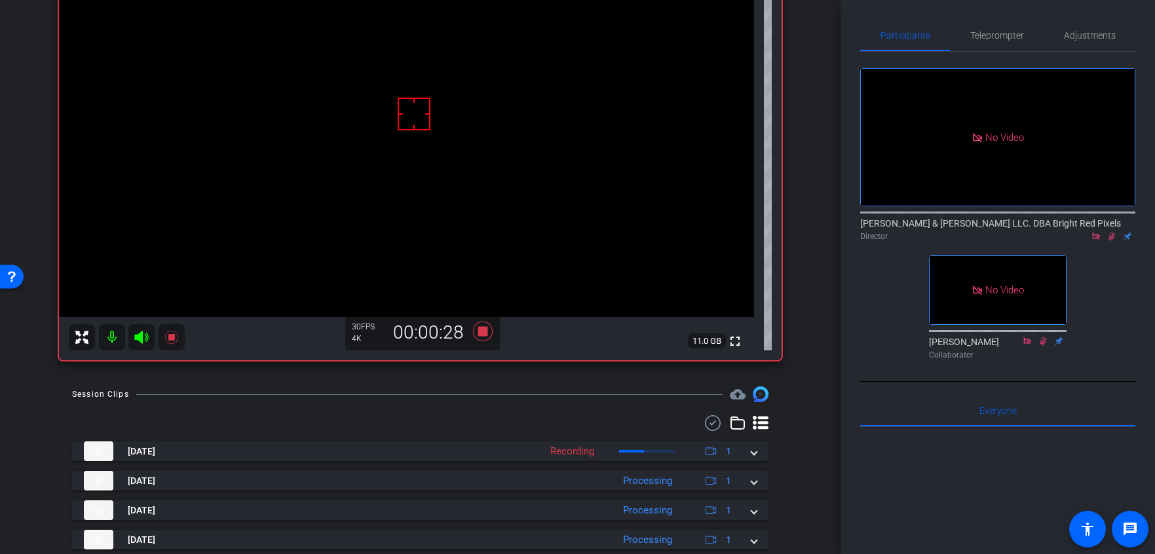
scroll to position [65, 0]
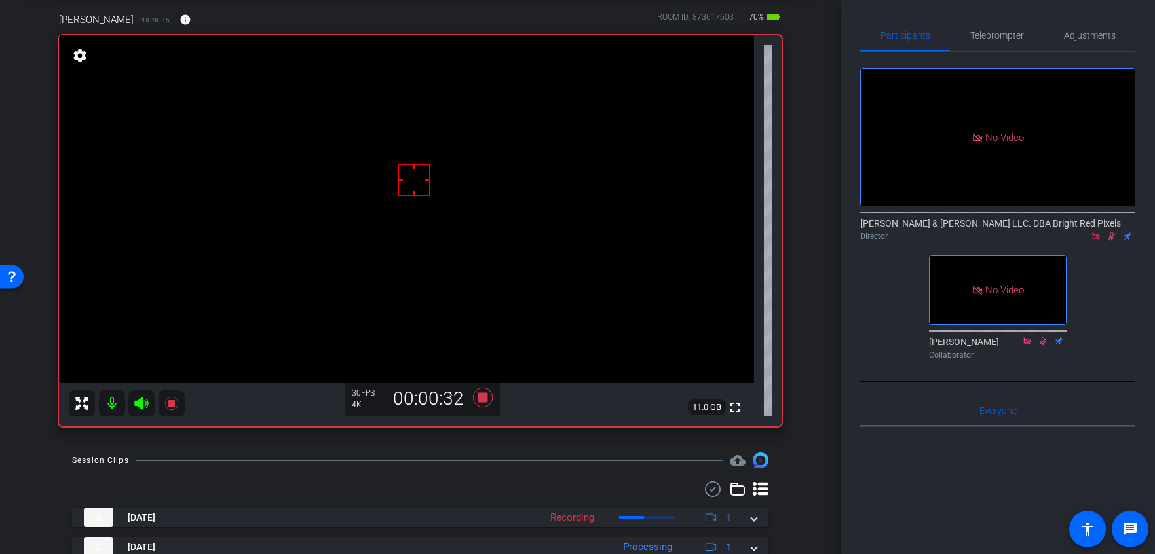
click at [1103, 211] on div "No Video Adam Elend & Jeff Marks LLC. DBA Bright Red Pixels Director No Video L…" at bounding box center [997, 208] width 275 height 313
click at [1113, 232] on icon at bounding box center [1111, 236] width 10 height 9
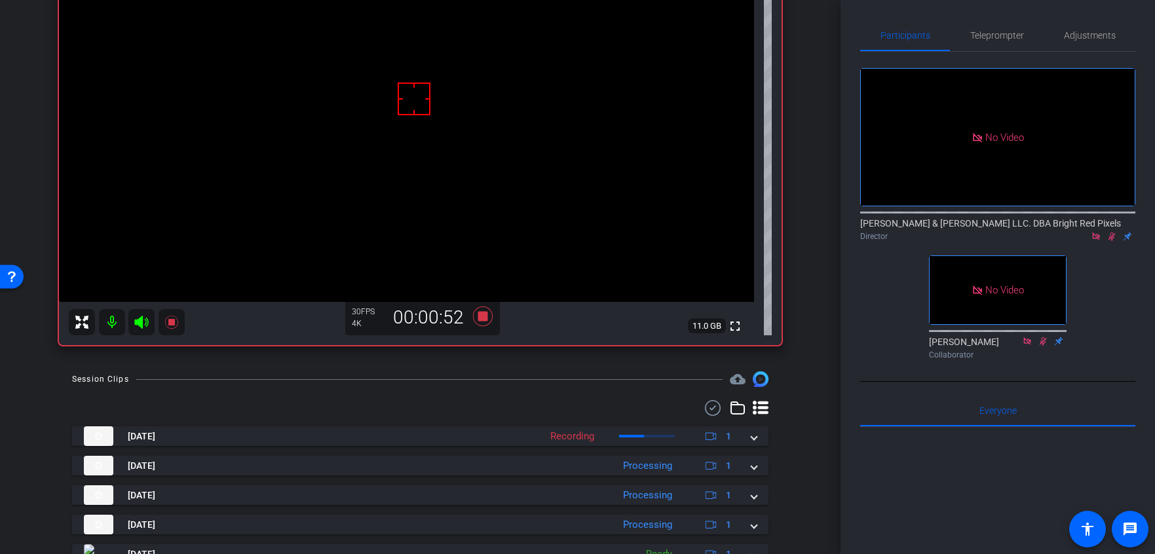
scroll to position [233, 0]
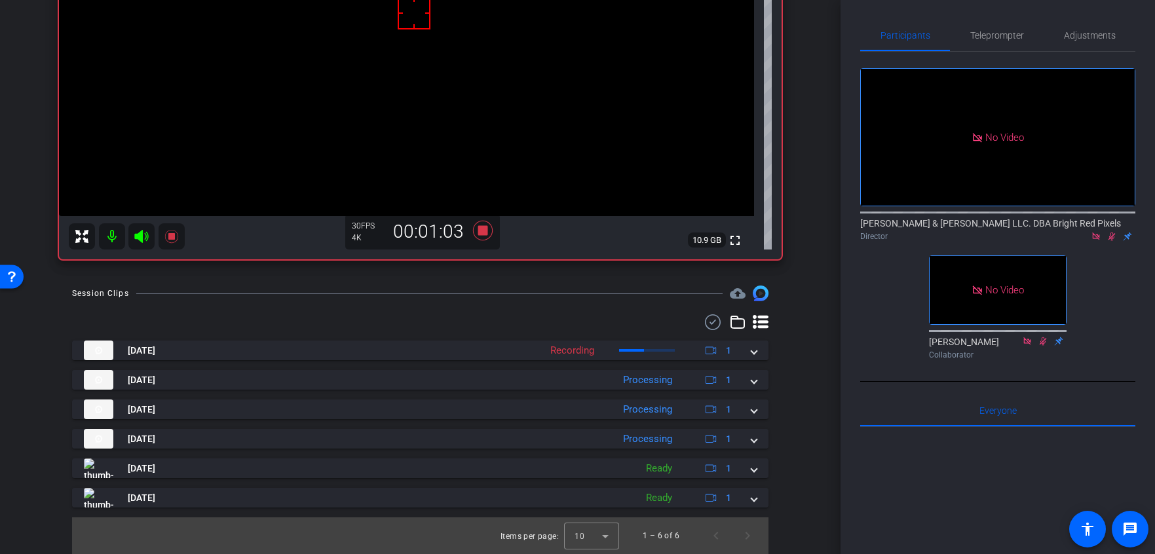
click at [803, 421] on div "Session Clips cloud_upload Aug 22, 2025 Recording 1 Aug 22, 2025 Processing 1 A…" at bounding box center [420, 420] width 775 height 269
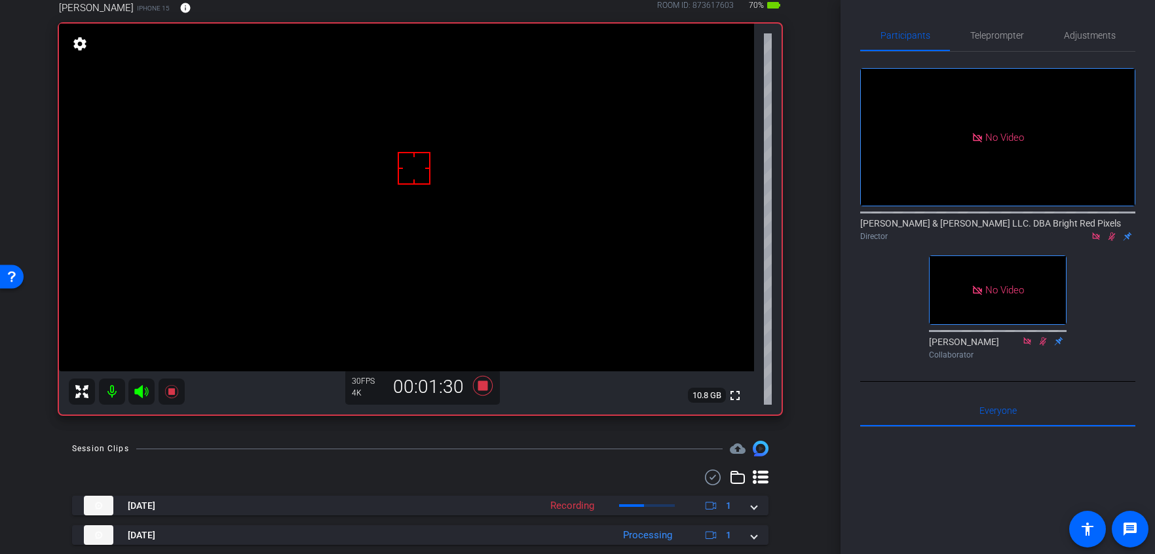
scroll to position [75, 0]
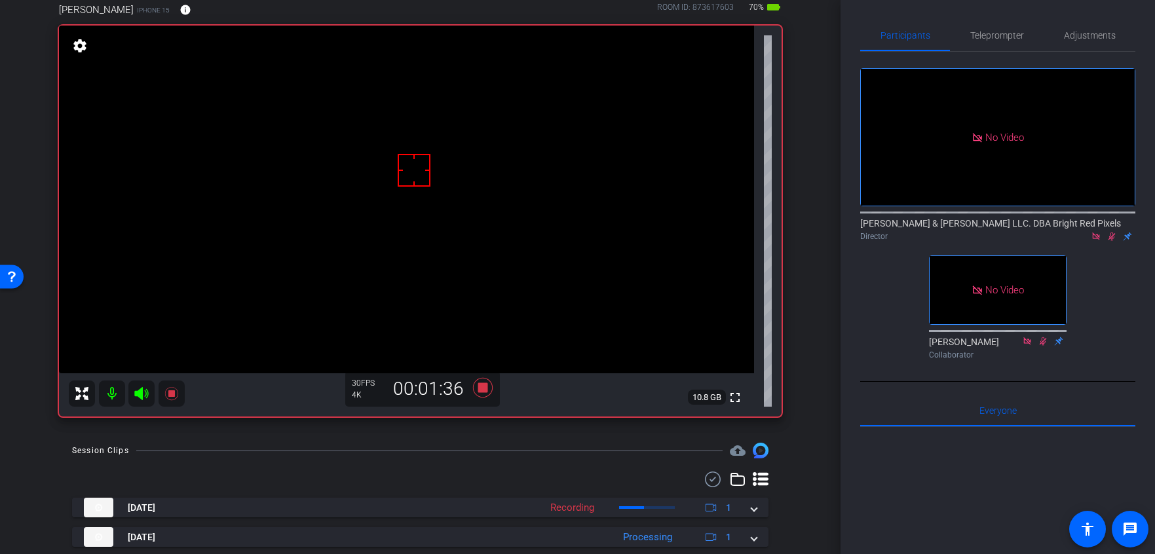
click at [1113, 232] on icon at bounding box center [1111, 236] width 10 height 9
click at [1113, 233] on icon at bounding box center [1111, 237] width 5 height 9
click at [1114, 232] on icon at bounding box center [1111, 236] width 10 height 9
click at [476, 455] on div "Session Clips cloud_upload" at bounding box center [420, 451] width 696 height 16
click at [484, 390] on icon at bounding box center [482, 388] width 20 height 20
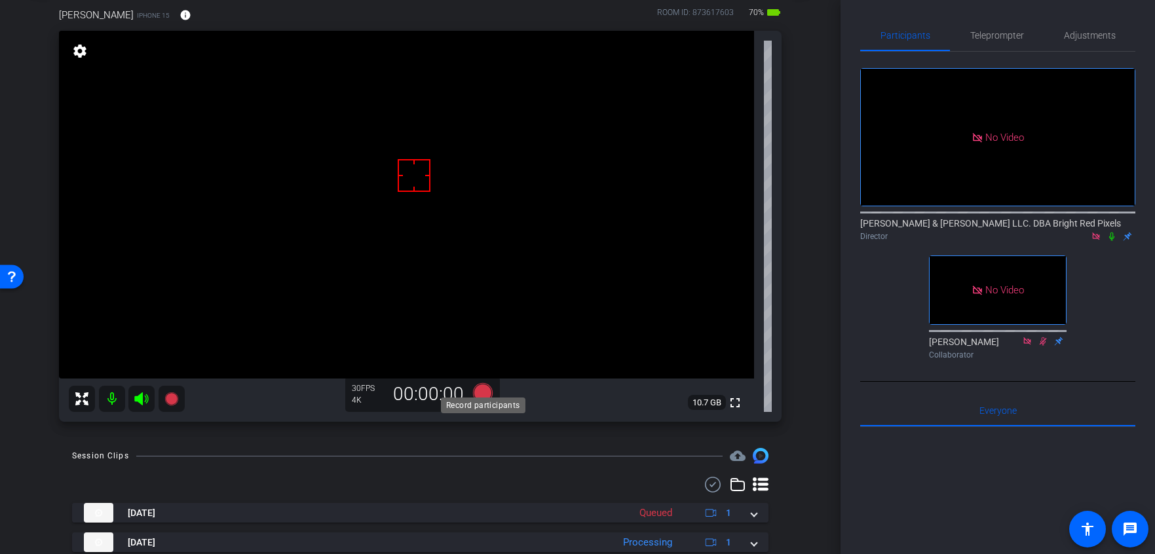
scroll to position [67, 0]
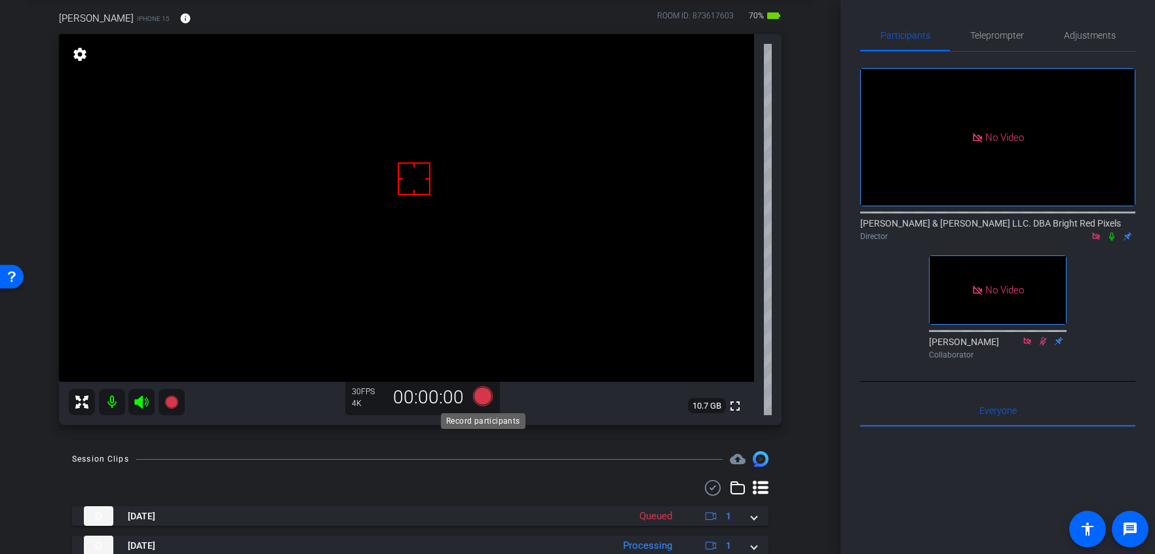
click at [481, 394] on icon at bounding box center [482, 396] width 20 height 20
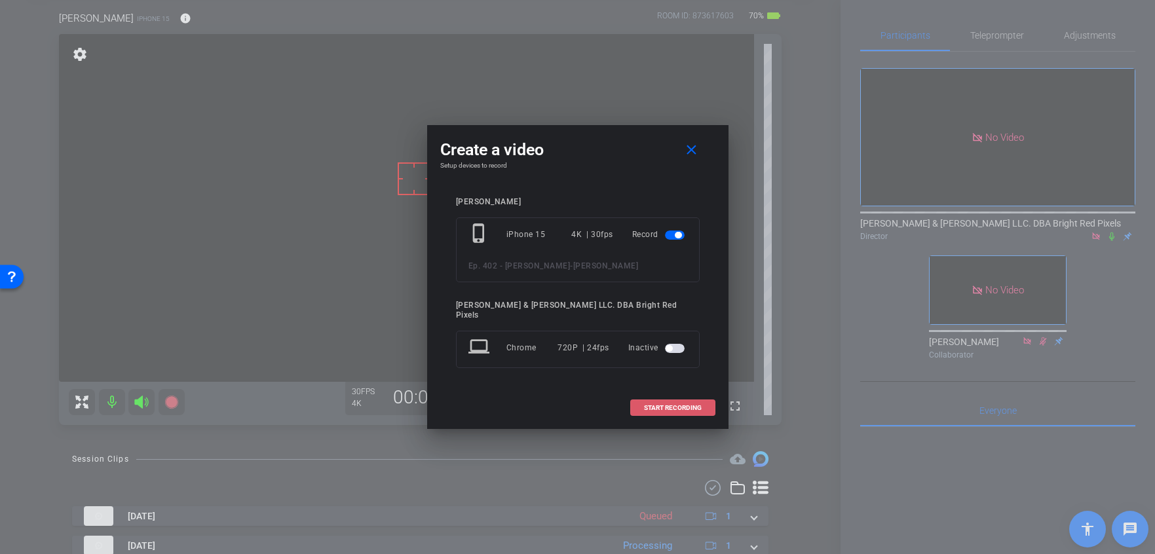
click at [648, 405] on span "START RECORDING" at bounding box center [673, 408] width 58 height 7
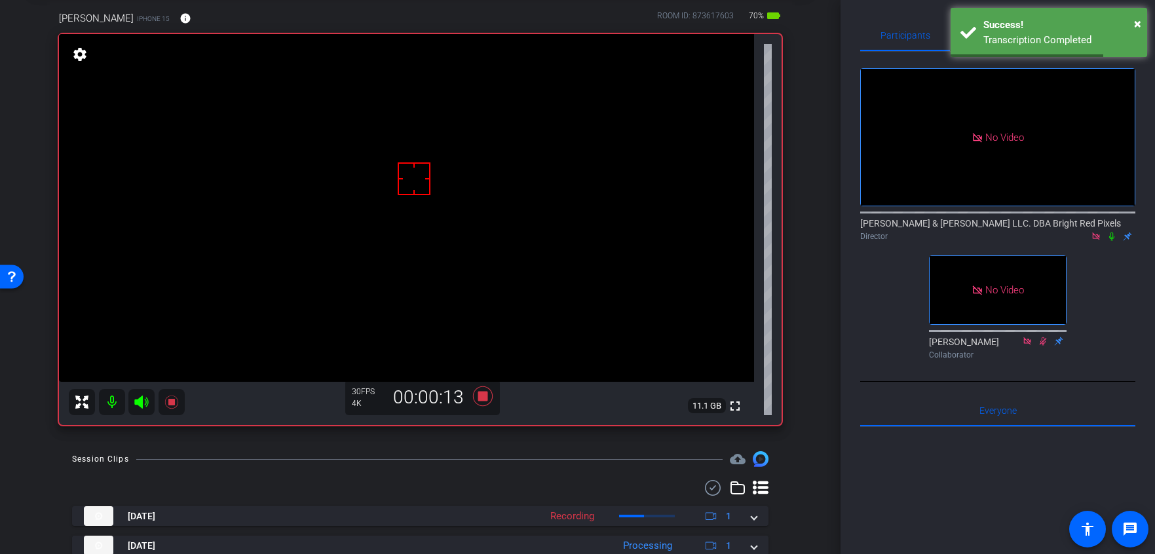
drag, startPoint x: 1089, startPoint y: 221, endPoint x: 1102, endPoint y: 196, distance: 28.1
click at [1090, 219] on div "No Video Adam Elend & Jeff Marks LLC. DBA Bright Red Pixels Director No Video L…" at bounding box center [997, 208] width 275 height 313
click at [1109, 232] on icon at bounding box center [1111, 236] width 10 height 9
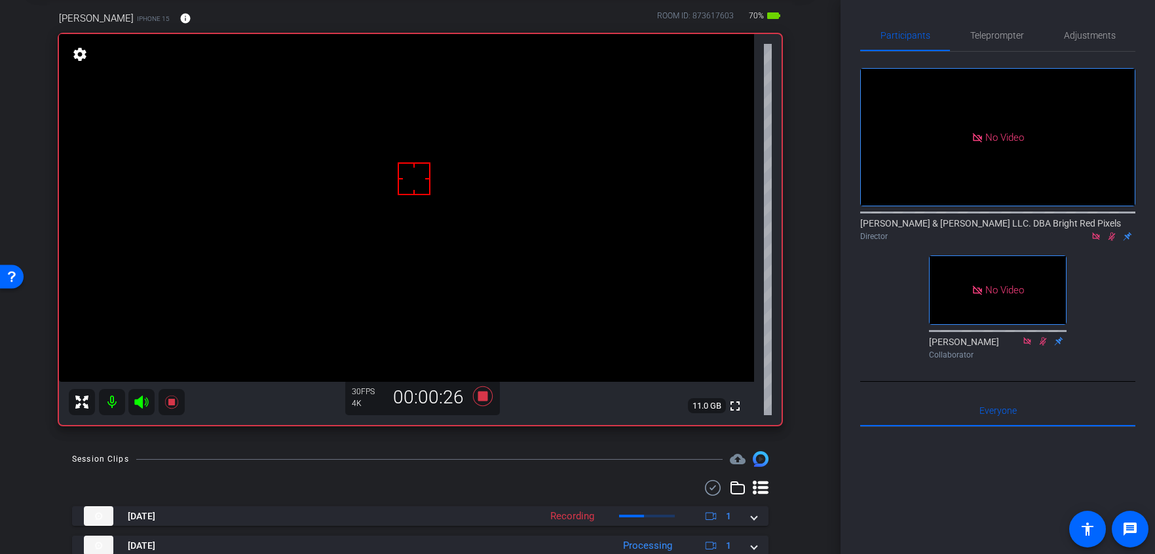
click at [809, 305] on div "arrow_back Ep. 402 - Erin Schaefer Back to project Send invite account_box grid…" at bounding box center [420, 210] width 840 height 554
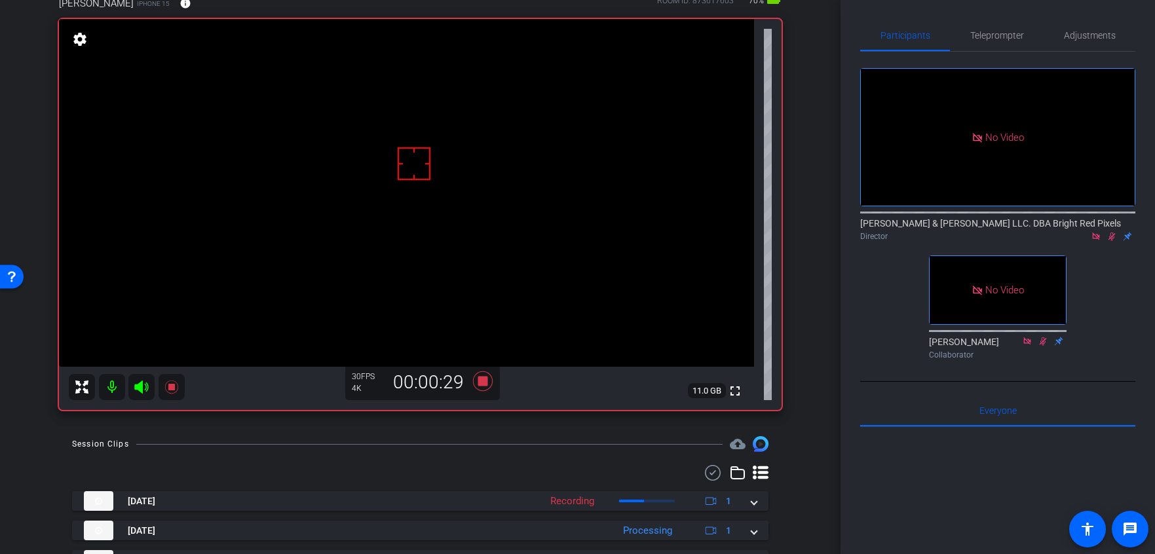
scroll to position [48, 0]
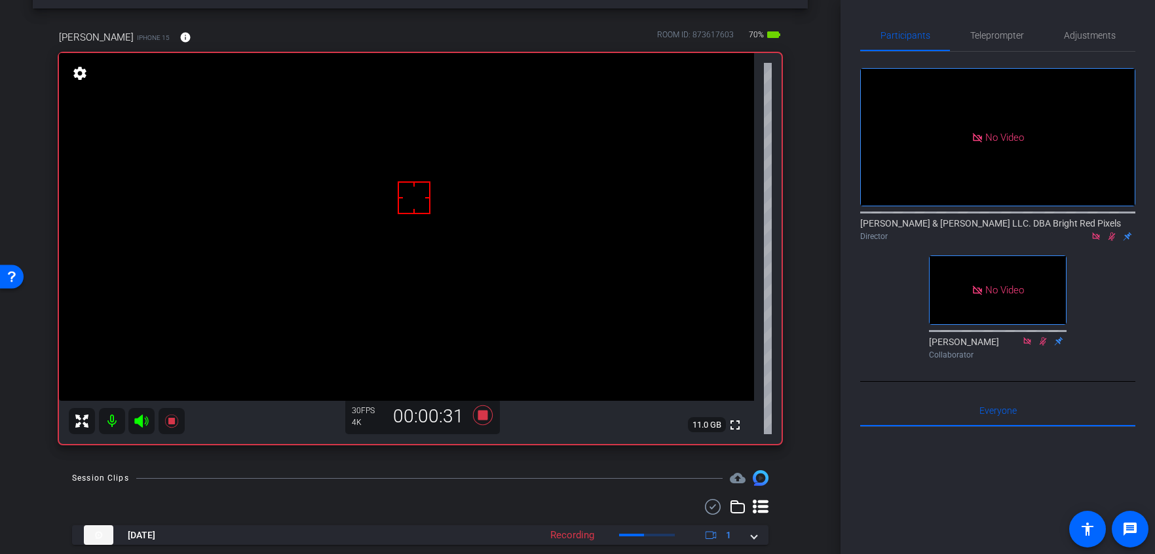
drag, startPoint x: 821, startPoint y: 409, endPoint x: 802, endPoint y: 411, distance: 18.4
click at [821, 409] on div "arrow_back Ep. 402 - Erin Schaefer Back to project Send invite account_box grid…" at bounding box center [420, 229] width 840 height 554
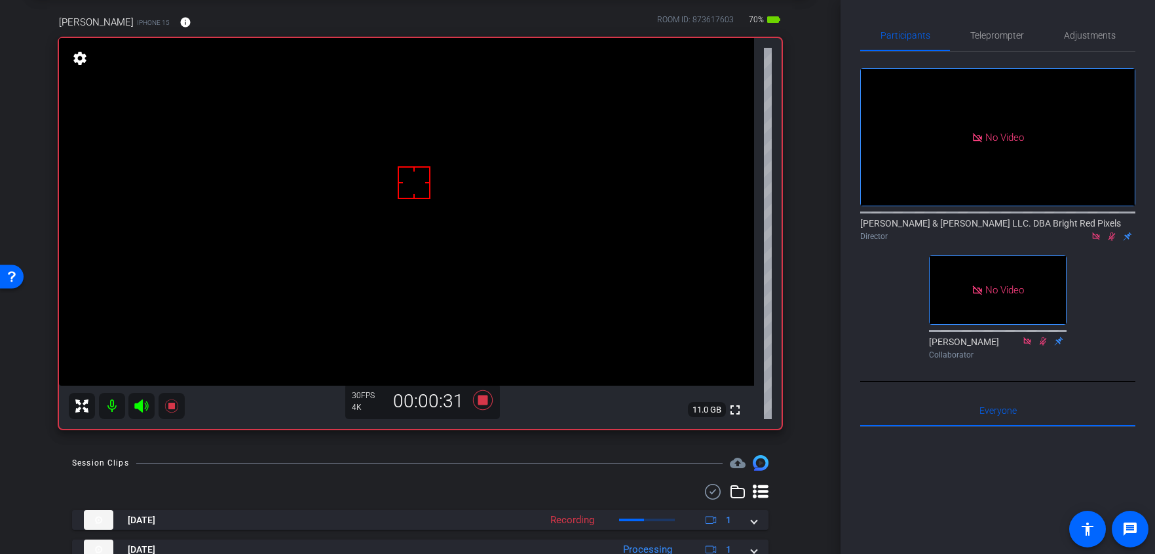
scroll to position [65, 0]
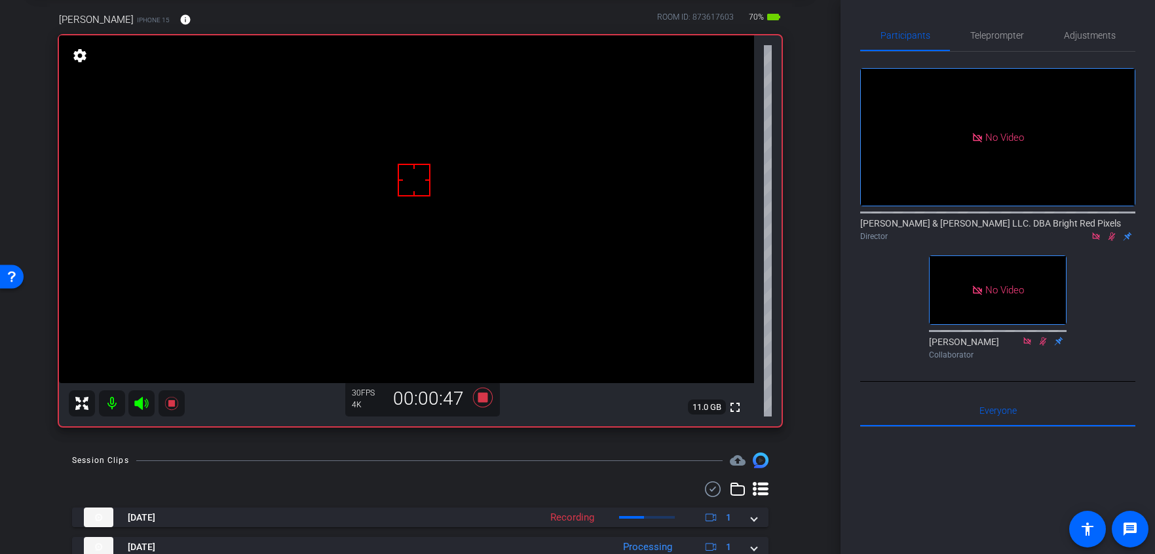
click at [800, 412] on div "Erin Schaefer iPhone 15 info ROOM ID: 873617603 70% battery_std fullscreen sett…" at bounding box center [420, 215] width 775 height 449
click at [1111, 232] on icon at bounding box center [1111, 236] width 10 height 9
click at [485, 398] on icon at bounding box center [482, 398] width 20 height 20
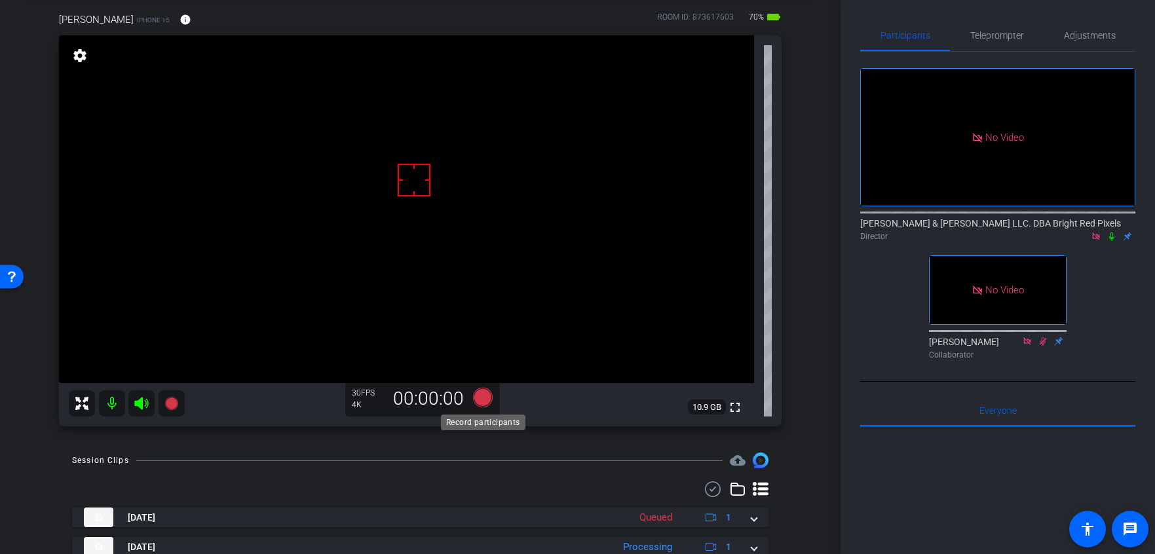
click at [482, 399] on icon at bounding box center [482, 398] width 20 height 20
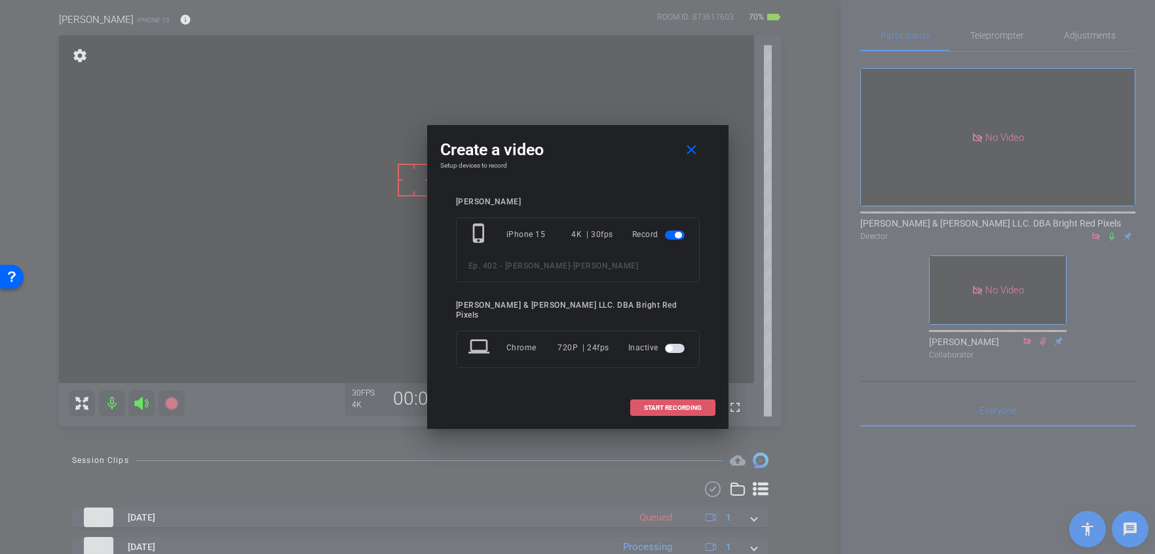
click at [675, 405] on span "START RECORDING" at bounding box center [673, 408] width 58 height 7
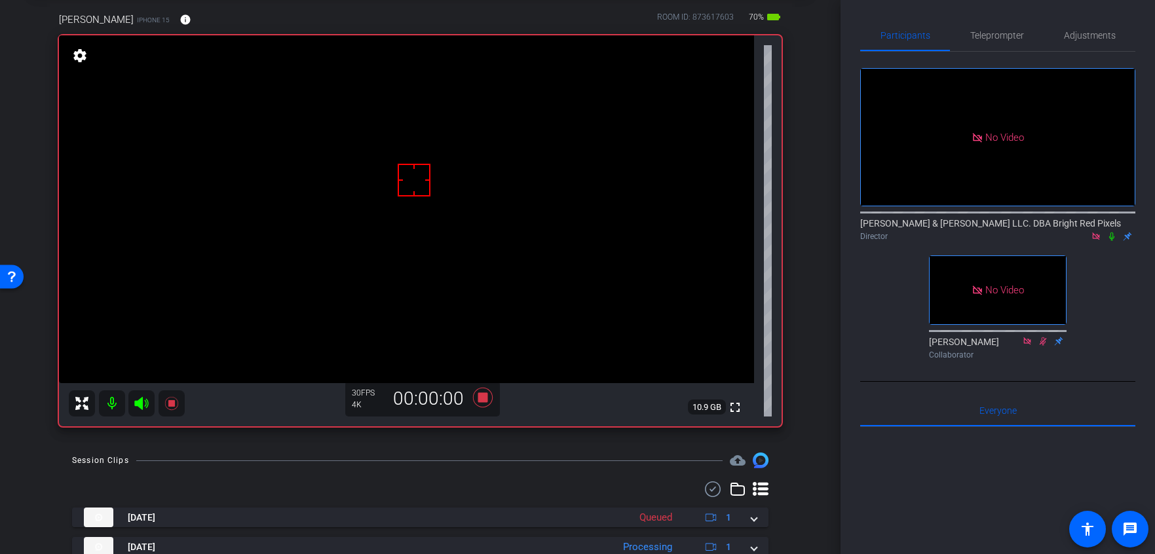
click at [551, 453] on div "Session Clips cloud_upload" at bounding box center [420, 461] width 696 height 16
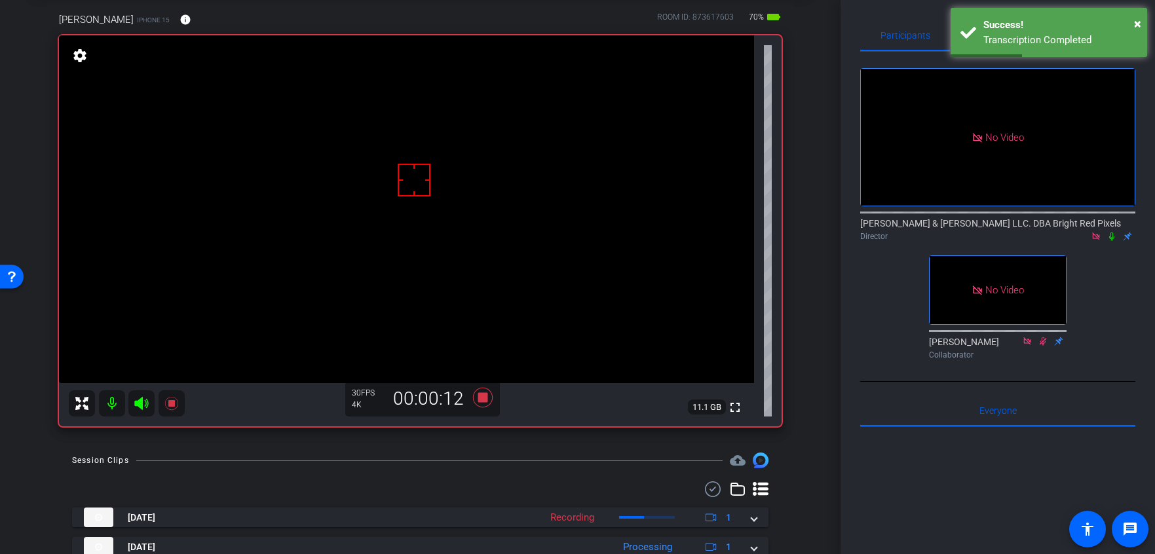
scroll to position [1, 0]
click at [1111, 231] on icon at bounding box center [1111, 235] width 10 height 9
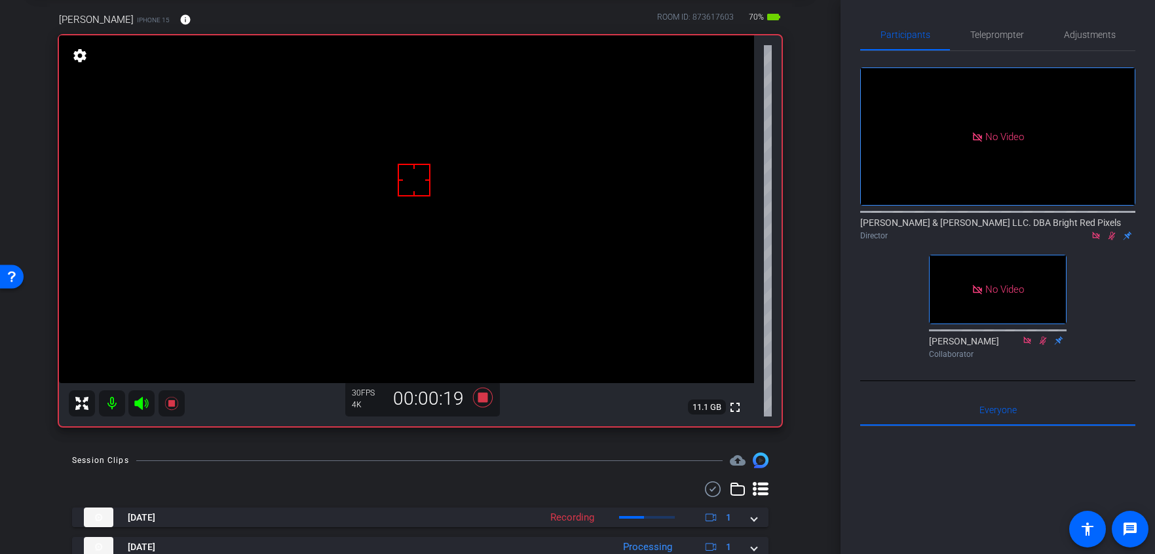
click at [1112, 232] on icon at bounding box center [1111, 236] width 7 height 9
click at [1110, 231] on icon at bounding box center [1111, 235] width 10 height 9
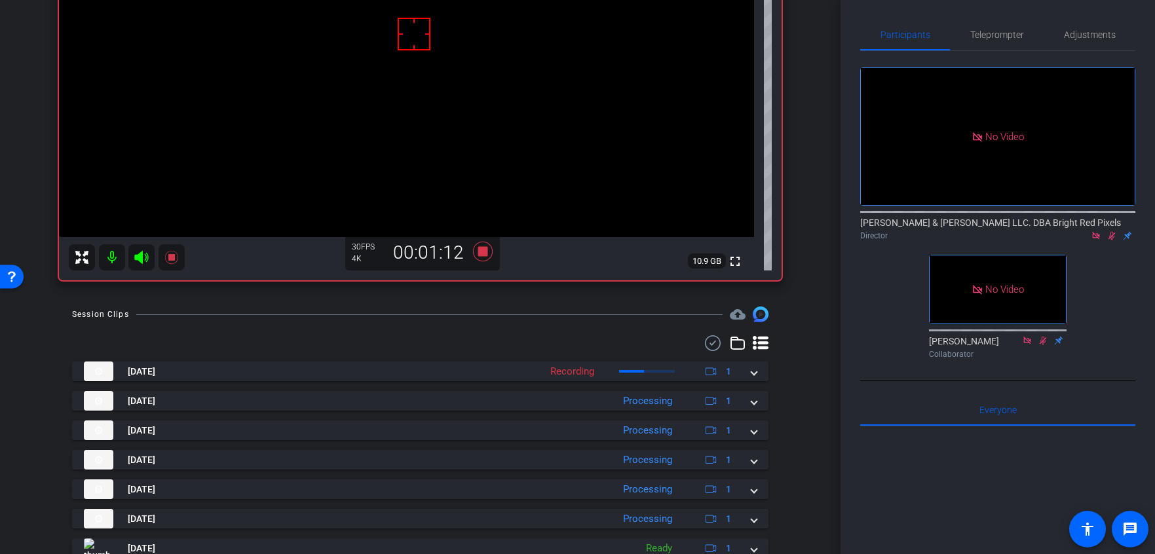
scroll to position [291, 0]
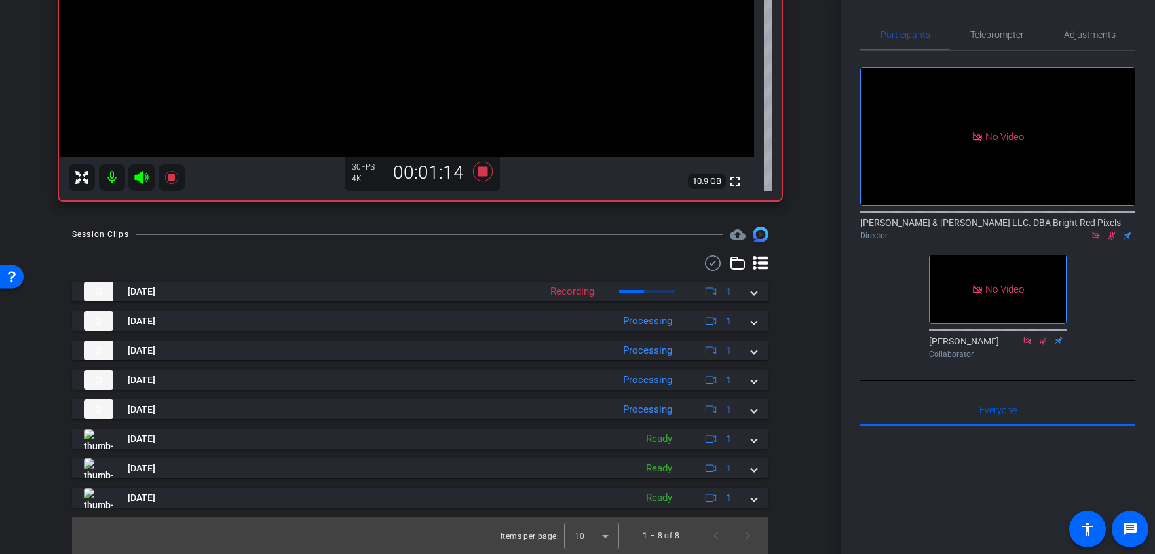
click at [808, 301] on div "arrow_back Ep. 402 - Erin Schaefer Back to project Send invite account_box grid…" at bounding box center [420, 277] width 840 height 554
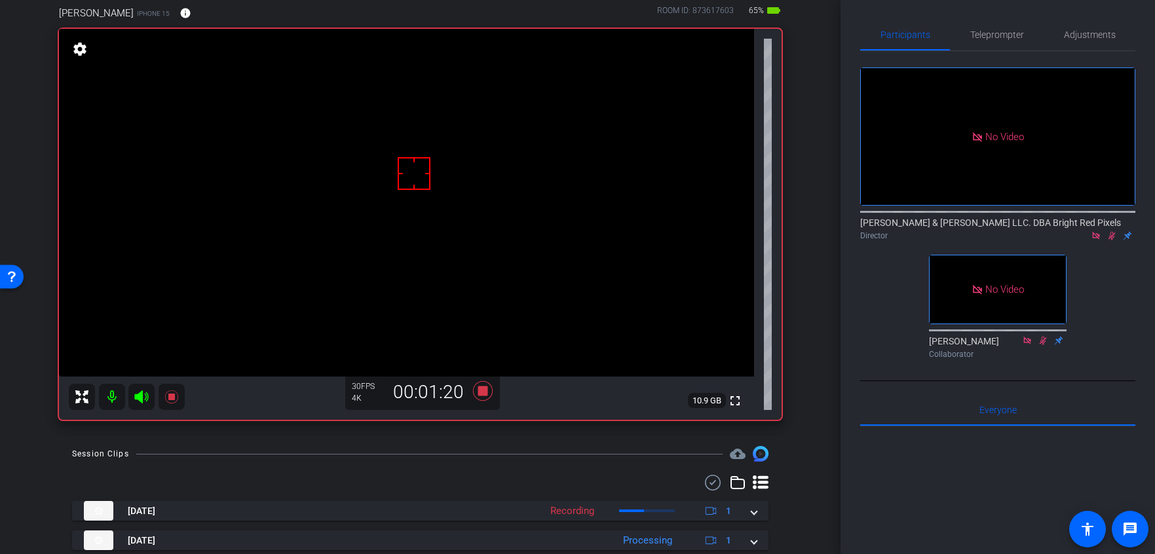
scroll to position [61, 0]
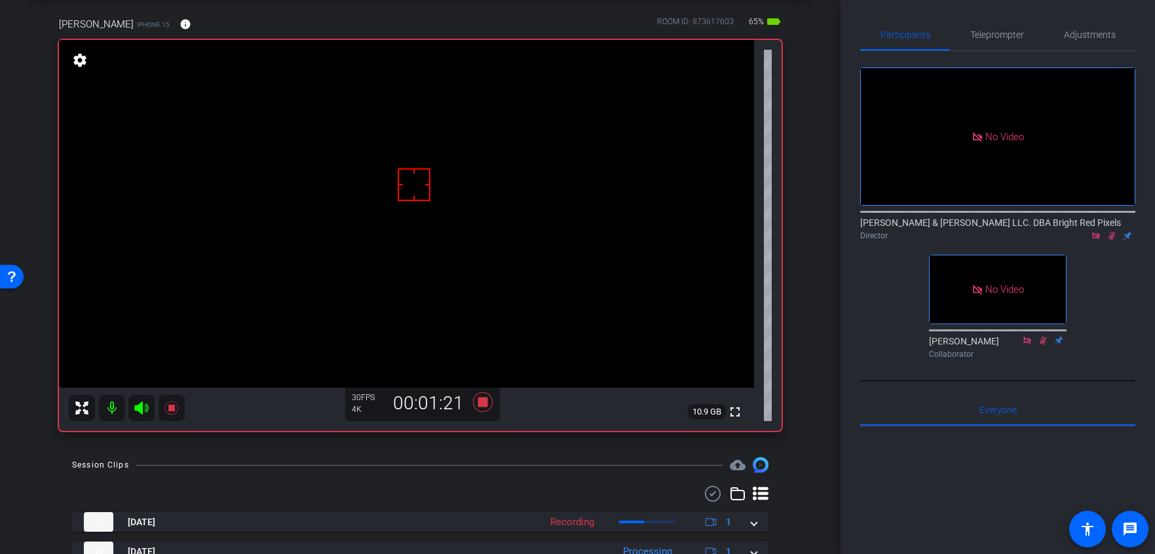
click at [809, 402] on div "arrow_back Ep. 402 - Erin Schaefer Back to project Send invite account_box grid…" at bounding box center [420, 216] width 840 height 554
click at [810, 402] on div "arrow_back Ep. 402 - Erin Schaefer Back to project Send invite account_box grid…" at bounding box center [420, 216] width 840 height 554
click at [811, 402] on div "arrow_back Ep. 402 - Erin Schaefer Back to project Send invite account_box grid…" at bounding box center [420, 216] width 840 height 554
click at [1113, 232] on icon at bounding box center [1111, 236] width 7 height 9
click at [1112, 231] on icon at bounding box center [1111, 235] width 10 height 9
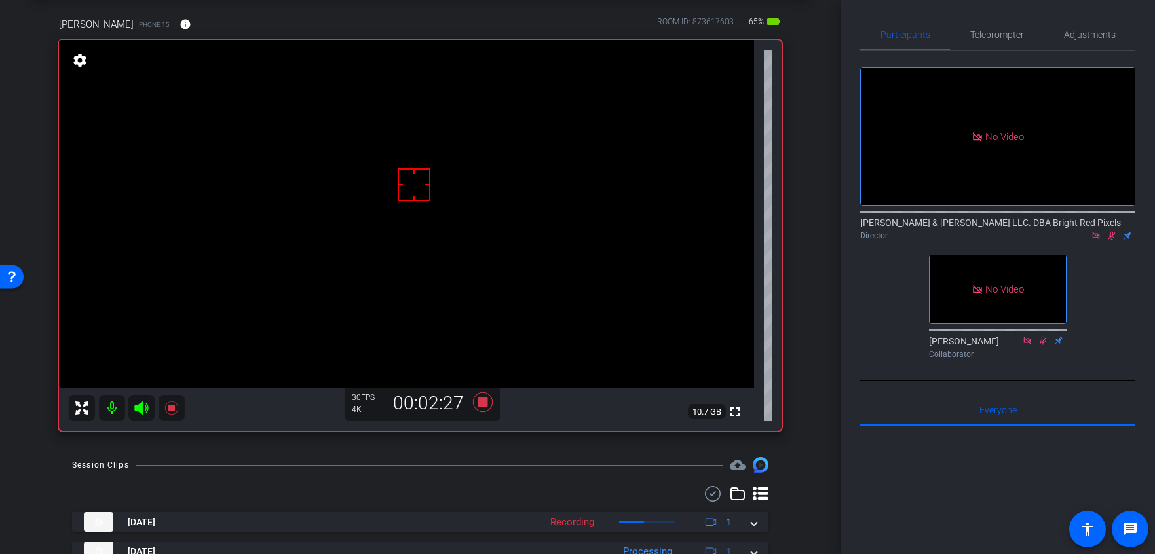
click at [1113, 231] on icon at bounding box center [1111, 235] width 10 height 9
click at [1112, 232] on icon at bounding box center [1111, 236] width 5 height 9
click at [1112, 231] on icon at bounding box center [1111, 235] width 10 height 9
click at [488, 404] on icon at bounding box center [482, 402] width 31 height 24
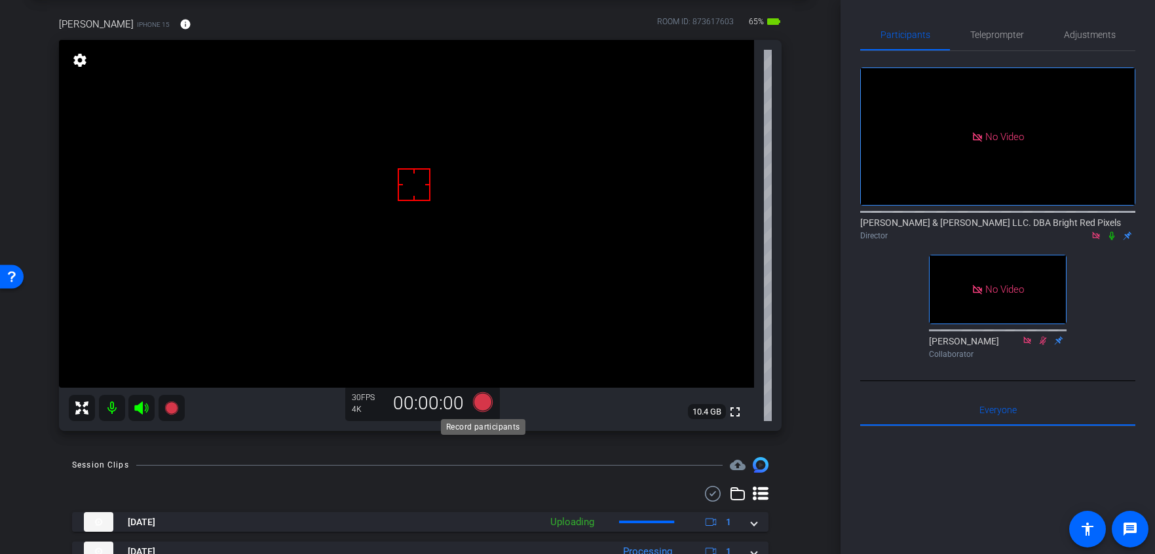
click at [485, 403] on icon at bounding box center [482, 402] width 20 height 20
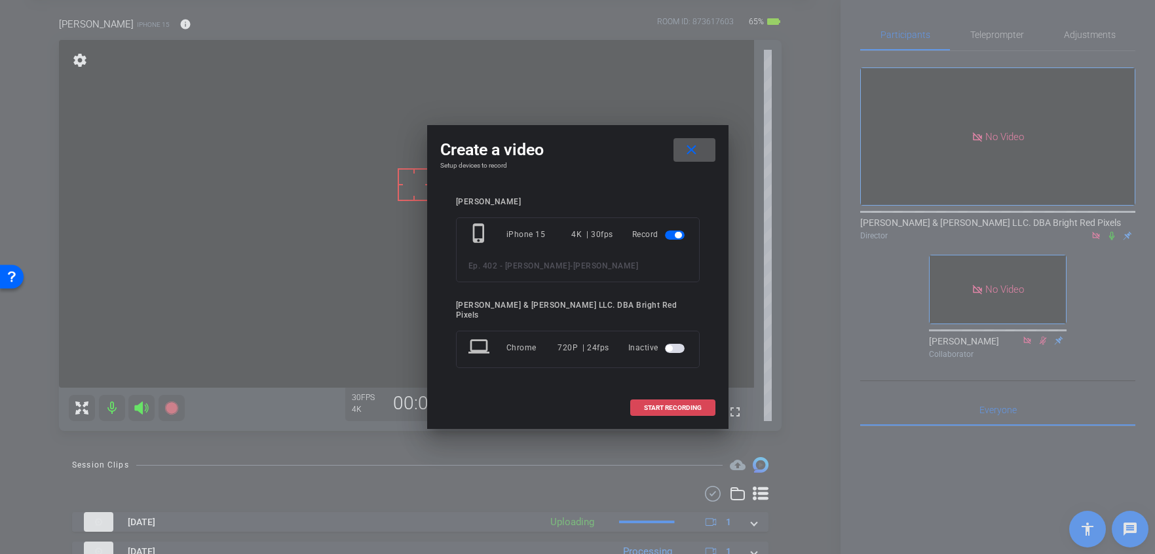
click at [651, 394] on span at bounding box center [673, 407] width 84 height 31
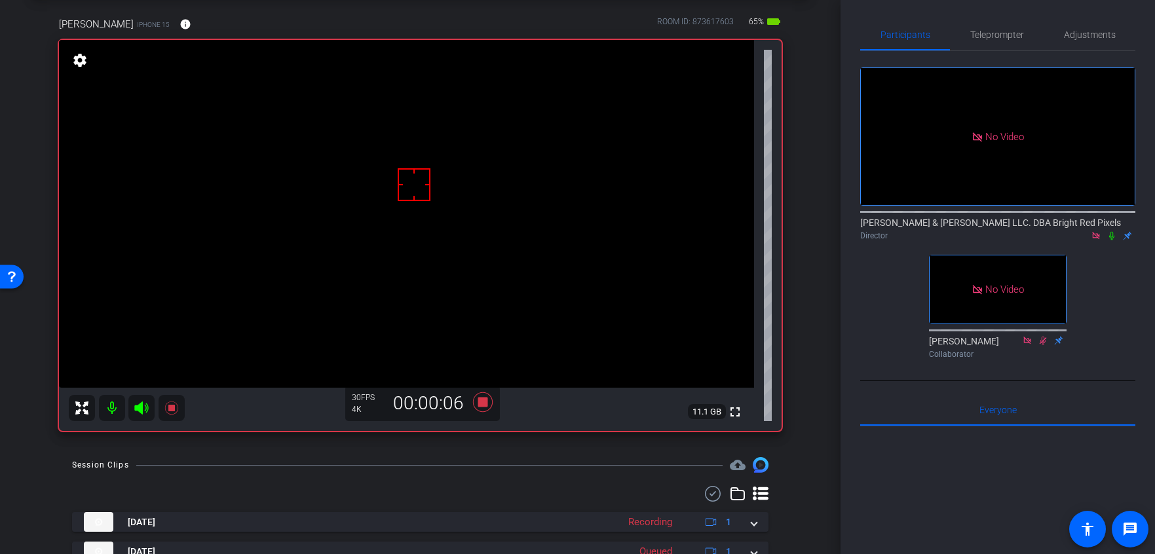
click at [1111, 231] on icon at bounding box center [1111, 235] width 10 height 9
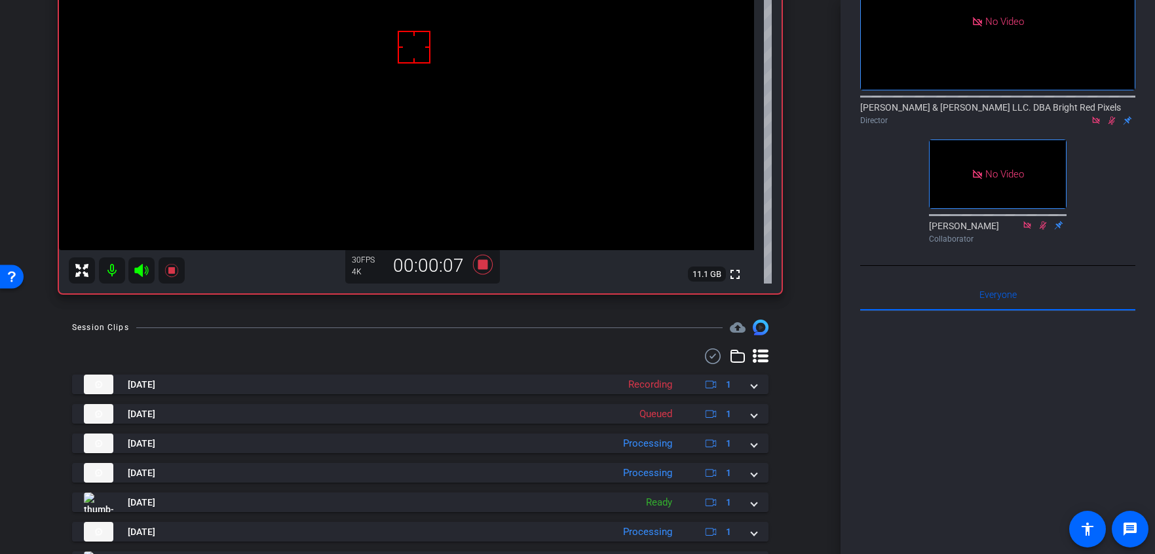
scroll to position [310, 0]
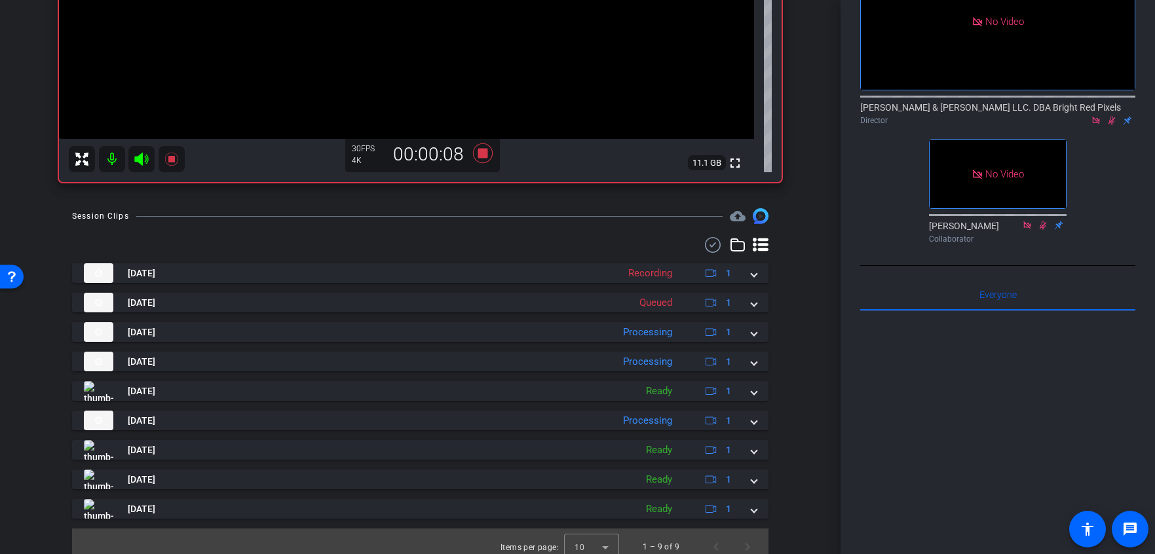
click at [808, 415] on div "arrow_back Ep. 402 - Erin Schaefer Back to project Send invite account_box grid…" at bounding box center [420, 277] width 840 height 554
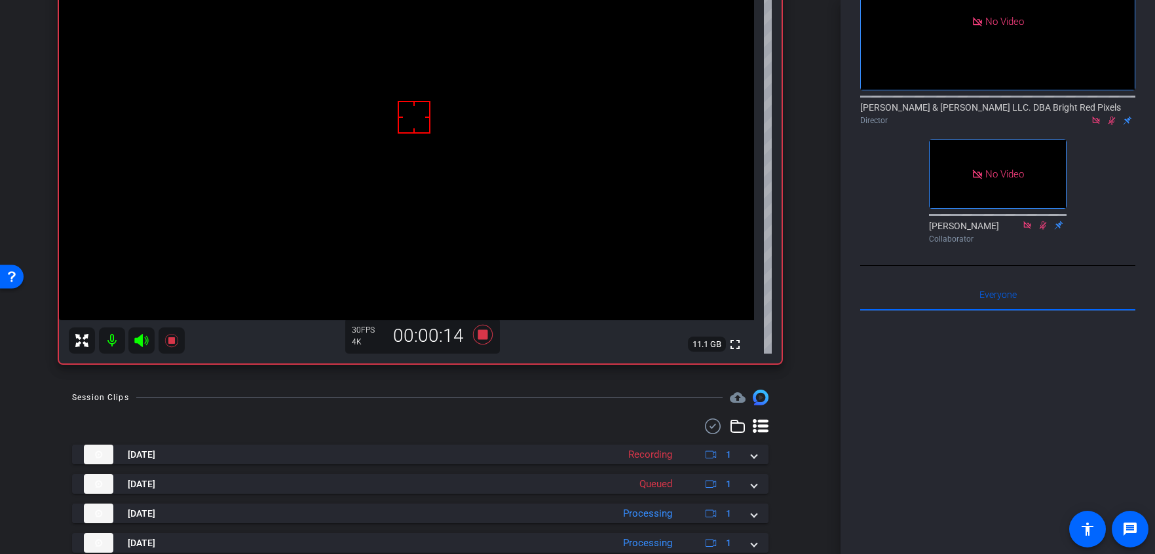
scroll to position [0, 0]
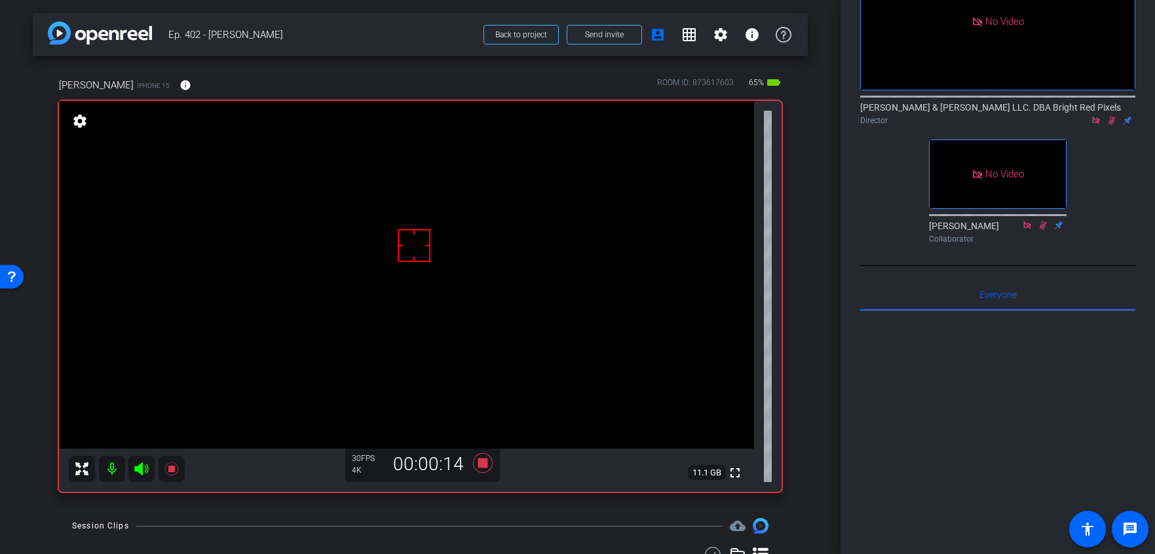
click at [817, 346] on div "arrow_back Ep. 402 - Erin Schaefer Back to project Send invite account_box grid…" at bounding box center [420, 277] width 840 height 554
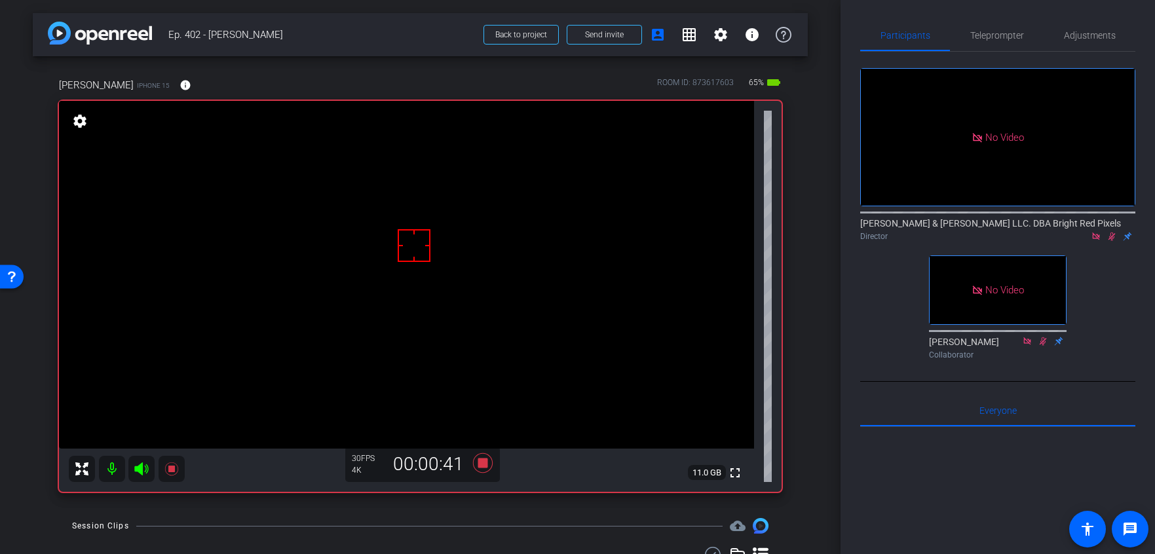
click at [1112, 233] on icon at bounding box center [1111, 237] width 7 height 9
click at [483, 464] on icon at bounding box center [482, 463] width 20 height 20
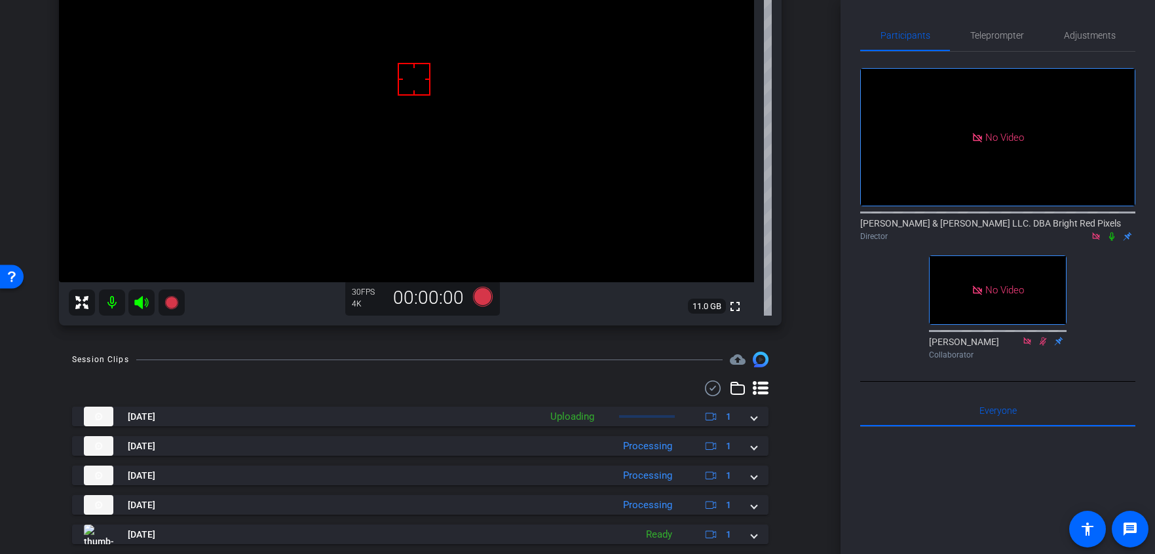
scroll to position [321, 0]
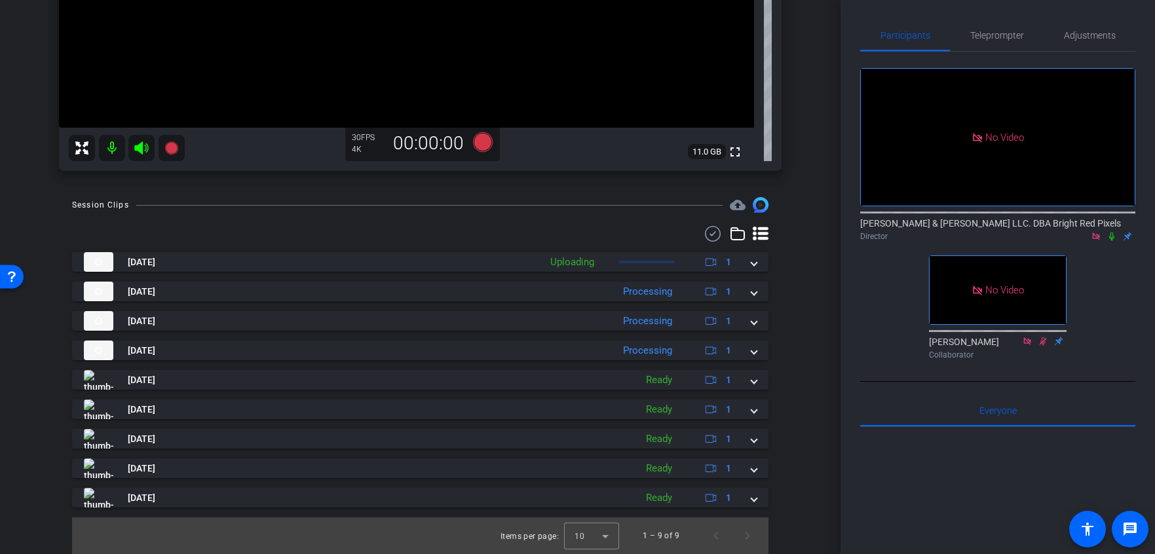
drag, startPoint x: 813, startPoint y: 318, endPoint x: 807, endPoint y: 317, distance: 6.6
click at [813, 318] on div "arrow_back Ep. 402 - Erin Schaefer Back to project Send invite account_box grid…" at bounding box center [420, 277] width 840 height 554
click at [808, 316] on div "arrow_back Ep. 402 - Erin Schaefer Back to project Send invite account_box grid…" at bounding box center [420, 277] width 840 height 554
click at [807, 314] on div "Session Clips cloud_upload Aug 22, 2025 Uploading 1 Aug 22, 2025 Processing 1 A…" at bounding box center [420, 375] width 775 height 357
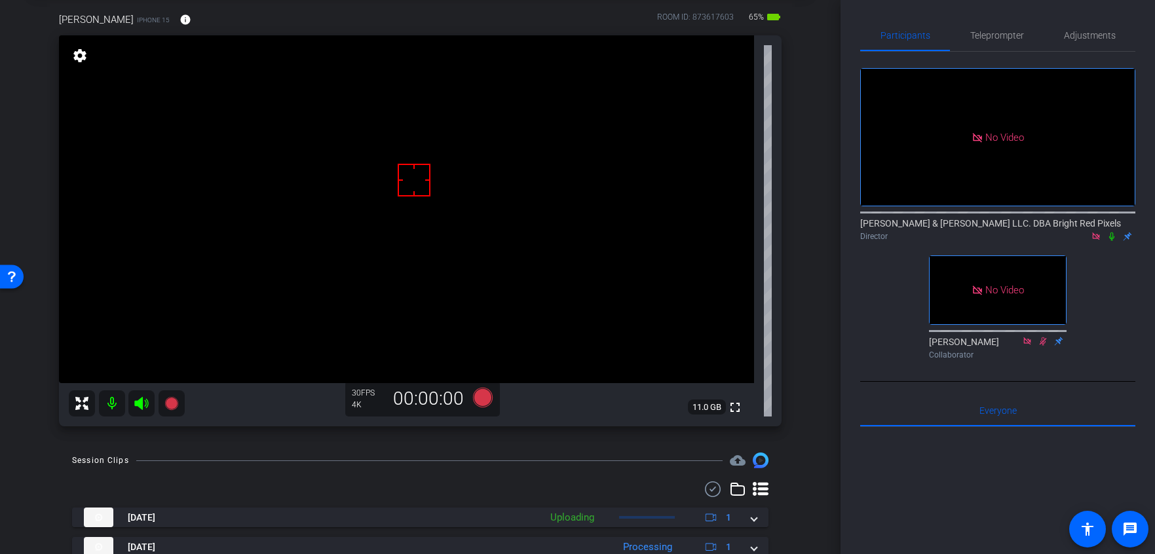
scroll to position [0, 0]
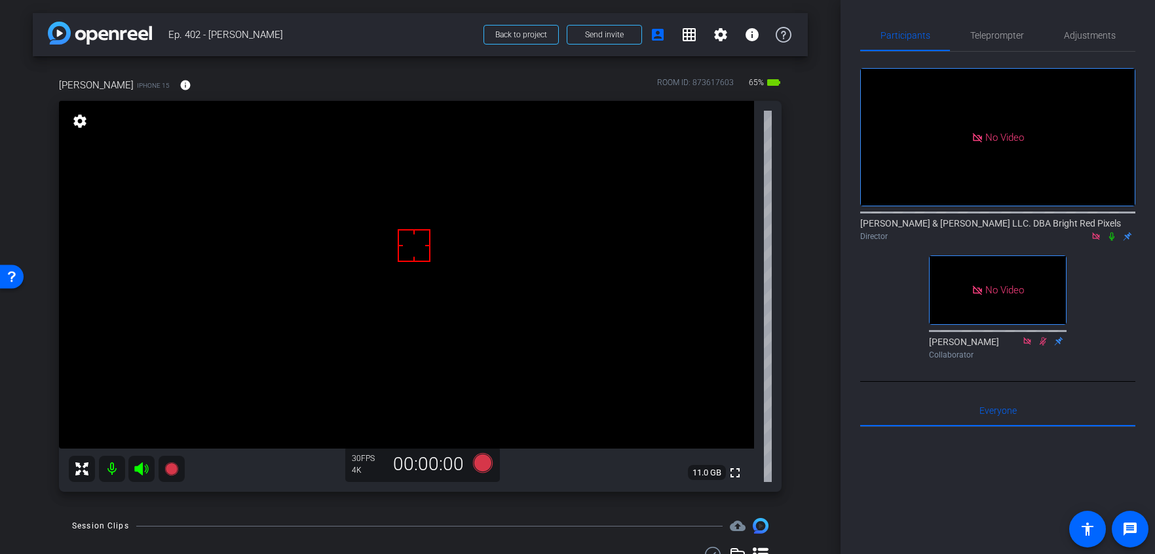
click at [807, 314] on div "Erin Schaefer iPhone 15 info ROOM ID: 873617603 65% battery_std fullscreen sett…" at bounding box center [420, 280] width 775 height 449
click at [807, 314] on div "arrow_back Ep. 402 - Erin Schaefer Back to project Send invite account_box grid…" at bounding box center [420, 277] width 840 height 554
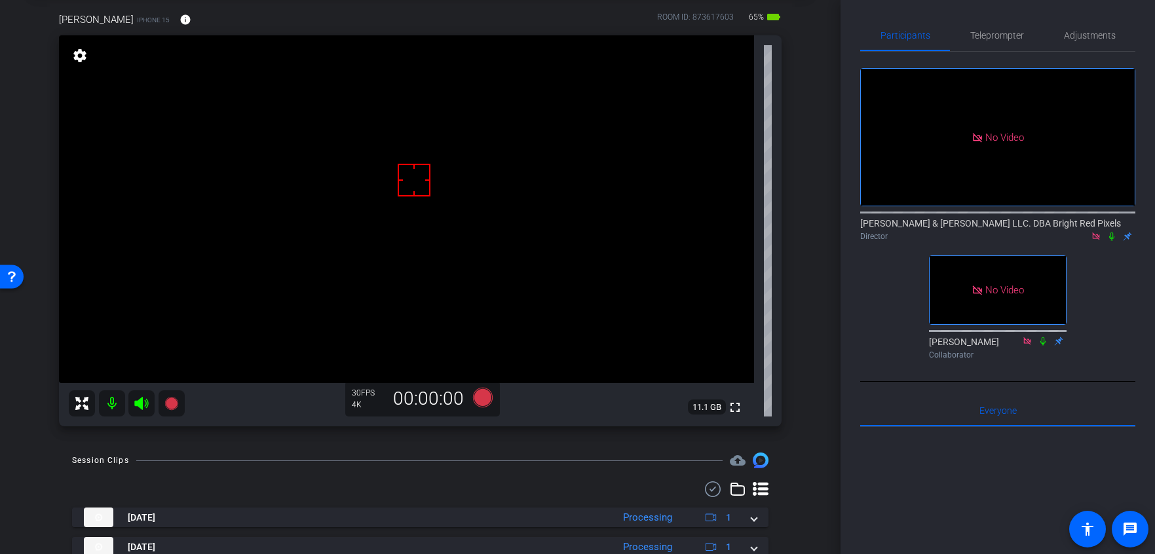
scroll to position [67, 0]
click at [800, 320] on div "Erin Schaefer iPhone 15 info ROOM ID: 873617603 65% battery_std fullscreen sett…" at bounding box center [420, 214] width 775 height 449
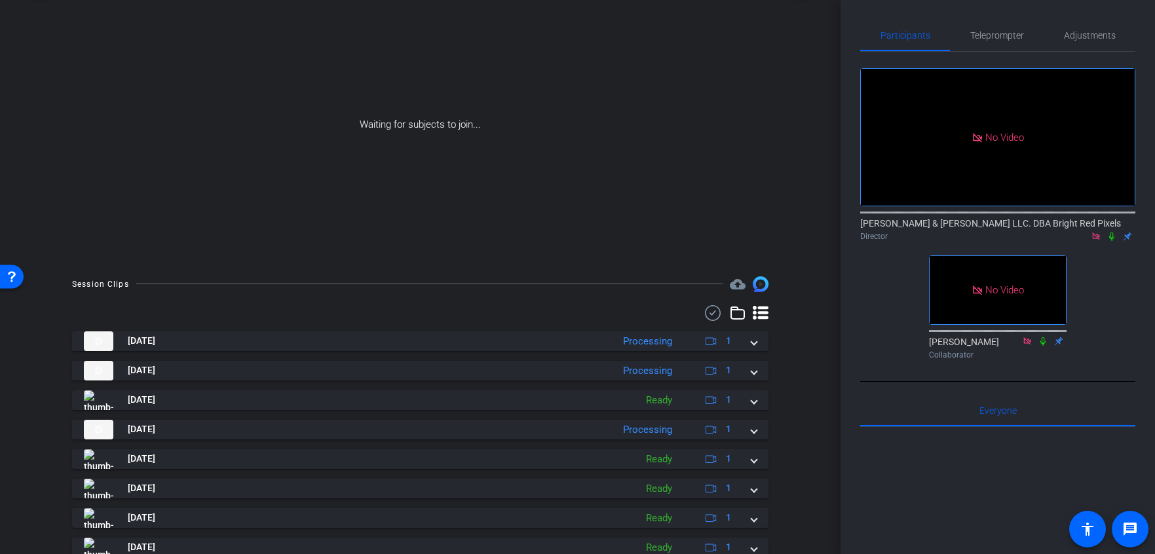
scroll to position [149, 0]
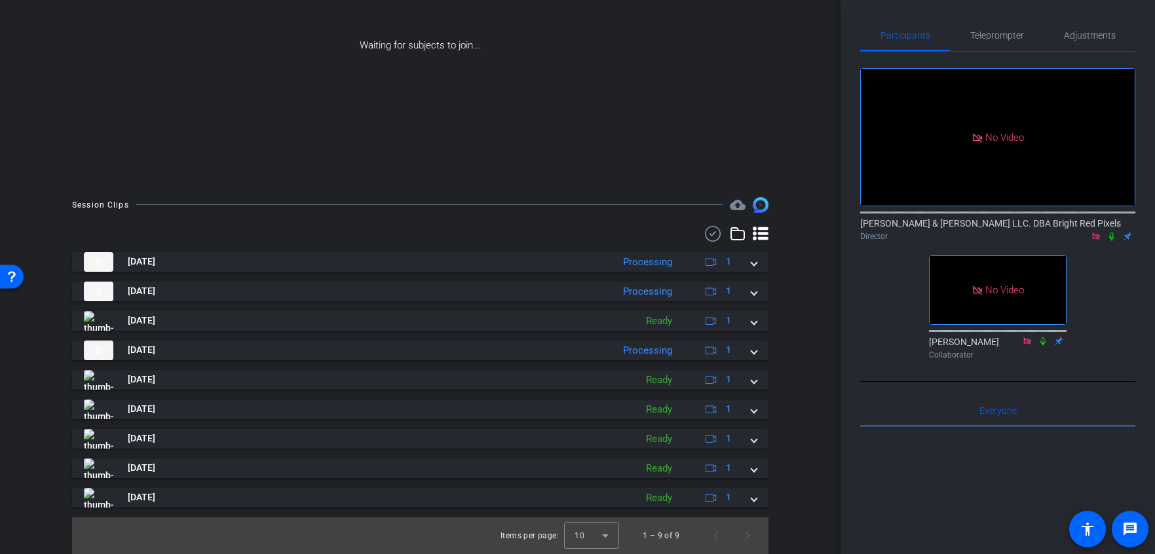
click at [801, 302] on div "Session Clips cloud_upload Aug 22, 2025 Processing 1 Aug 22, 2025 Processing 1 …" at bounding box center [420, 375] width 775 height 357
click at [810, 299] on div "arrow_back Ep. 402 - Erin Schaefer Back to project Send invite account_box grid…" at bounding box center [420, 128] width 840 height 554
click at [814, 296] on div "arrow_back Ep. 402 - Erin Schaefer Back to project Send invite account_box grid…" at bounding box center [420, 128] width 840 height 554
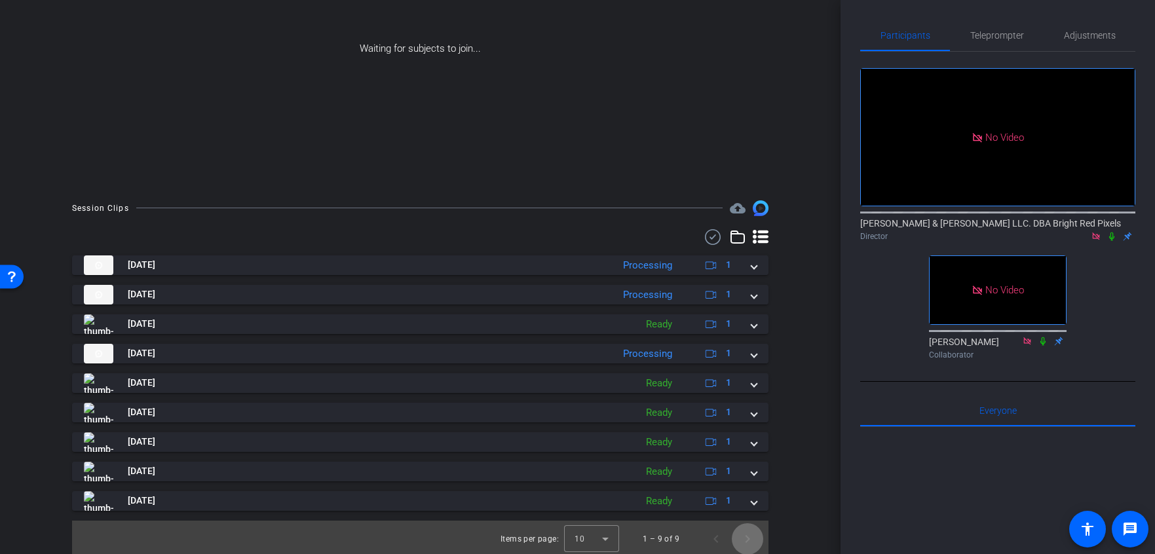
click at [749, 543] on span "Next page" at bounding box center [747, 538] width 31 height 31
click at [748, 543] on span "Next page" at bounding box center [747, 538] width 31 height 31
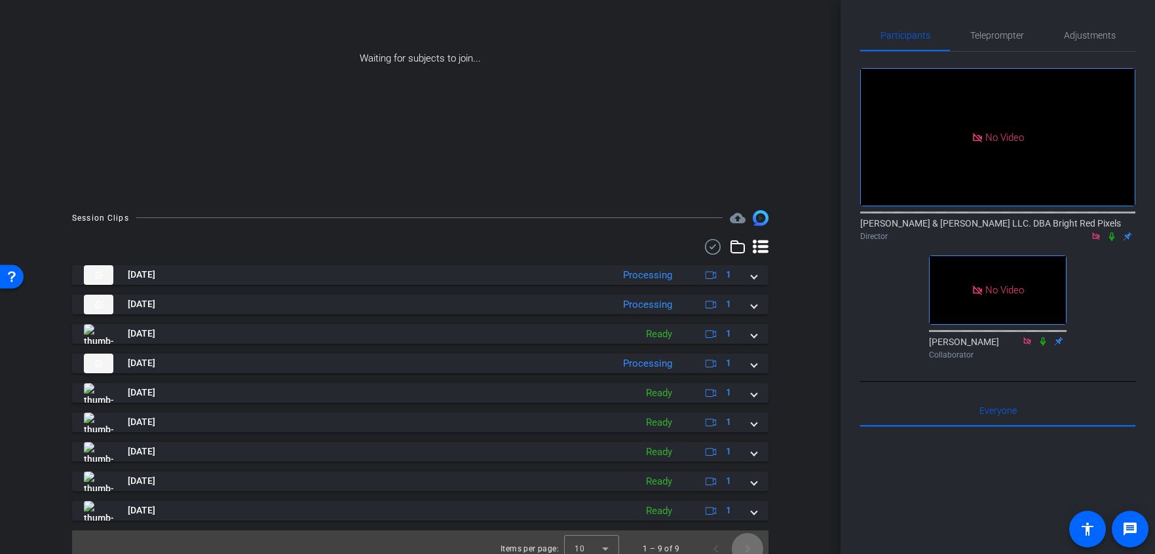
scroll to position [138, 0]
click at [813, 343] on div "arrow_back Ep. 402 - Erin Schaefer Back to project Send invite account_box grid…" at bounding box center [420, 139] width 840 height 554
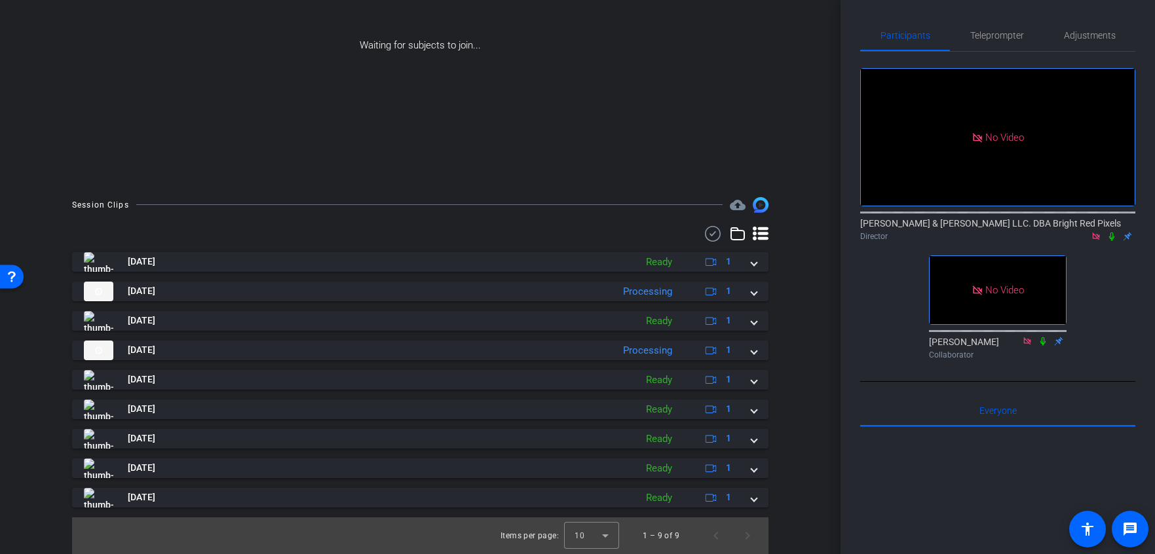
click at [802, 300] on div "Session Clips cloud_upload Aug 22, 2025 Ready 1 Aug 22, 2025 Processing 1 Aug 2…" at bounding box center [420, 375] width 775 height 357
click at [811, 302] on div "arrow_back Ep. 402 - Erin Schaefer Back to project Send invite account_box grid…" at bounding box center [420, 128] width 840 height 554
click at [812, 302] on div "arrow_back Ep. 402 - Erin Schaefer Back to project Send invite account_box grid…" at bounding box center [420, 128] width 840 height 554
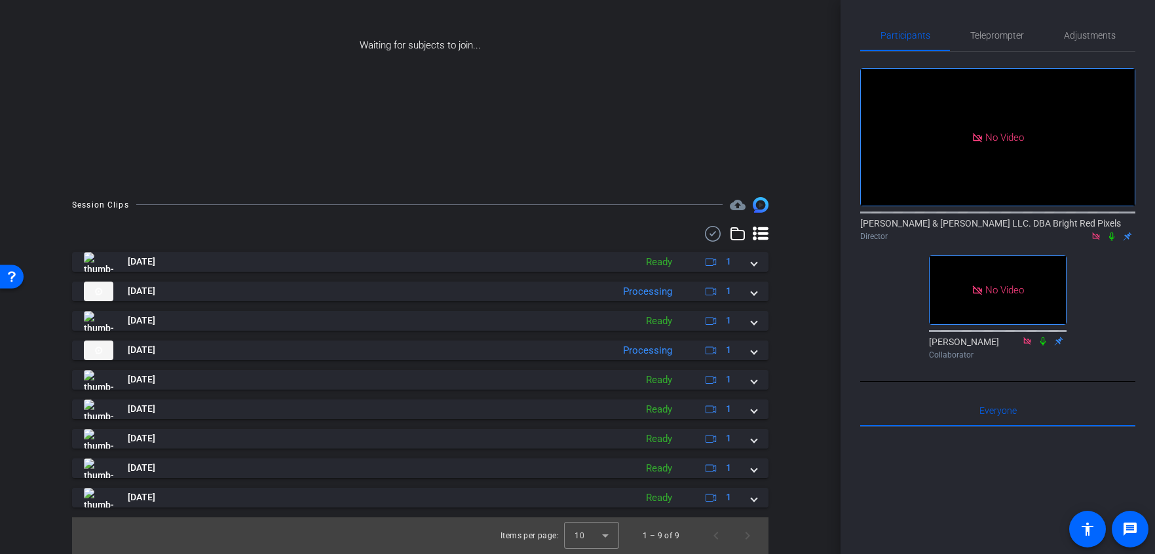
click at [812, 302] on div "arrow_back Ep. 402 - Erin Schaefer Back to project Send invite account_box grid…" at bounding box center [420, 128] width 840 height 554
click at [813, 302] on div "arrow_back Ep. 402 - Erin Schaefer Back to project Send invite account_box grid…" at bounding box center [420, 128] width 840 height 554
click at [812, 302] on div "arrow_back Ep. 402 - Erin Schaefer Back to project Send invite account_box grid…" at bounding box center [420, 128] width 840 height 554
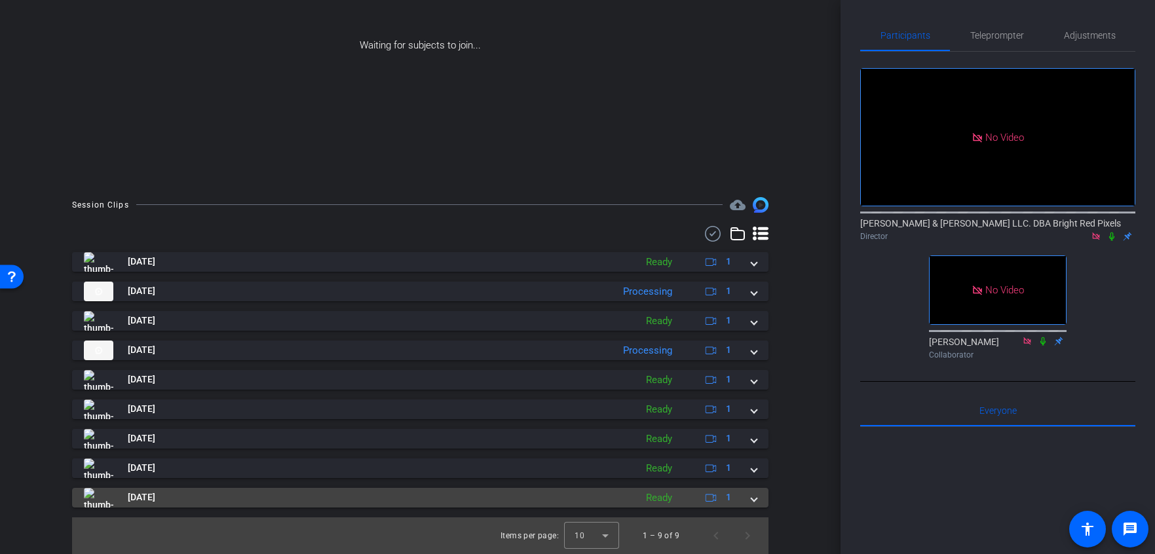
drag, startPoint x: 756, startPoint y: 506, endPoint x: 762, endPoint y: 500, distance: 8.8
click at [756, 506] on mat-expansion-panel-header "Aug 22, 2025 Ready 1" at bounding box center [420, 498] width 696 height 20
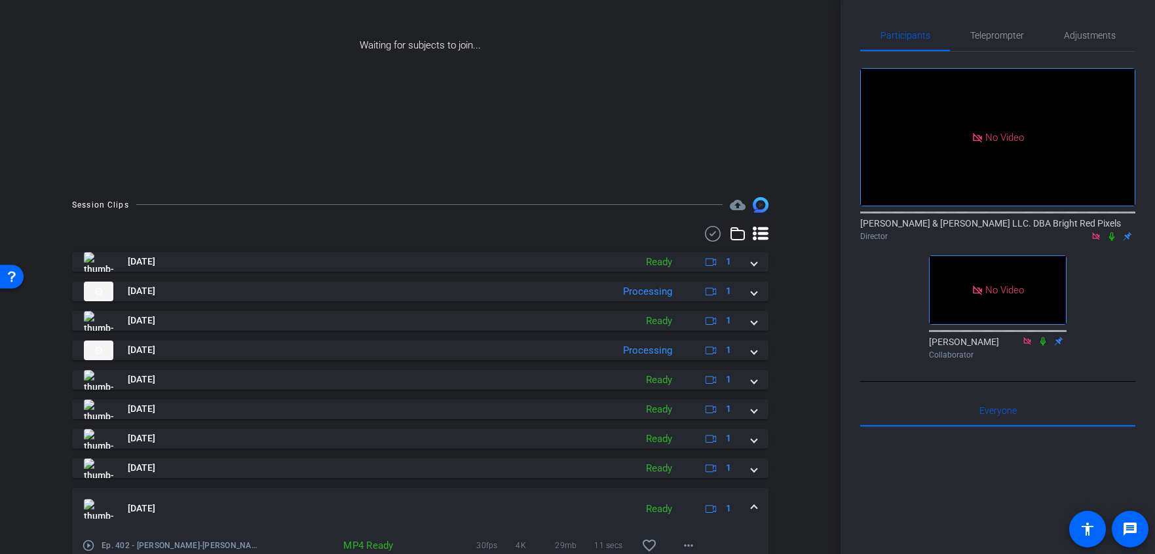
scroll to position [217, 0]
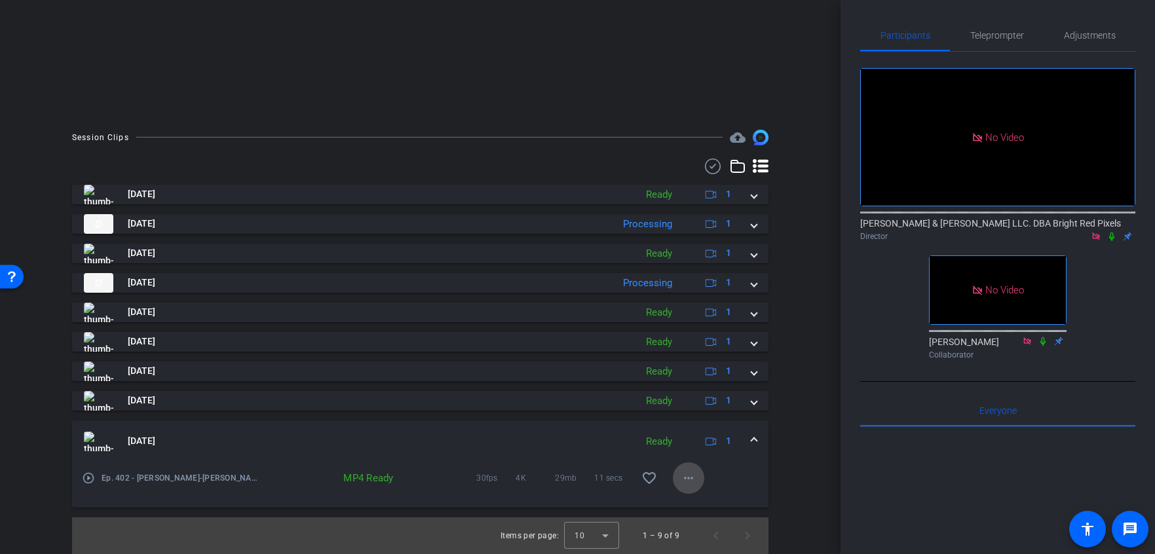
click at [686, 483] on mat-icon "more_horiz" at bounding box center [688, 478] width 16 height 16
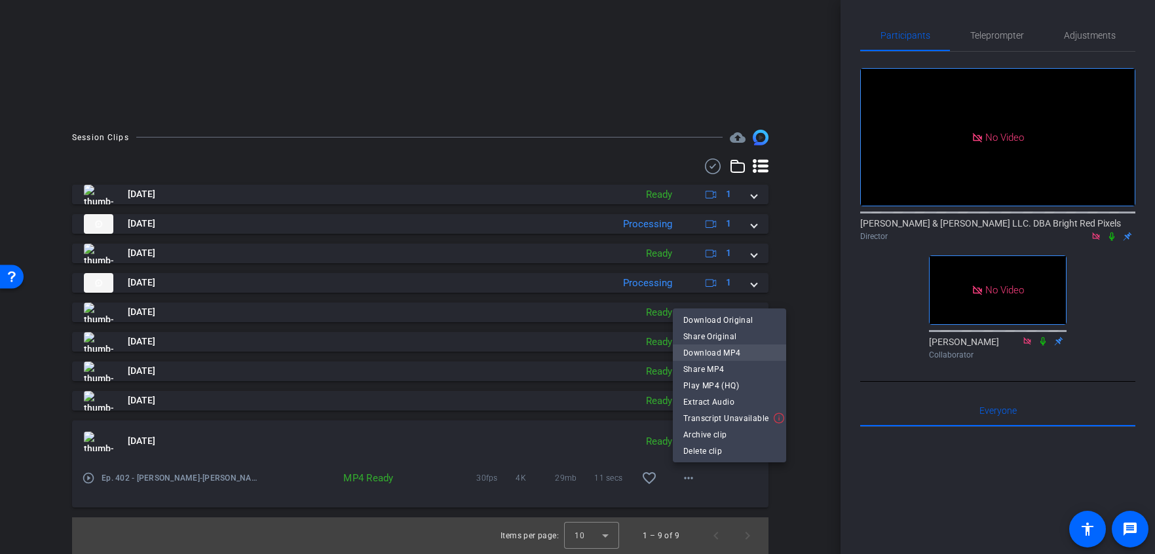
click at [690, 351] on span "Download MP4" at bounding box center [729, 353] width 92 height 16
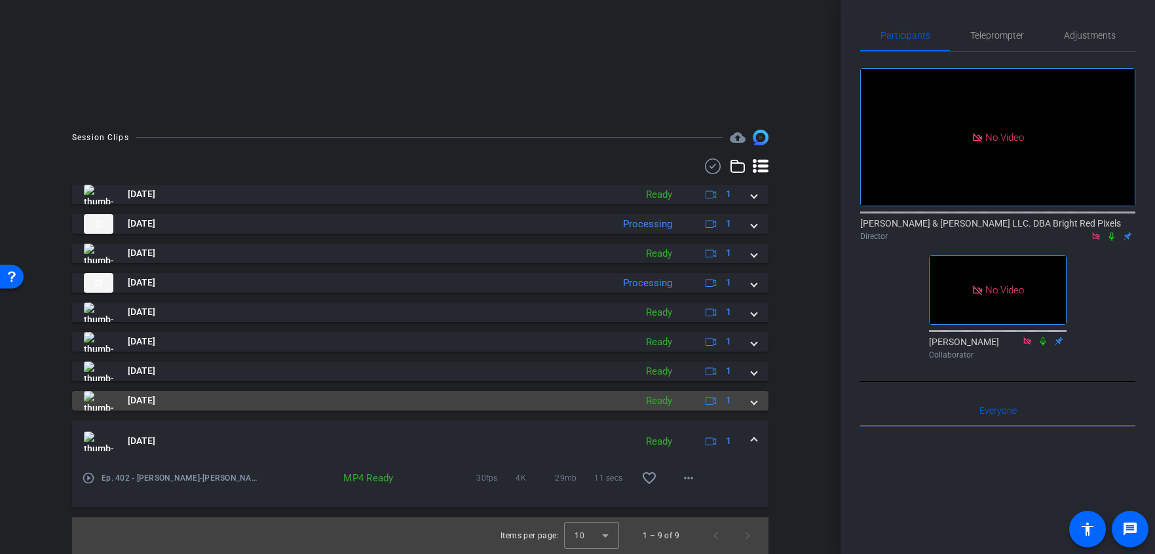
click at [746, 400] on div "Aug 22, 2025 Ready 1" at bounding box center [417, 401] width 667 height 20
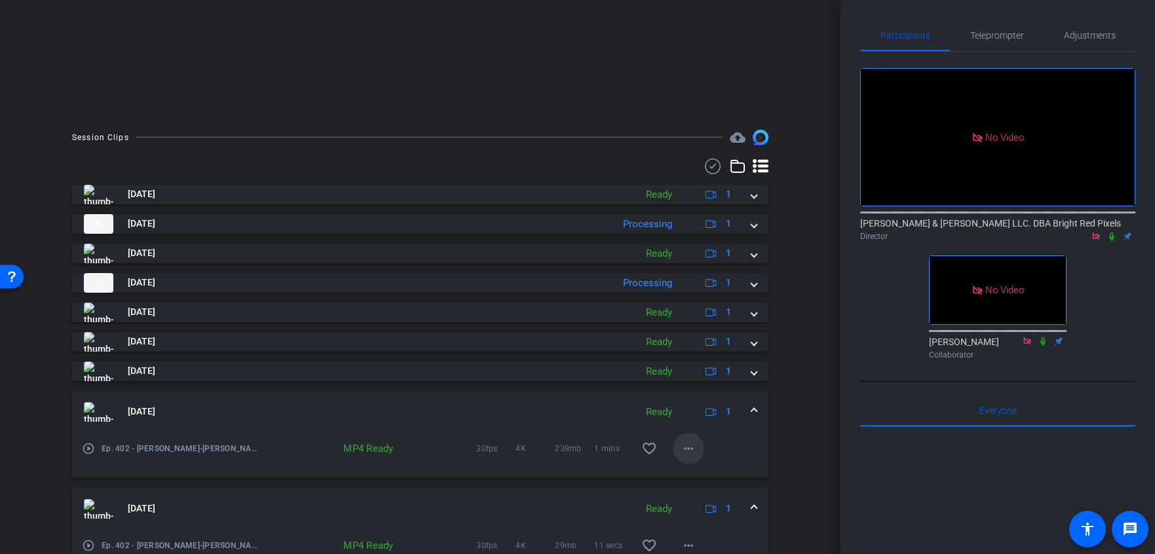
click at [693, 447] on mat-icon "more_horiz" at bounding box center [688, 449] width 16 height 16
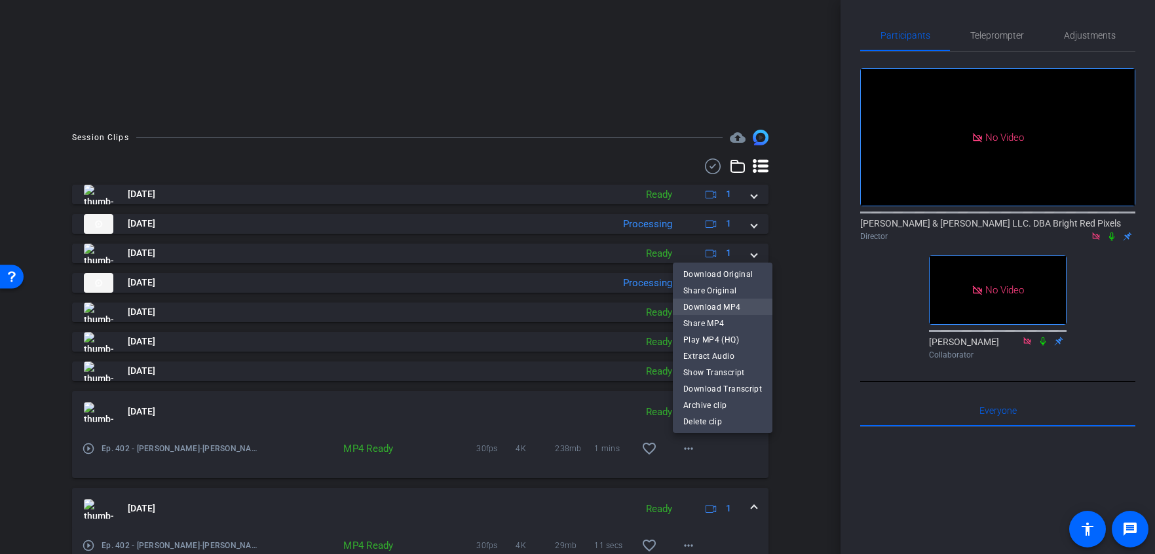
click at [690, 305] on span "Download MP4" at bounding box center [722, 307] width 79 height 16
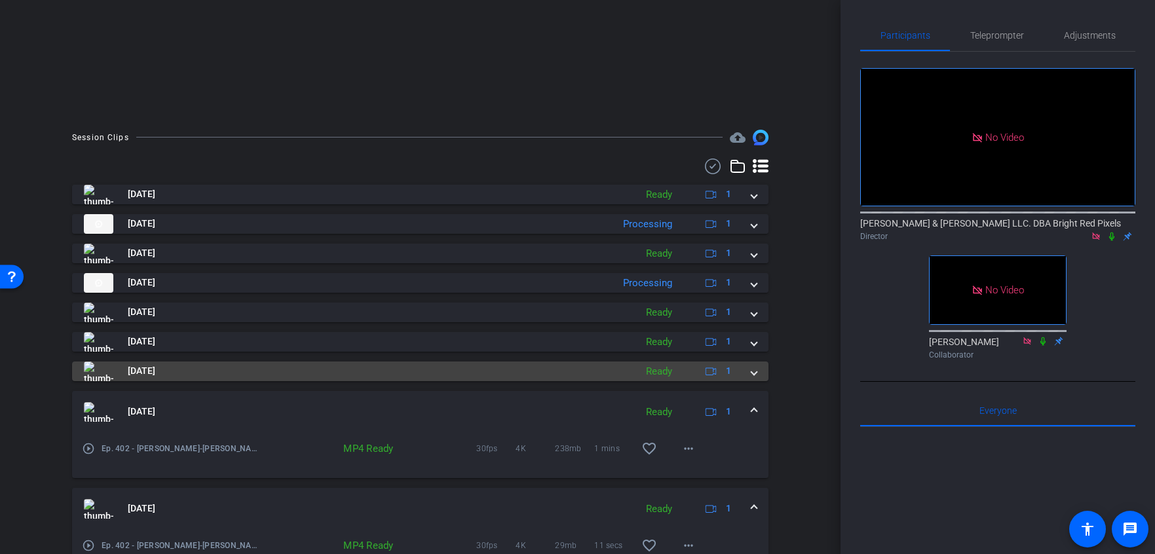
click at [758, 373] on mat-expansion-panel-header "Aug 22, 2025 Ready 1" at bounding box center [420, 372] width 696 height 20
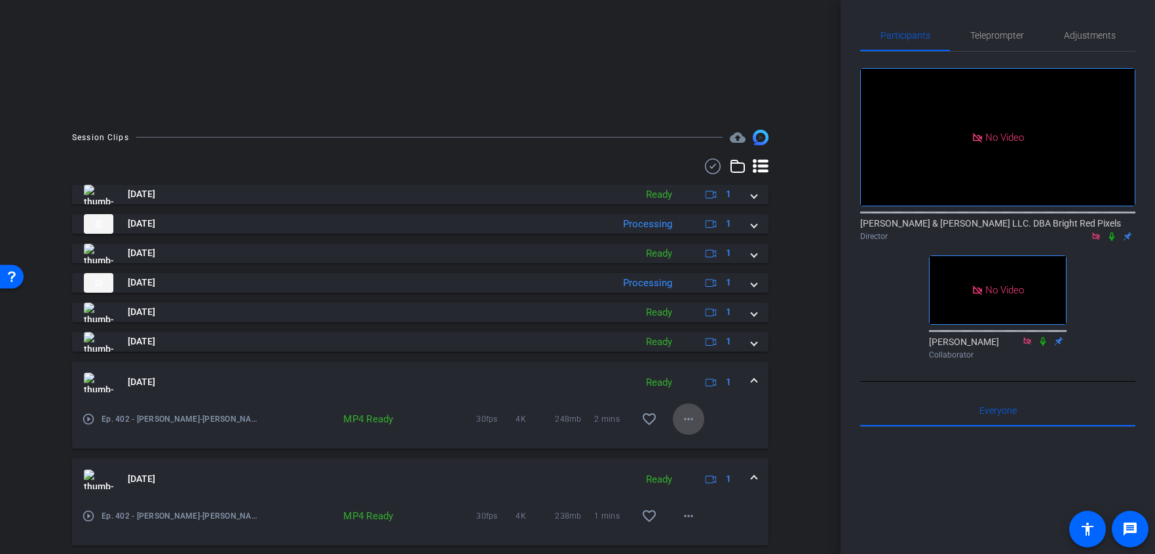
click at [690, 422] on mat-icon "more_horiz" at bounding box center [688, 419] width 16 height 16
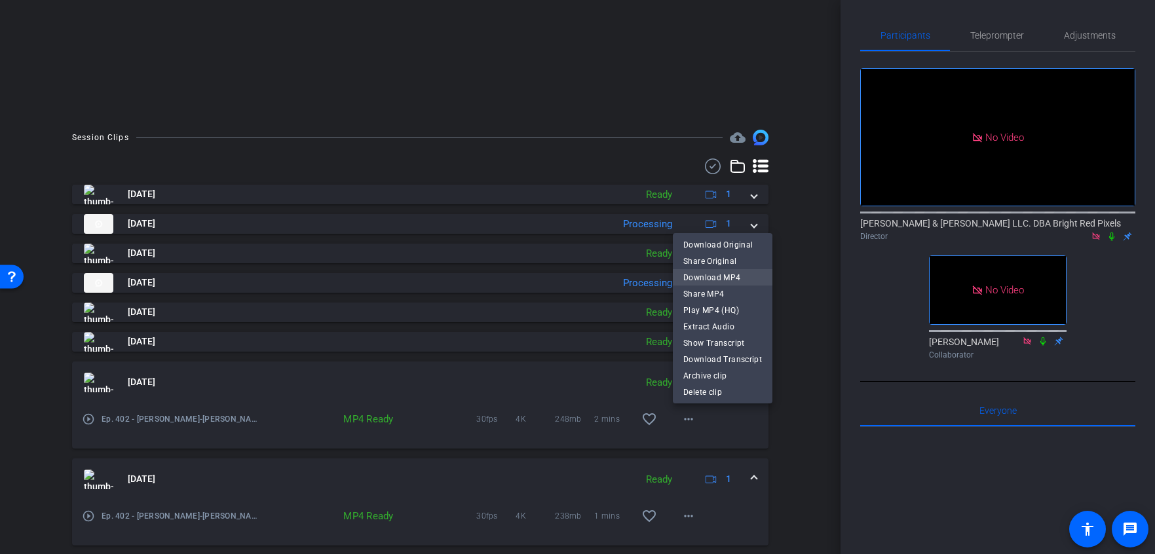
click at [703, 271] on span "Download MP4" at bounding box center [722, 278] width 79 height 16
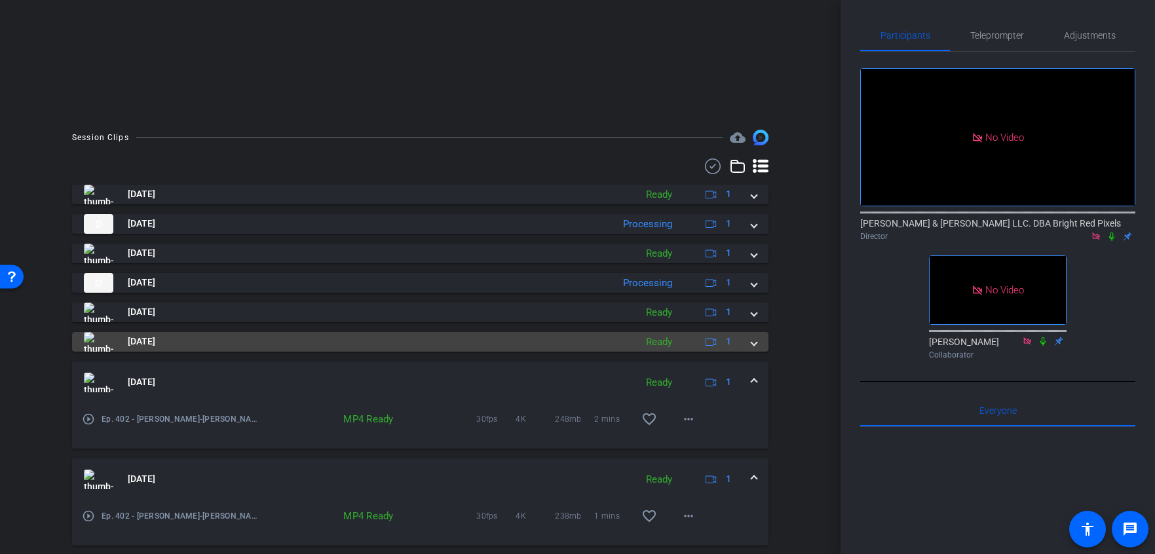
click at [752, 337] on span at bounding box center [753, 342] width 5 height 14
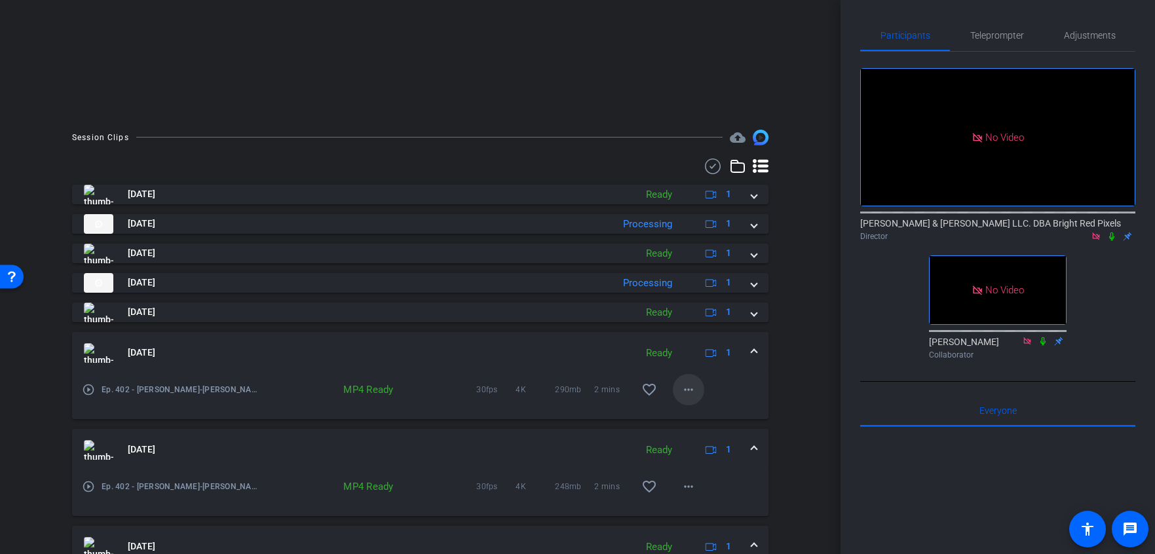
click at [683, 392] on mat-icon "more_horiz" at bounding box center [688, 390] width 16 height 16
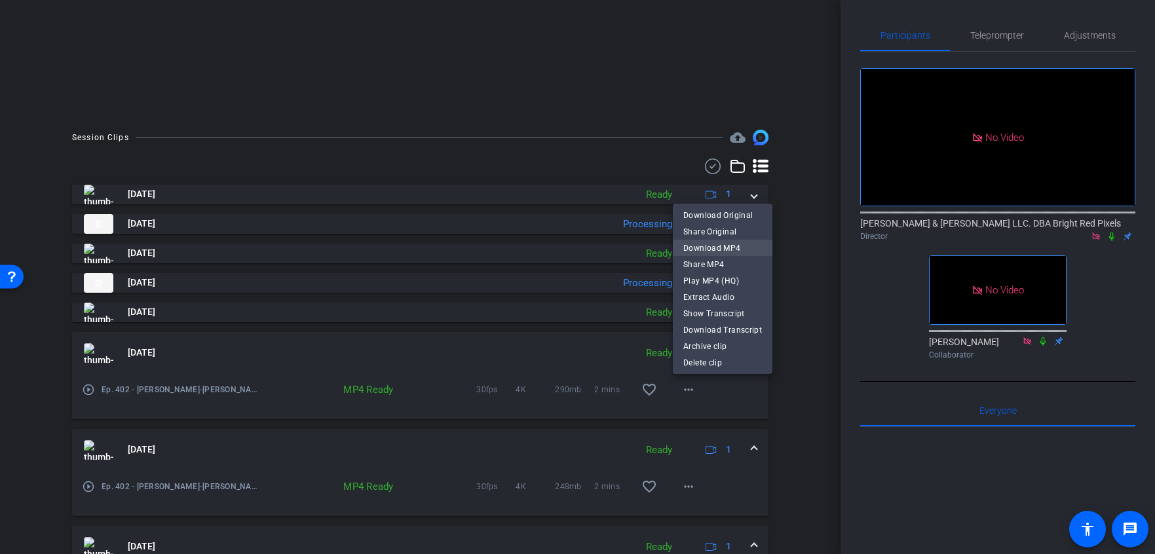
click at [713, 246] on span "Download MP4" at bounding box center [722, 248] width 79 height 16
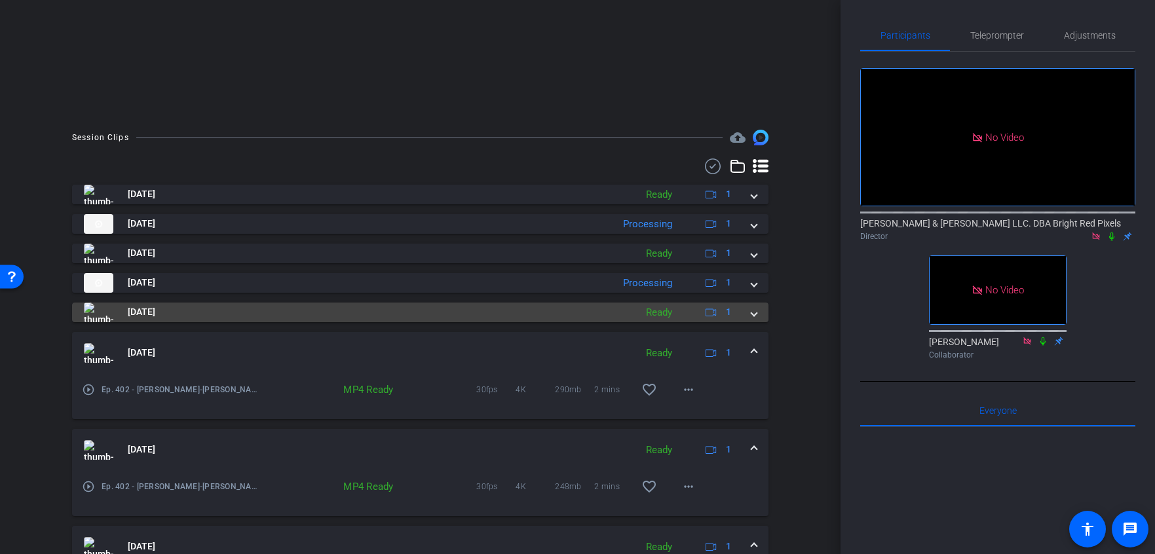
click at [753, 313] on span at bounding box center [753, 312] width 5 height 14
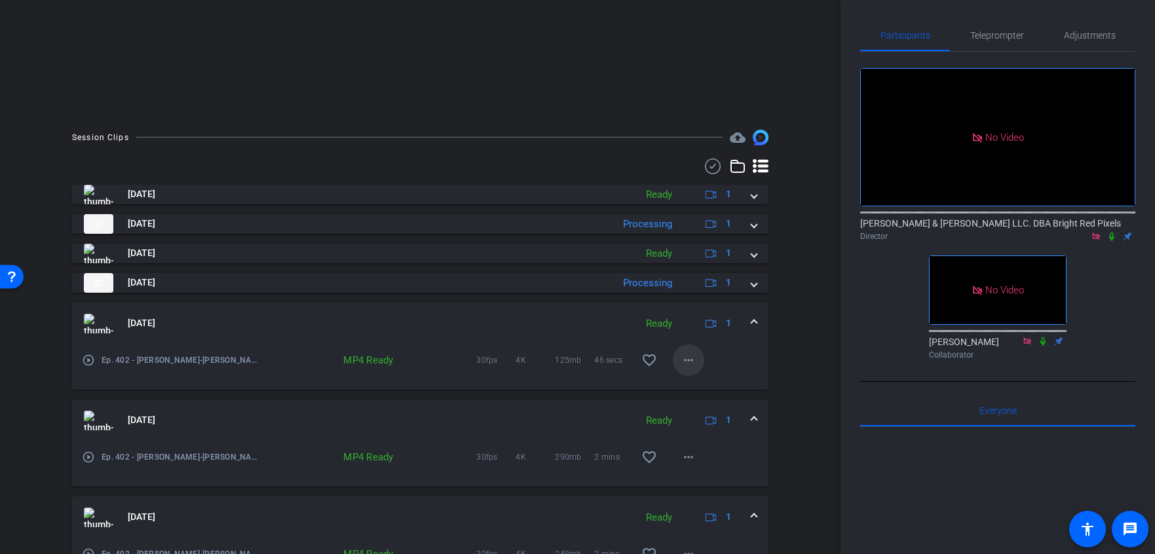
click at [686, 363] on mat-icon "more_horiz" at bounding box center [688, 360] width 16 height 16
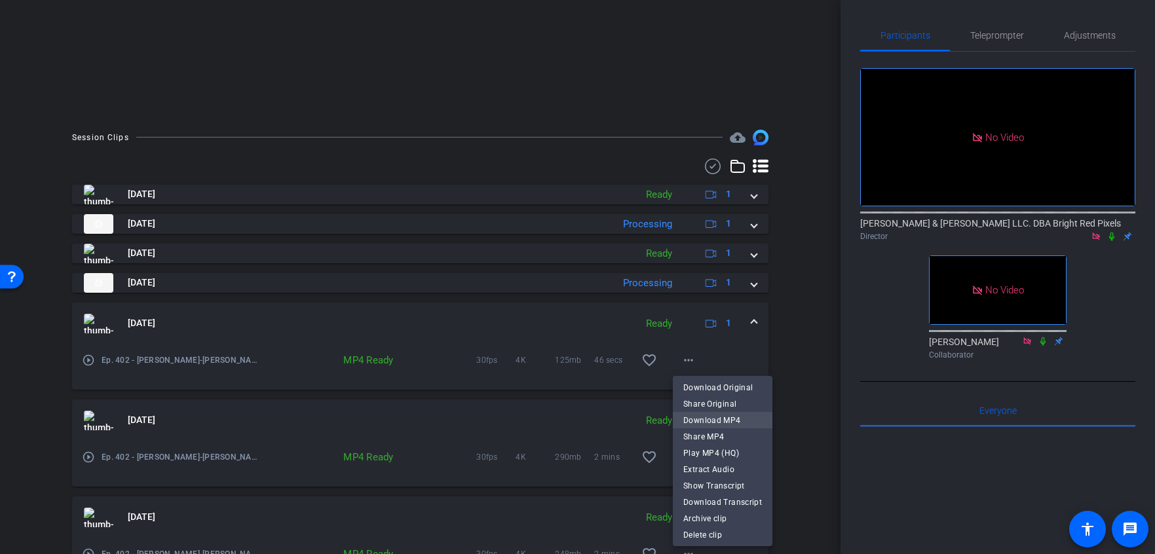
click at [726, 423] on span "Download MP4" at bounding box center [722, 421] width 79 height 16
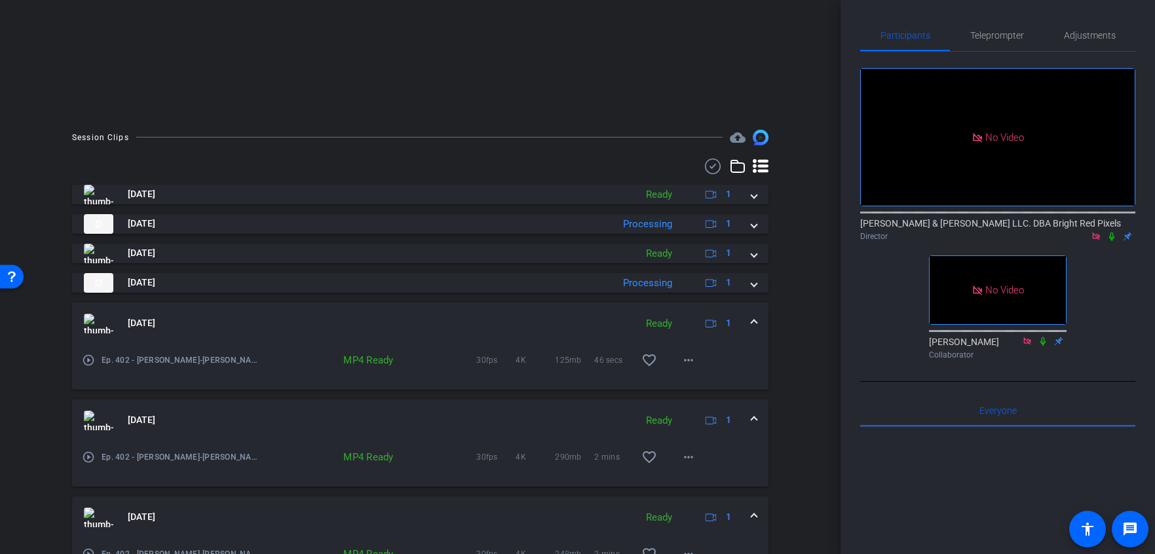
click at [754, 324] on span at bounding box center [753, 323] width 5 height 14
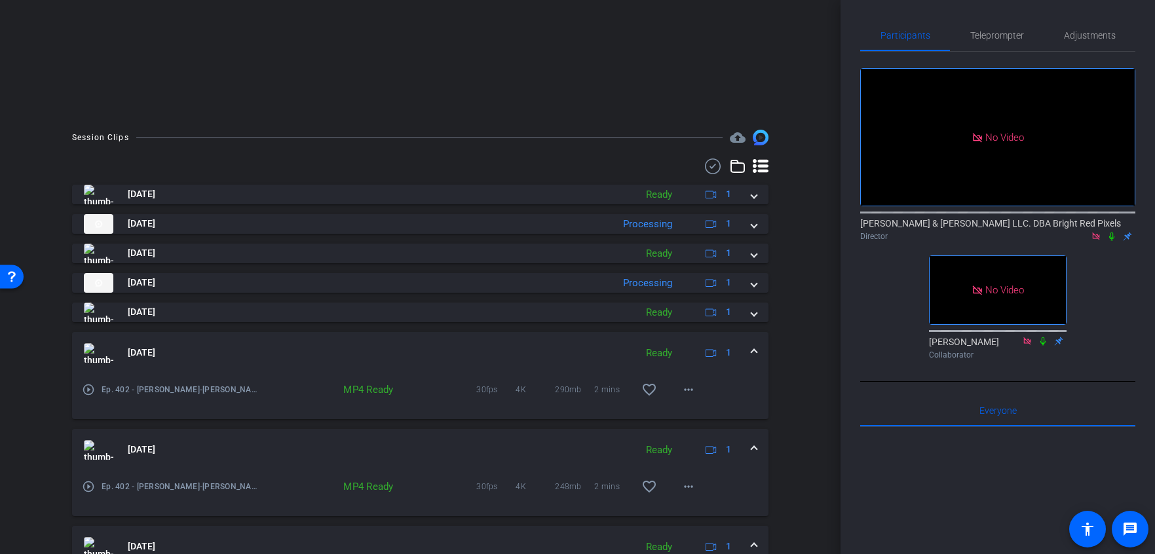
click at [752, 356] on span at bounding box center [753, 353] width 5 height 14
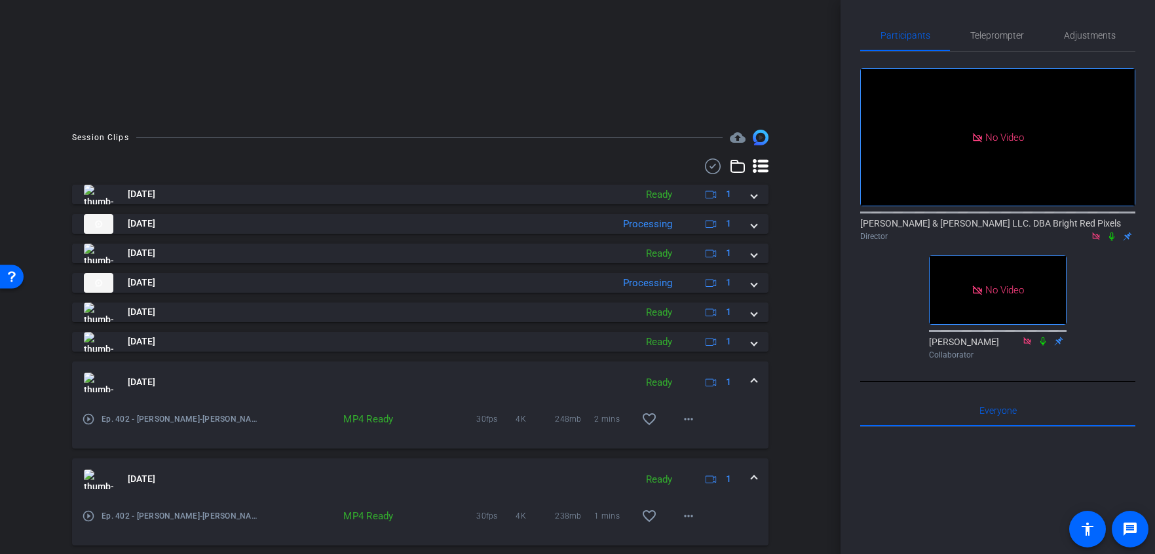
click at [747, 387] on div "Aug 22, 2025 Ready 1" at bounding box center [417, 383] width 667 height 20
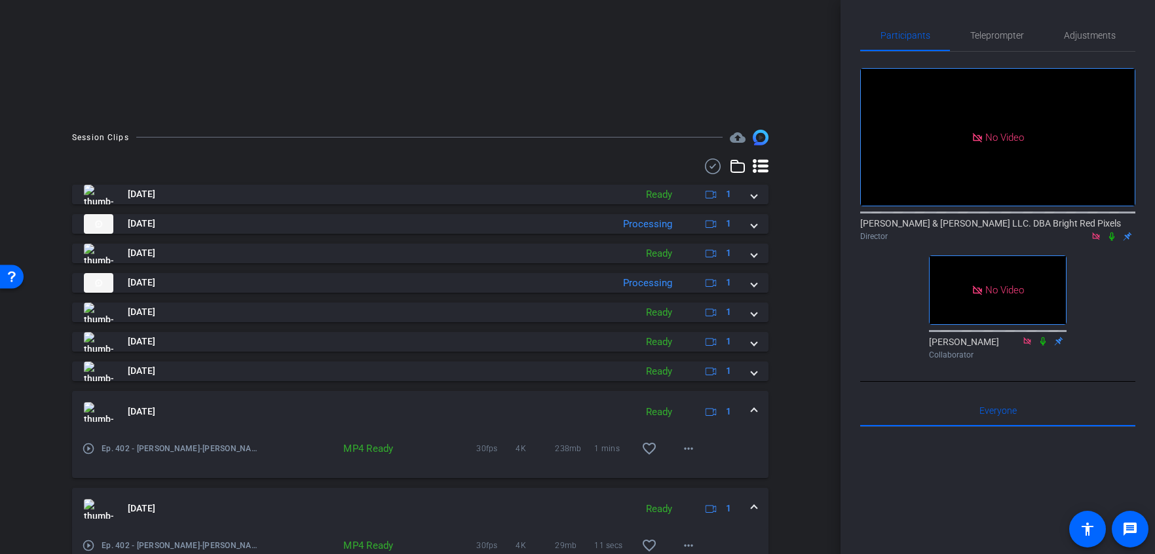
drag, startPoint x: 745, startPoint y: 412, endPoint x: 745, endPoint y: 420, distance: 8.5
click at [744, 412] on div "Aug 22, 2025 Ready 1" at bounding box center [417, 412] width 667 height 20
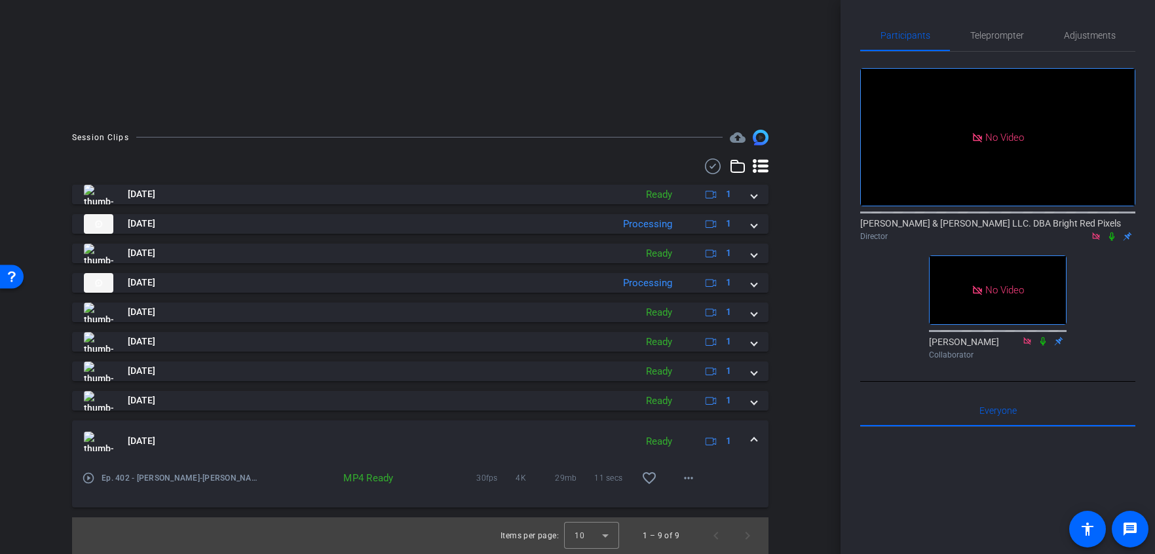
click at [745, 455] on mat-expansion-panel-header "Aug 22, 2025 Ready 1" at bounding box center [420, 441] width 696 height 42
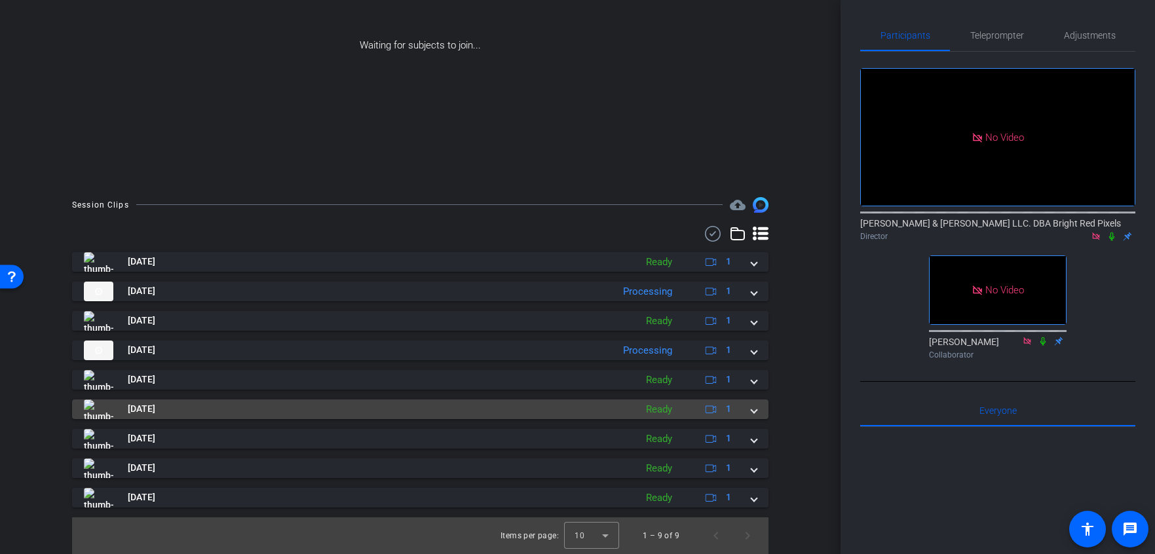
scroll to position [149, 0]
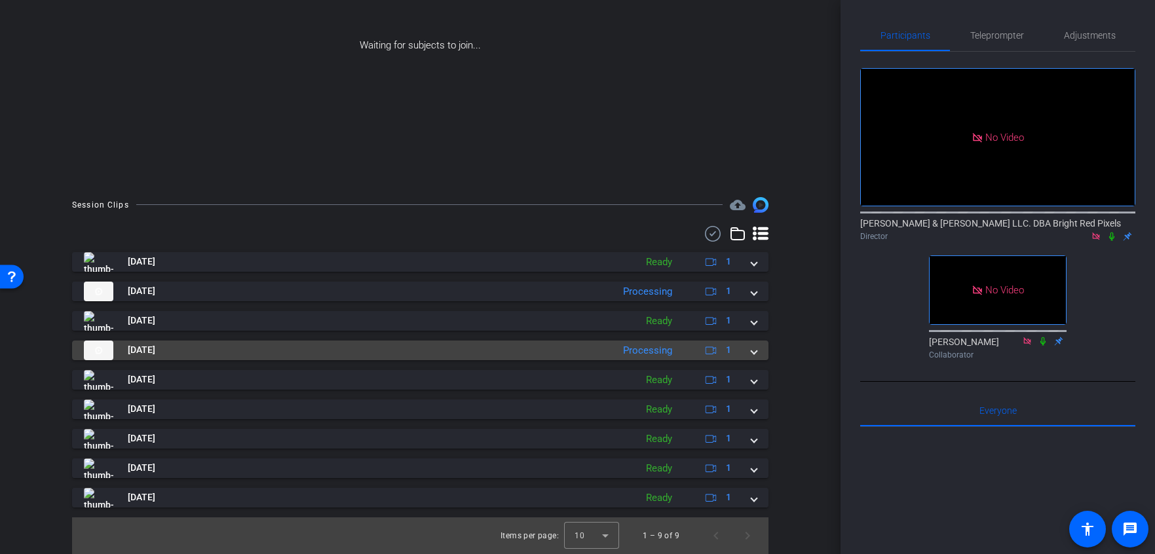
click at [745, 345] on div "Aug 22, 2025 Processing 1" at bounding box center [417, 351] width 667 height 20
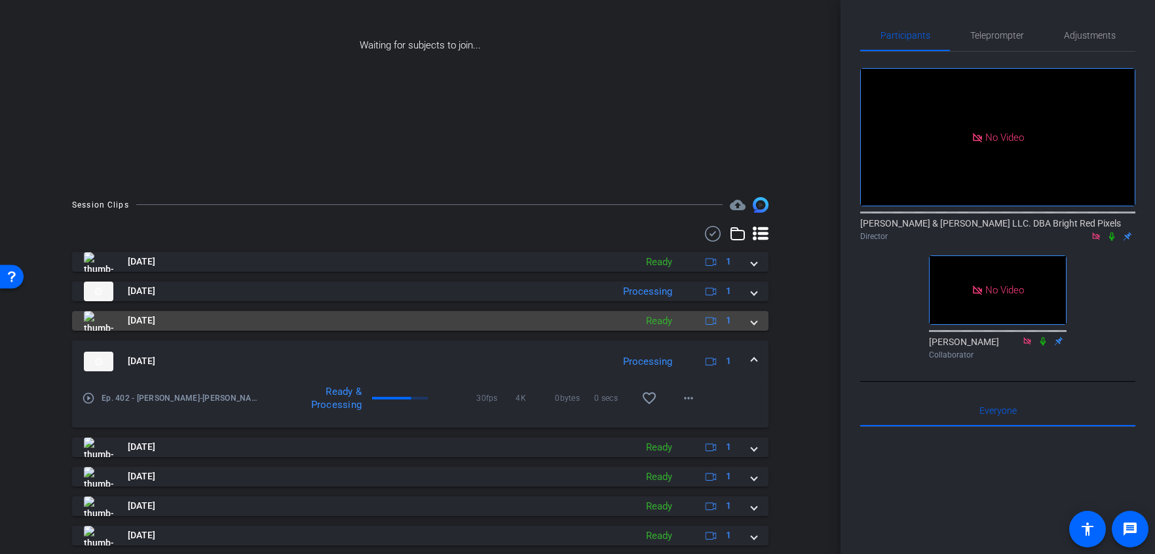
click at [749, 313] on div "Aug 22, 2025 Ready 1" at bounding box center [417, 321] width 667 height 20
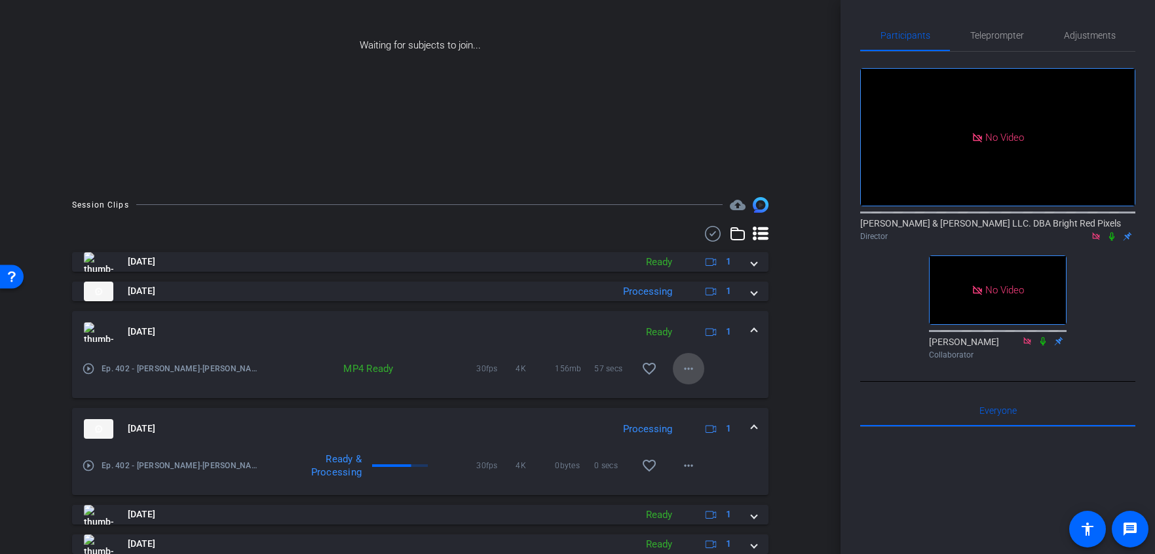
click at [687, 369] on mat-icon "more_horiz" at bounding box center [688, 369] width 16 height 16
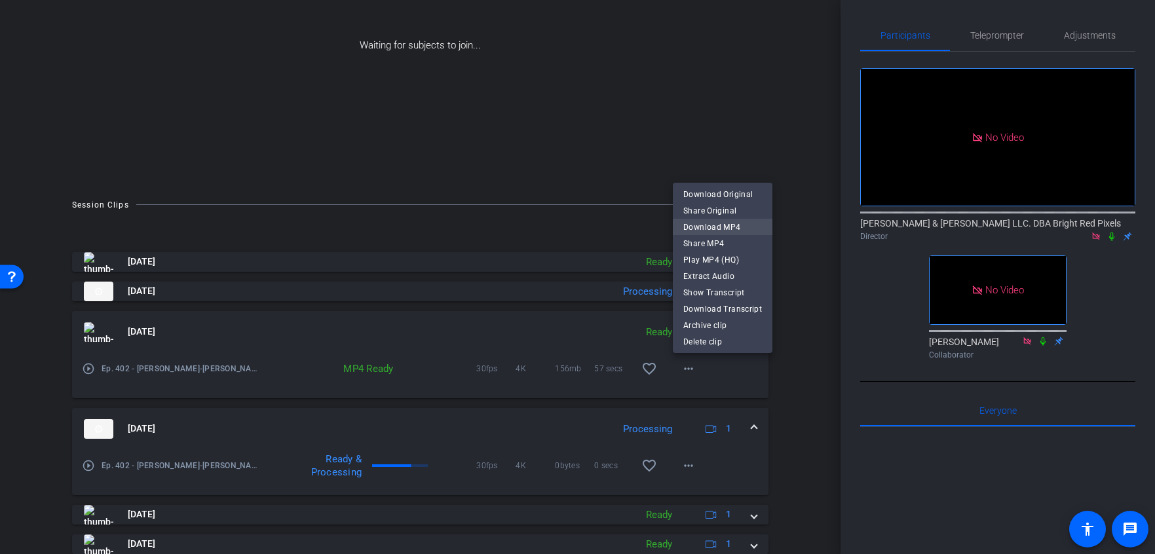
click at [724, 226] on span "Download MP4" at bounding box center [722, 227] width 79 height 16
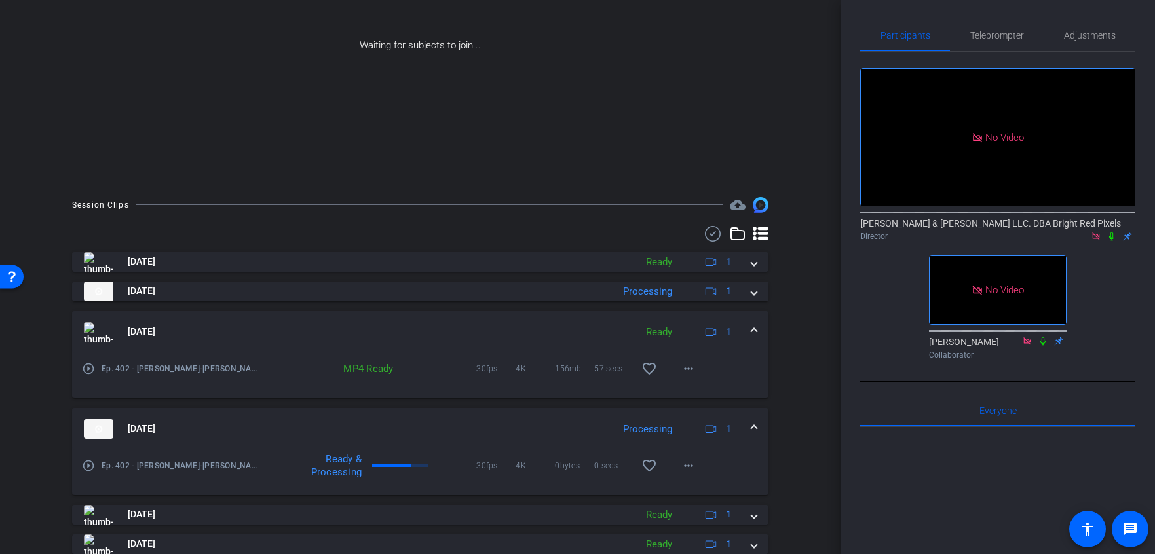
click at [751, 335] on span at bounding box center [753, 332] width 5 height 14
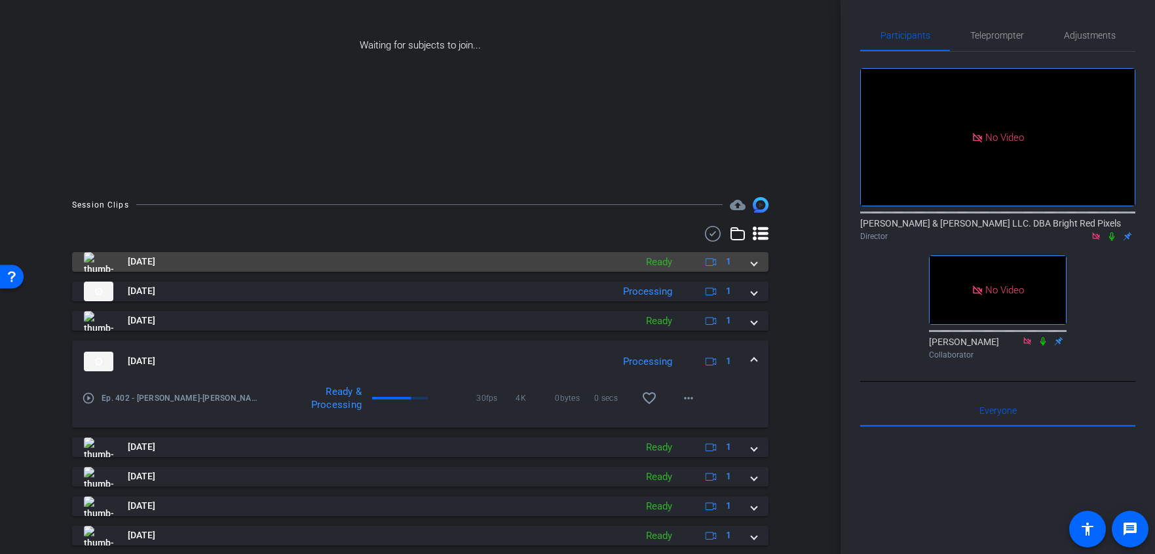
drag, startPoint x: 751, startPoint y: 263, endPoint x: 719, endPoint y: 266, distance: 31.5
click at [751, 263] on span at bounding box center [753, 262] width 5 height 14
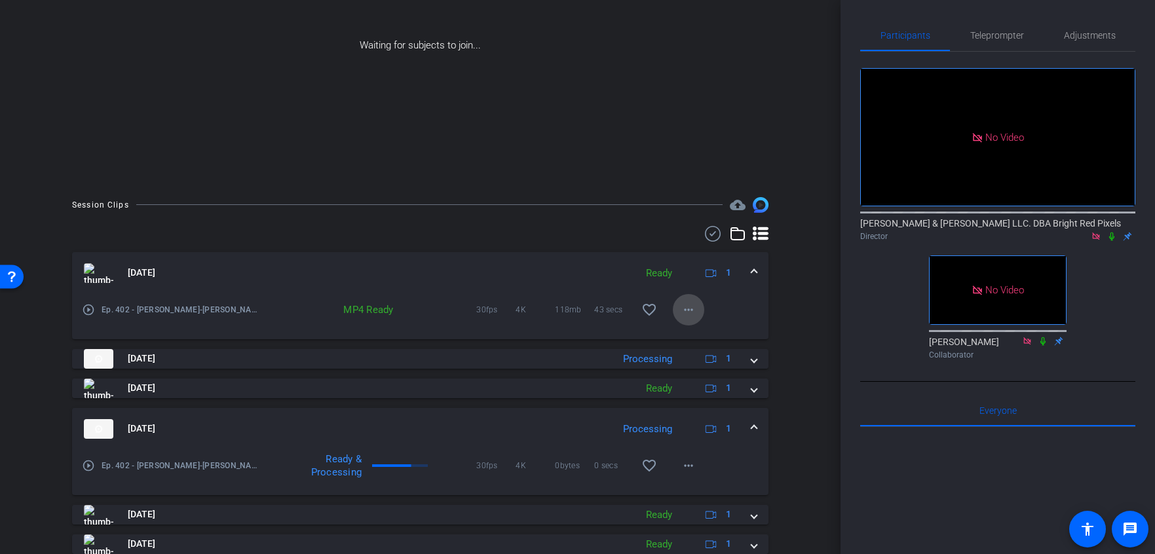
click at [678, 305] on span at bounding box center [688, 309] width 31 height 31
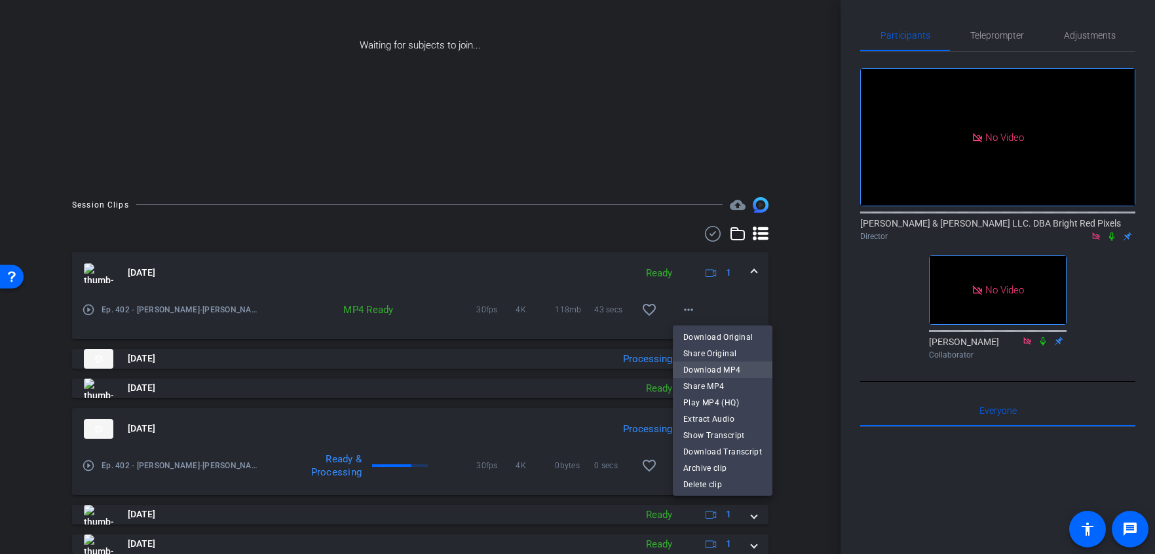
click at [703, 374] on span "Download MP4" at bounding box center [722, 370] width 79 height 16
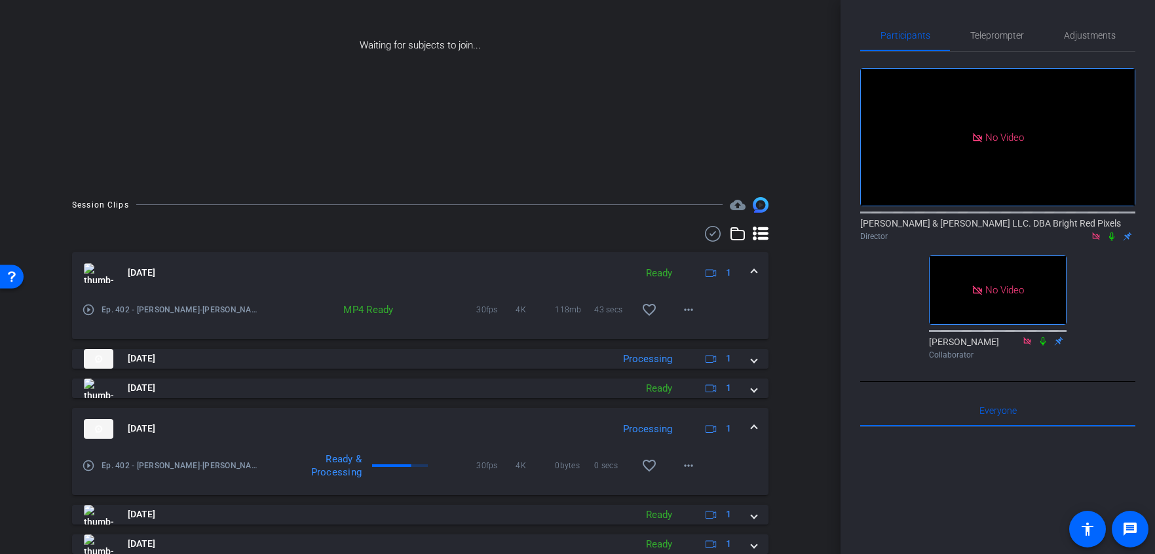
click at [741, 268] on div "Aug 22, 2025 Ready 1" at bounding box center [417, 273] width 667 height 20
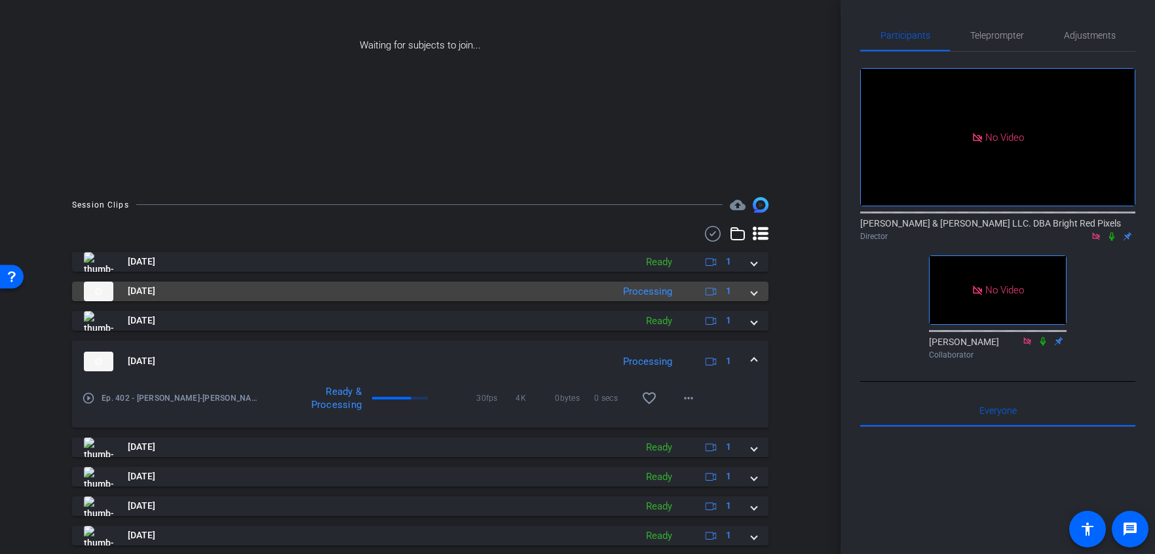
drag, startPoint x: 753, startPoint y: 292, endPoint x: 798, endPoint y: 267, distance: 51.9
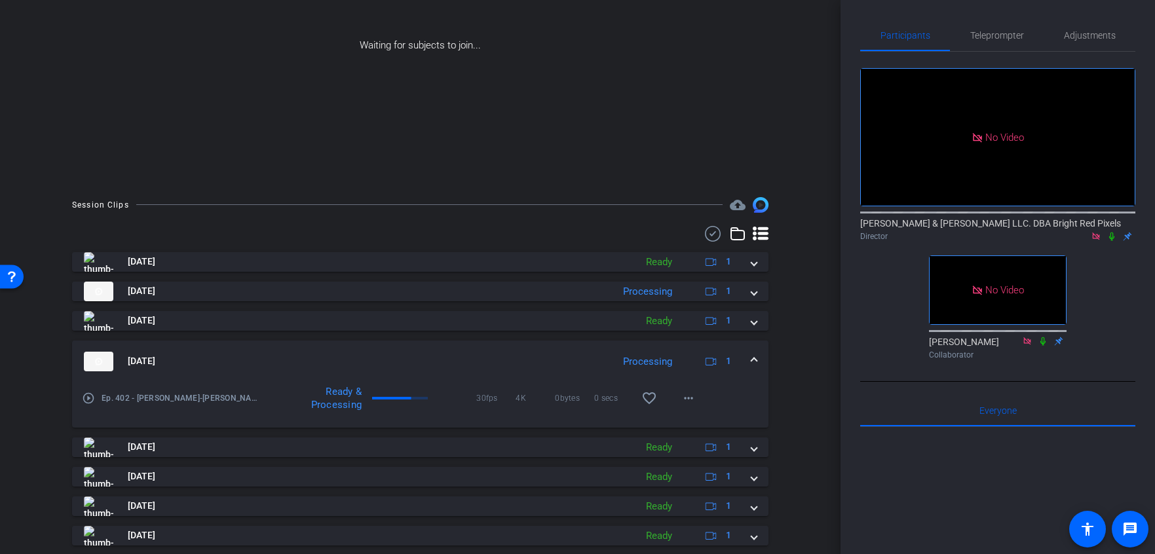
click at [753, 292] on span at bounding box center [753, 291] width 5 height 14
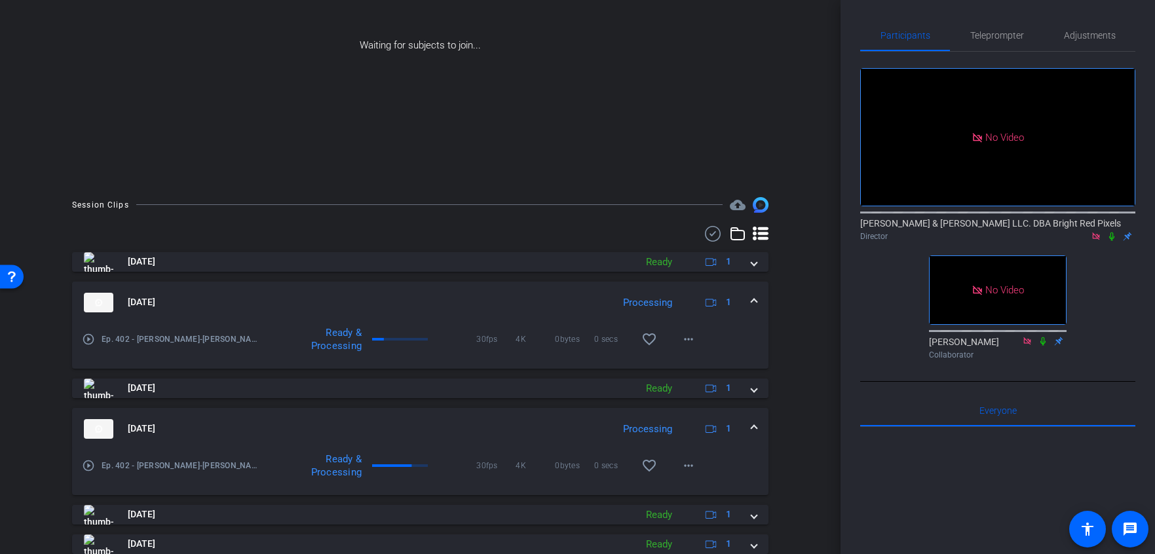
scroll to position [261, 0]
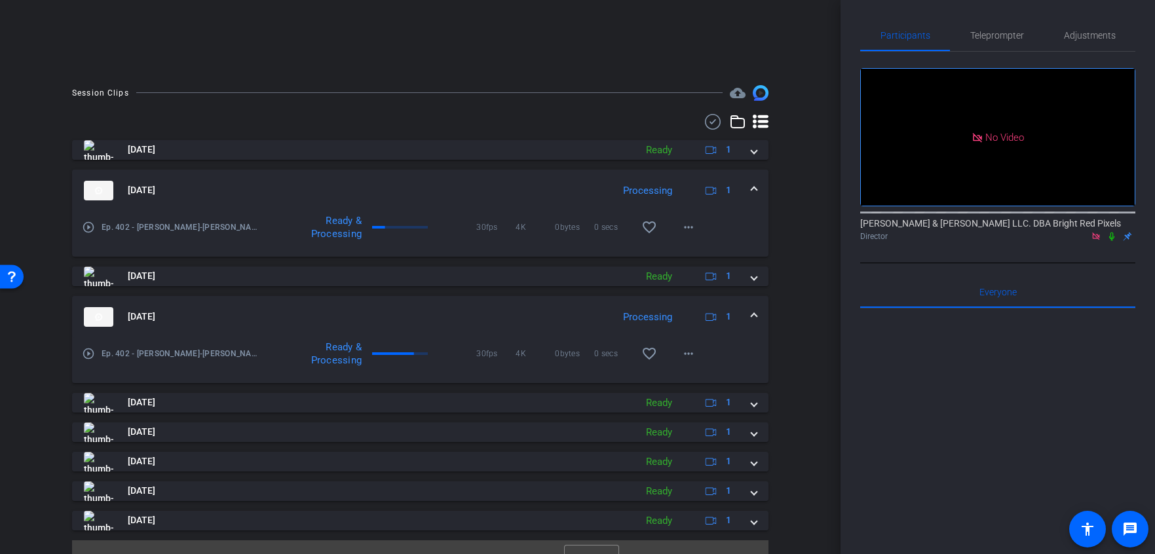
click at [1112, 233] on icon at bounding box center [1111, 237] width 5 height 9
click at [810, 278] on div "arrow_back Ep. 402 - Erin Schaefer Back to project Send invite account_box grid…" at bounding box center [420, 16] width 840 height 554
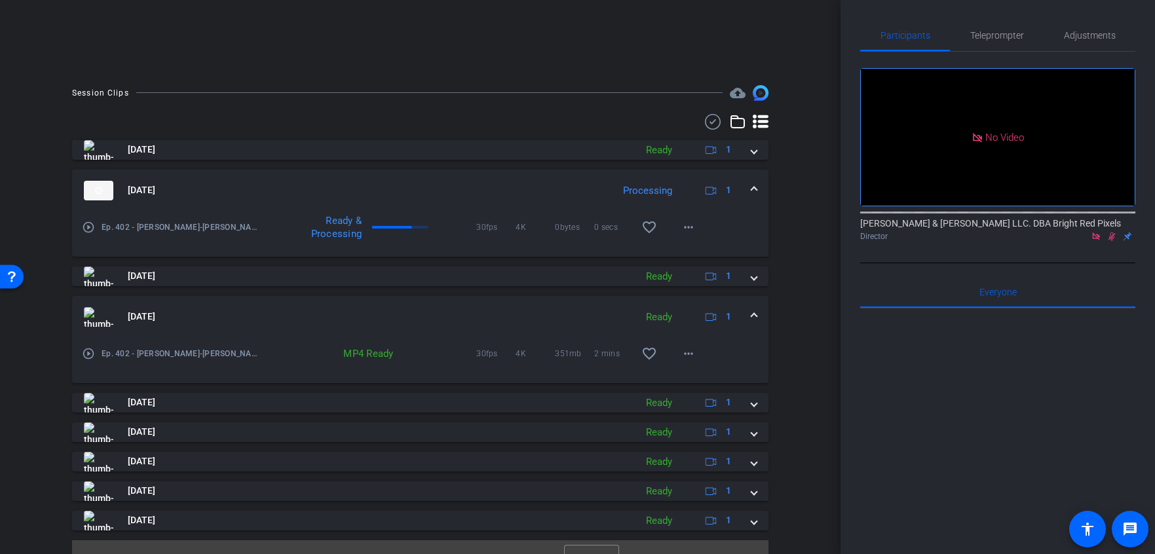
click at [808, 278] on div "arrow_back Ep. 402 - Erin Schaefer Back to project Send invite account_box grid…" at bounding box center [420, 16] width 840 height 554
click at [802, 280] on div "Session Clips cloud_upload Aug 22, 2025 Ready 1 play_circle_outline Ep. 402 - E…" at bounding box center [420, 331] width 775 height 492
click at [689, 351] on mat-icon "more_horiz" at bounding box center [688, 354] width 16 height 16
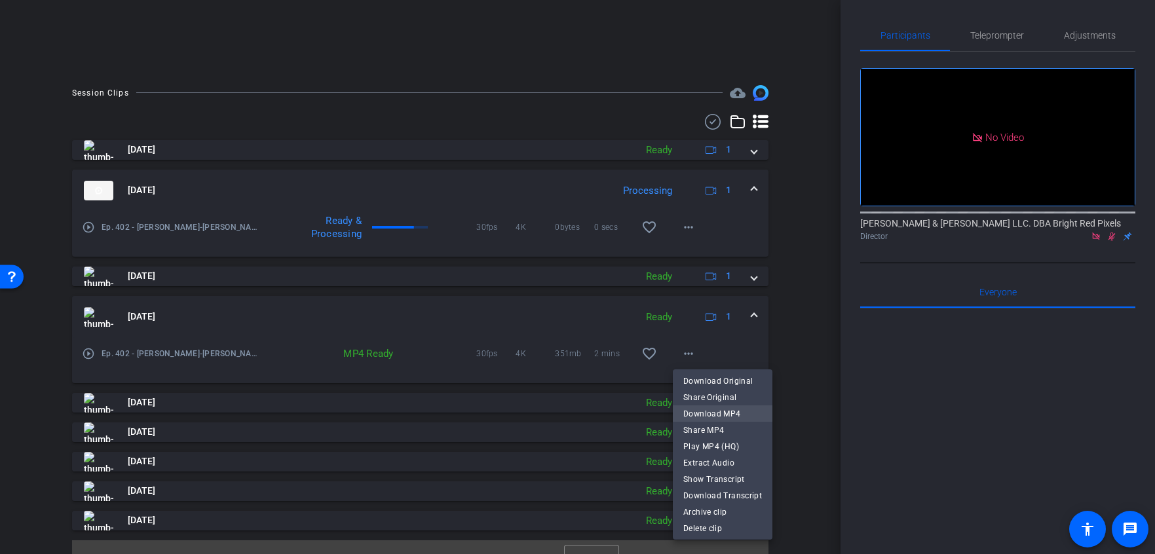
click at [747, 415] on span "Download MP4" at bounding box center [722, 414] width 79 height 16
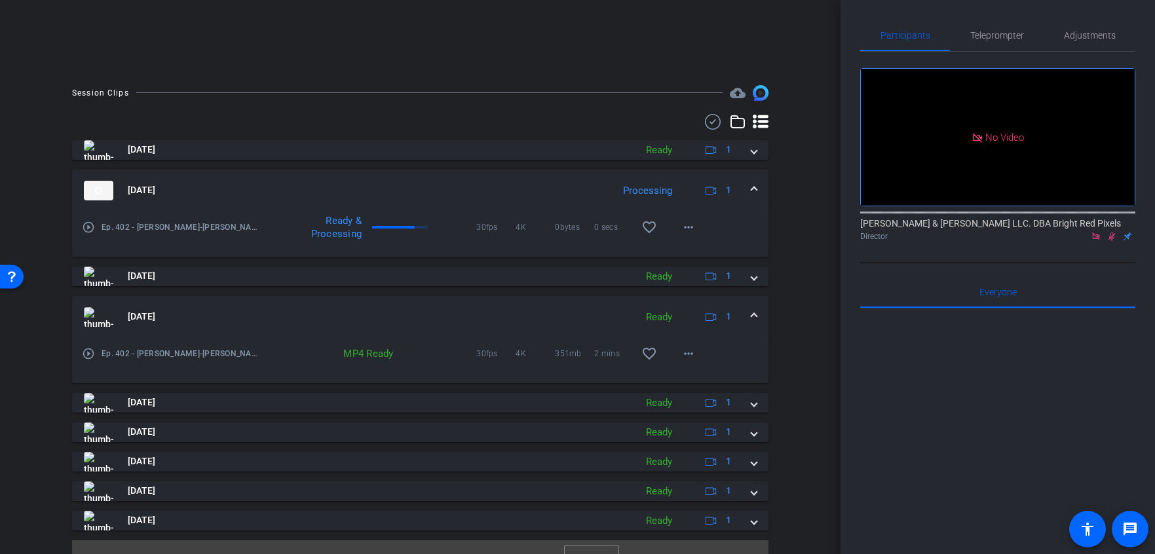
scroll to position [263, 0]
click at [801, 258] on div "Session Clips cloud_upload Aug 22, 2025 Ready 1 play_circle_outline Ep. 402 - E…" at bounding box center [420, 329] width 775 height 492
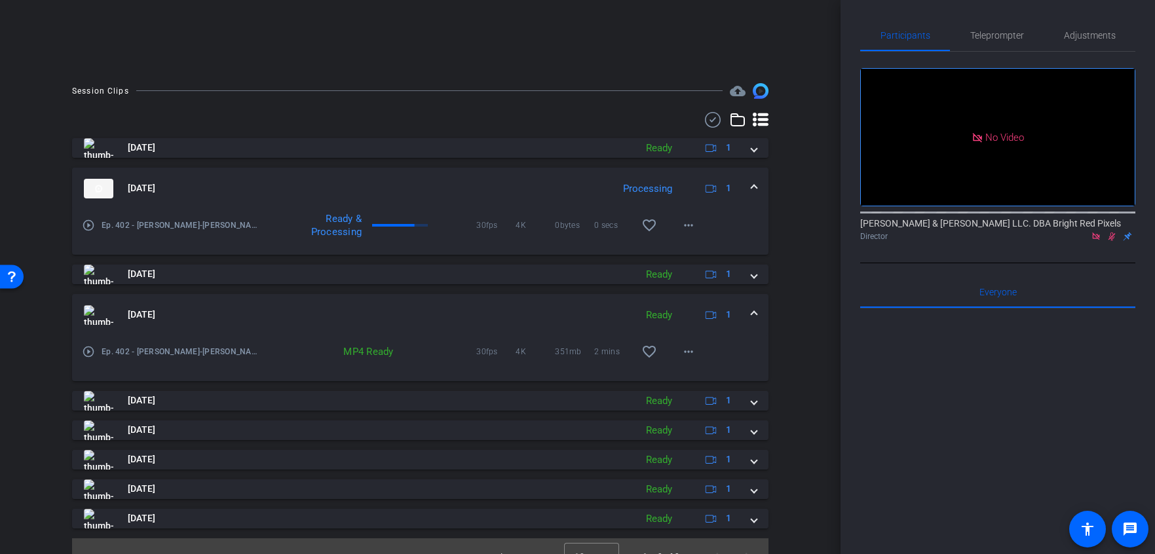
click at [801, 258] on div "Session Clips cloud_upload Aug 22, 2025 Ready 1 play_circle_outline Ep. 402 - E…" at bounding box center [420, 329] width 775 height 492
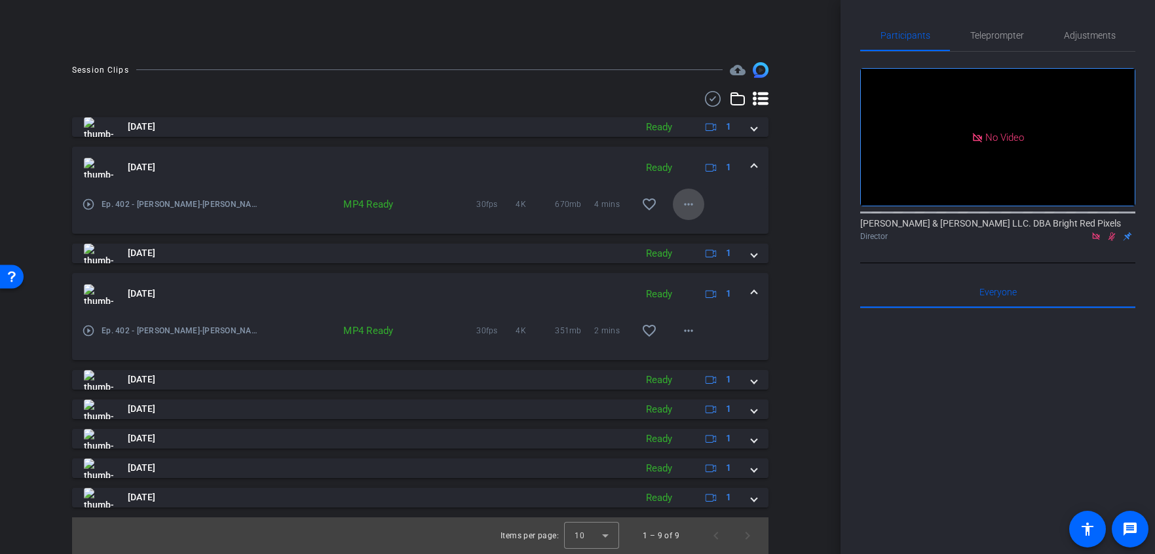
click at [691, 207] on mat-icon "more_horiz" at bounding box center [688, 204] width 16 height 16
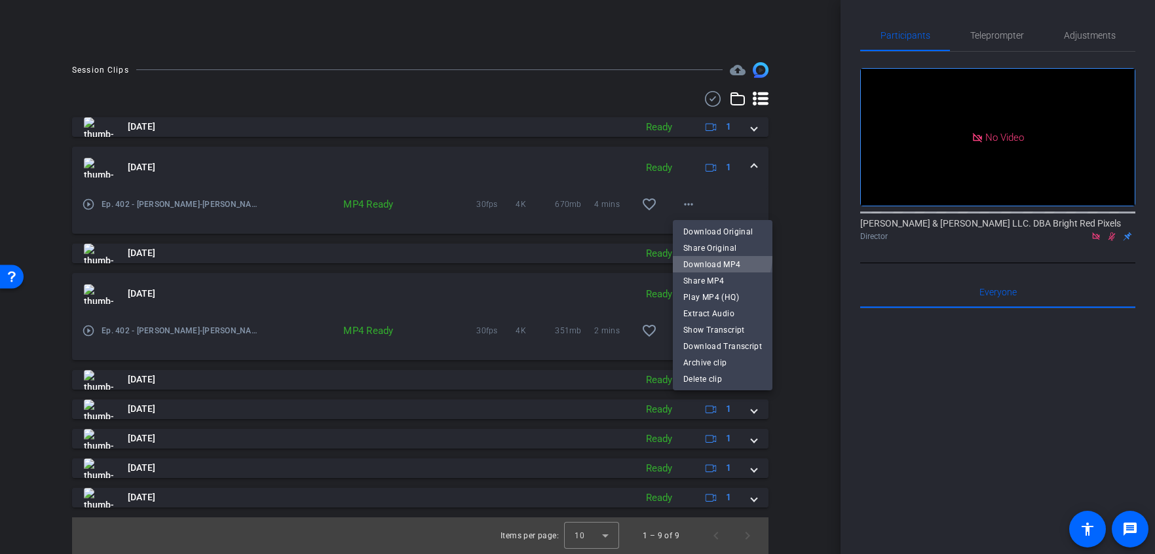
click at [715, 257] on span "Download MP4" at bounding box center [722, 265] width 79 height 16
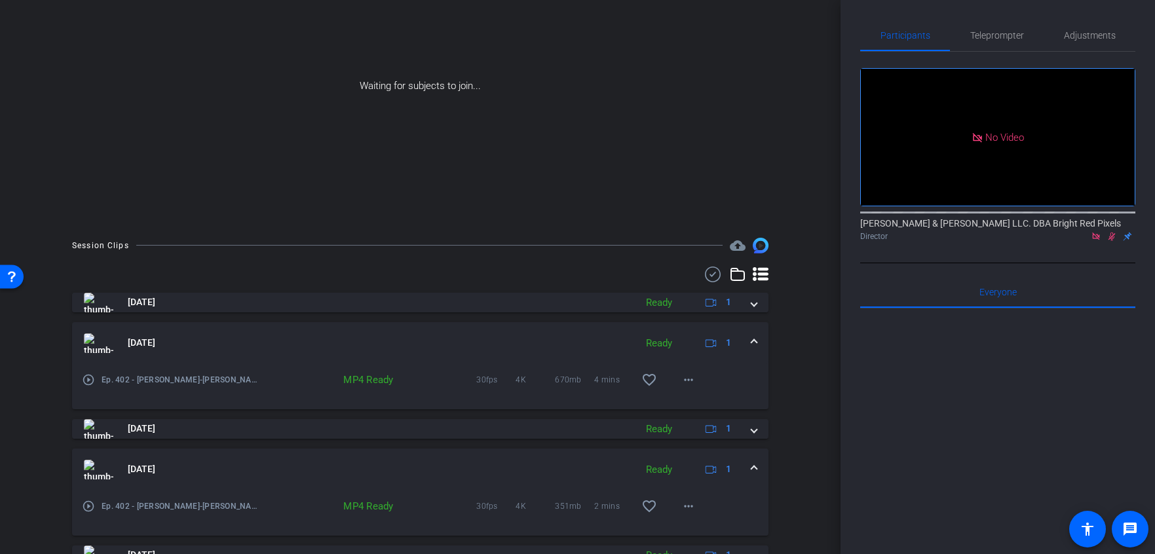
scroll to position [0, 0]
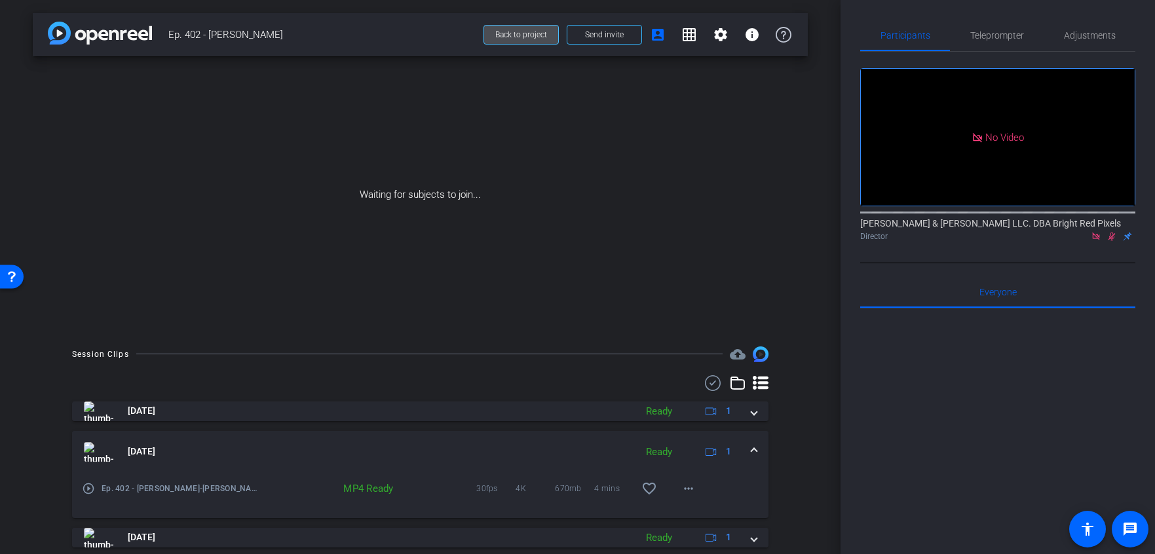
click at [498, 31] on span "Back to project" at bounding box center [521, 34] width 52 height 9
